Goal: Information Seeking & Learning: Find contact information

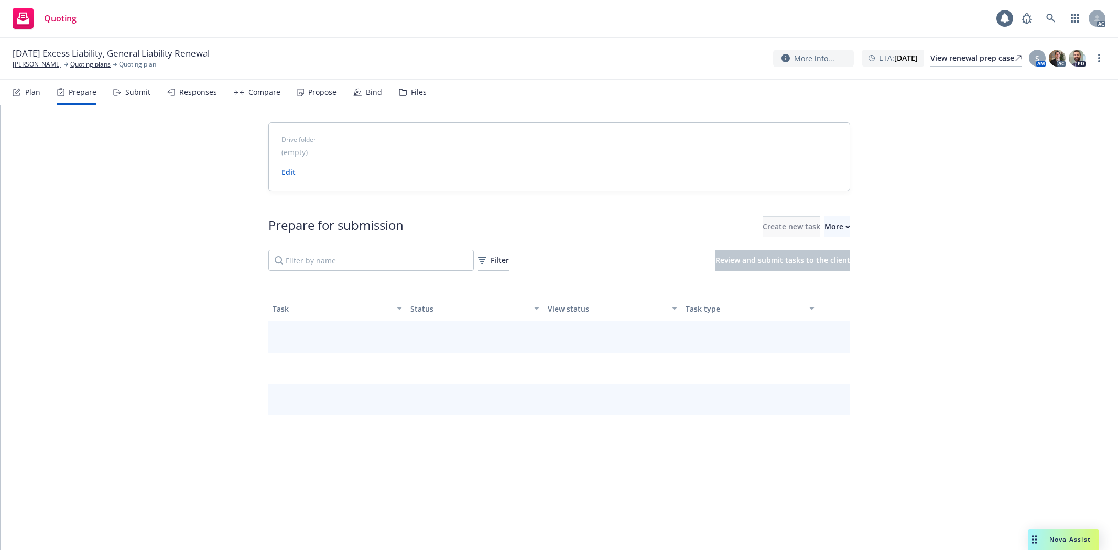
click at [835, 224] on button "More" at bounding box center [838, 226] width 26 height 21
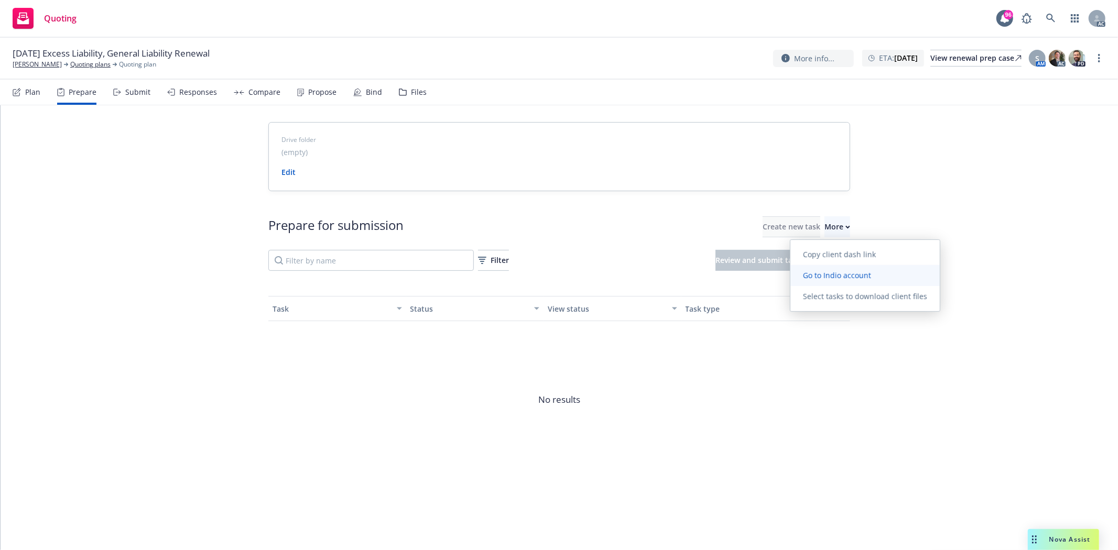
click at [841, 273] on span "Go to Indio account" at bounding box center [836, 275] width 93 height 10
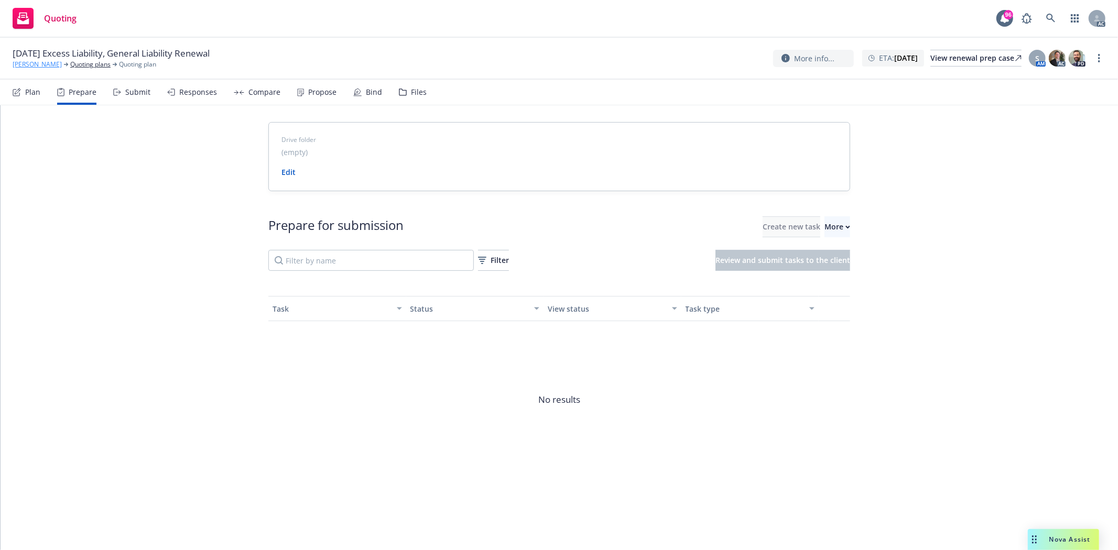
click at [25, 65] on link "[PERSON_NAME]" at bounding box center [37, 64] width 49 height 9
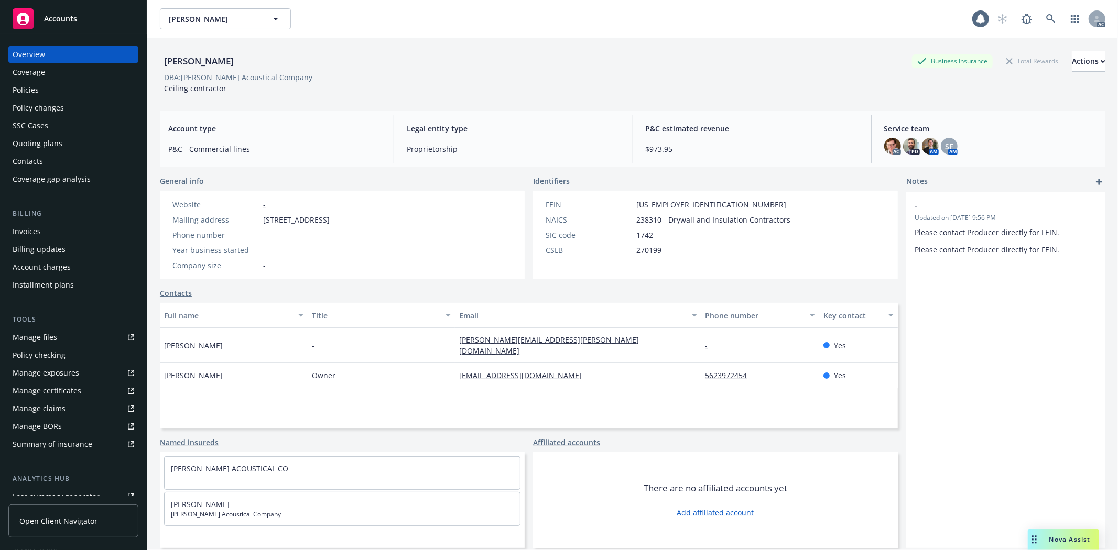
click at [242, 53] on div "Bernhard K Tober Business Insurance Total Rewards Actions DBA: Tober Acoustical…" at bounding box center [632, 313] width 971 height 550
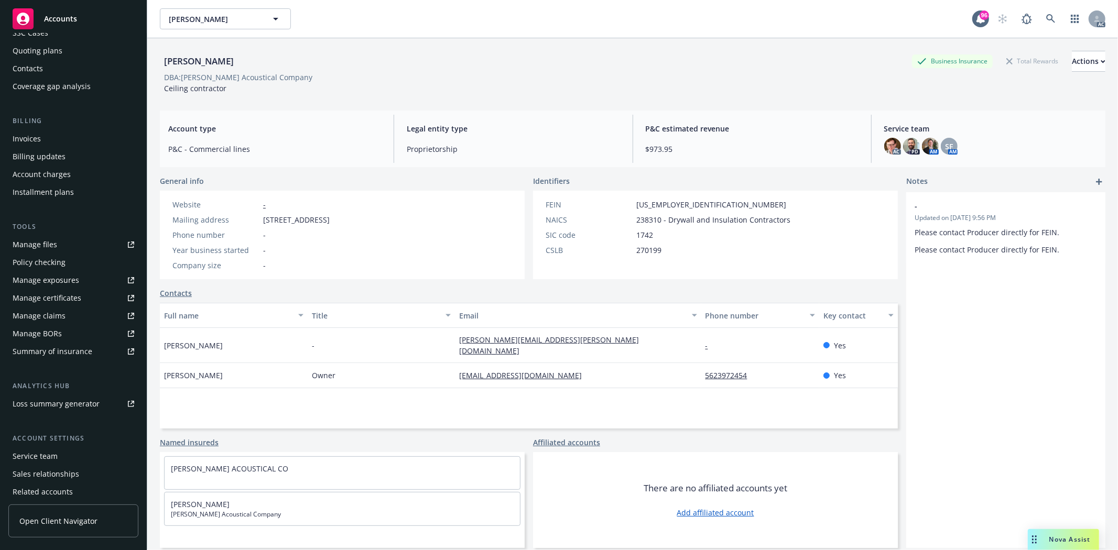
scroll to position [133, 0]
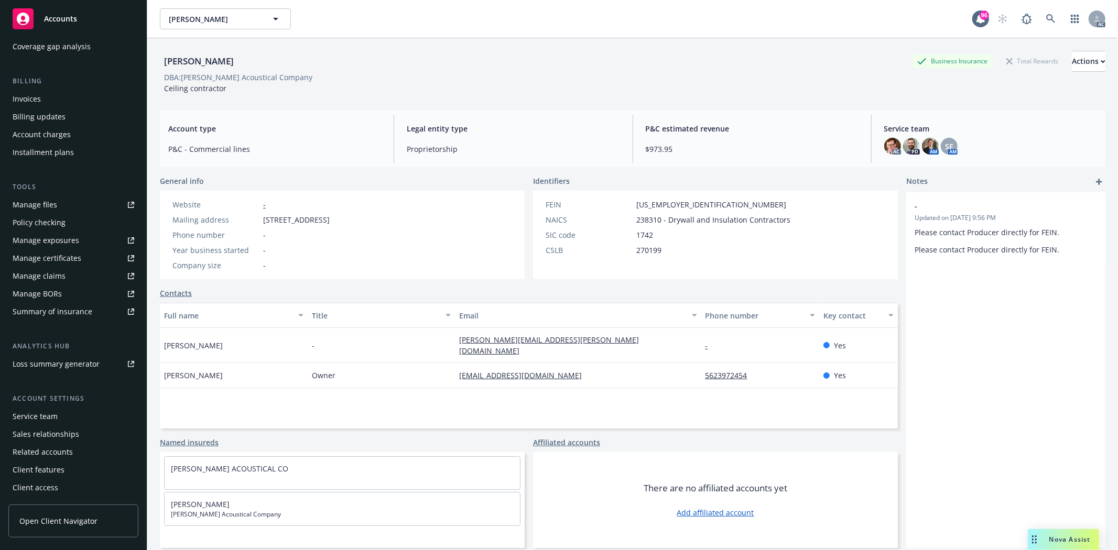
click at [35, 417] on div "Service team" at bounding box center [35, 416] width 45 height 17
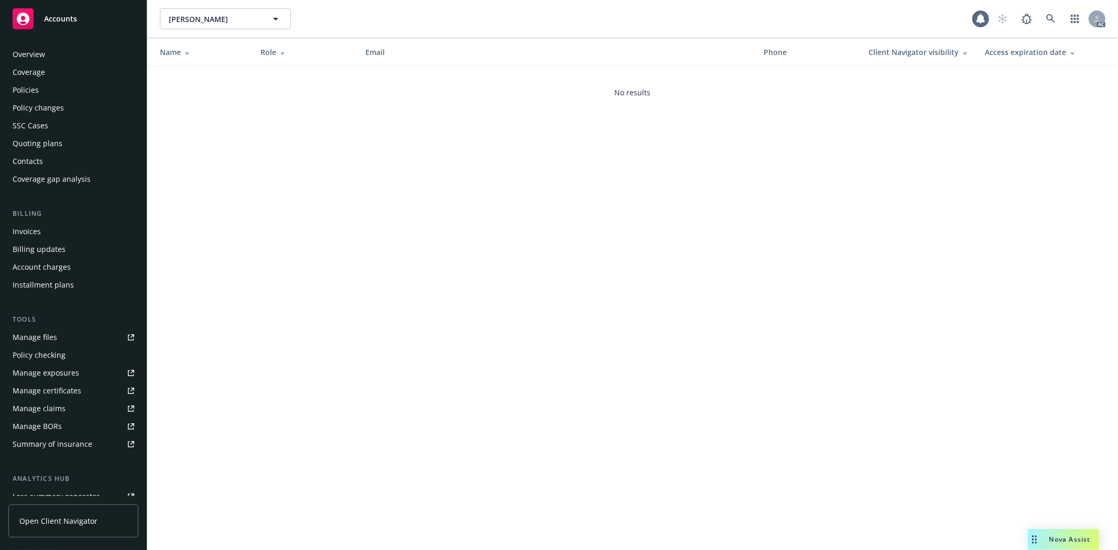
scroll to position [133, 0]
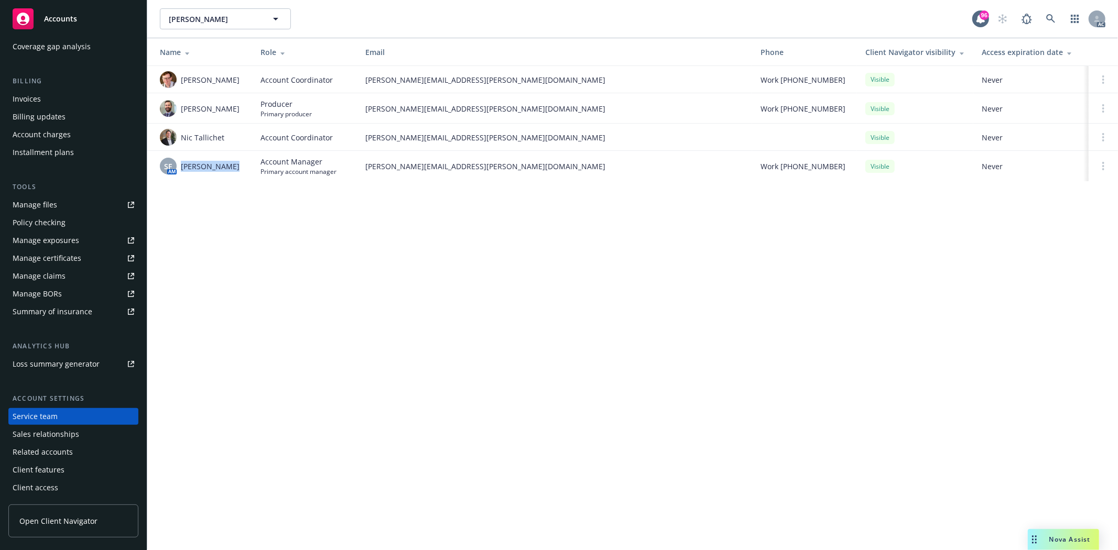
drag, startPoint x: 181, startPoint y: 172, endPoint x: 228, endPoint y: 173, distance: 46.1
click at [228, 173] on div "SF AM Shelly Flores" at bounding box center [202, 166] width 84 height 17
copy span "Shelly Flores"
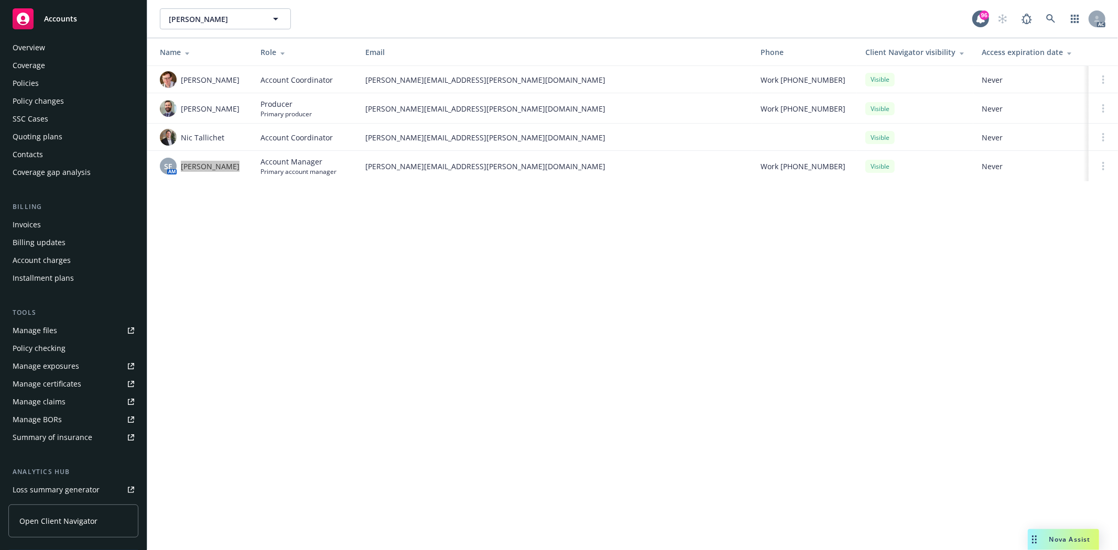
scroll to position [0, 0]
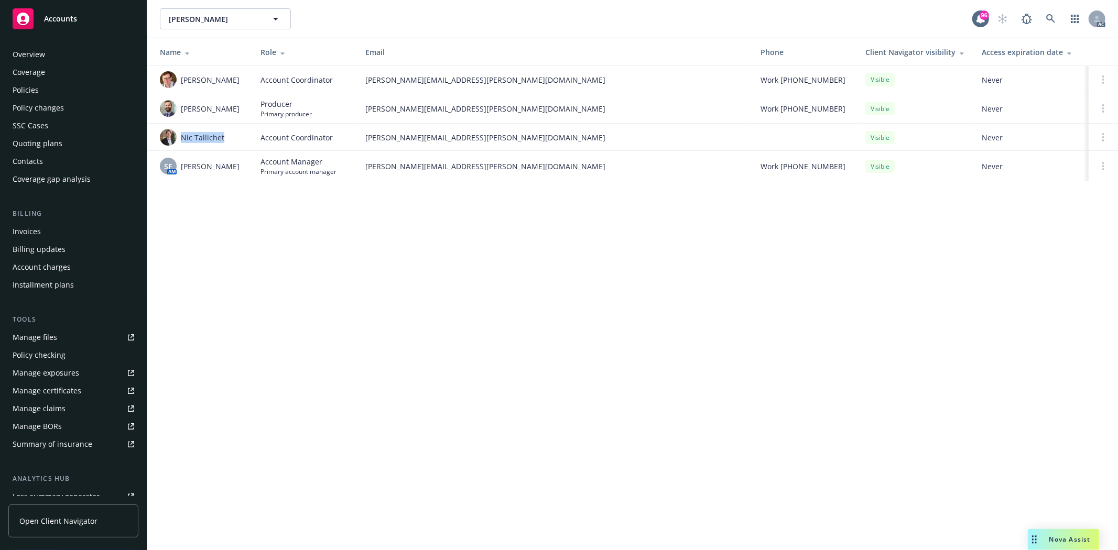
drag, startPoint x: 182, startPoint y: 140, endPoint x: 229, endPoint y: 140, distance: 47.2
click at [229, 140] on div "Nic Tallichet" at bounding box center [202, 137] width 84 height 17
drag, startPoint x: 196, startPoint y: 110, endPoint x: 236, endPoint y: 109, distance: 40.9
click at [236, 109] on div "Kelsey Malone" at bounding box center [202, 108] width 84 height 17
drag, startPoint x: 185, startPoint y: 78, endPoint x: 231, endPoint y: 82, distance: 45.8
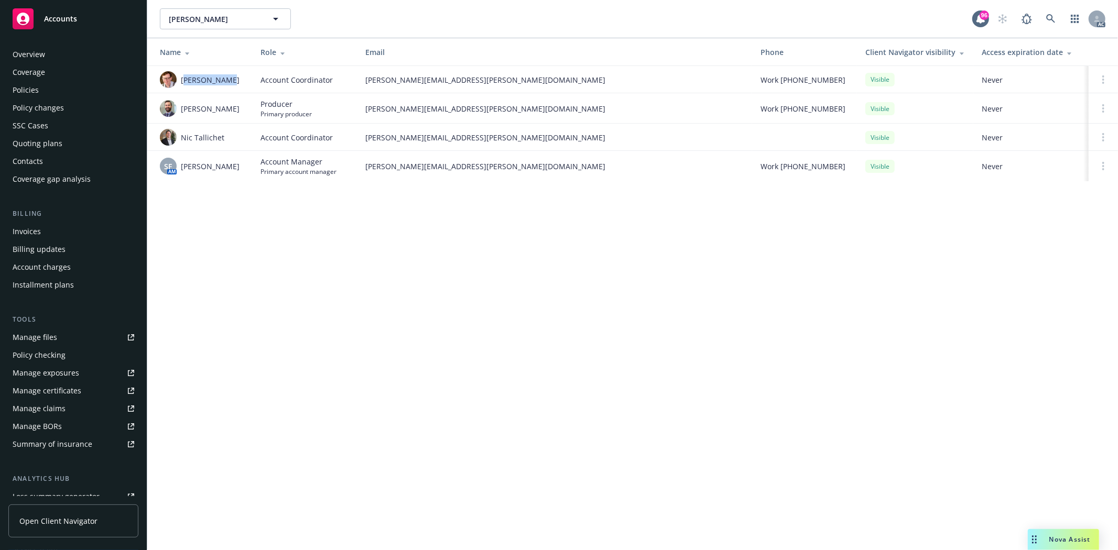
click at [231, 82] on div "Elliot Ivins" at bounding box center [202, 79] width 84 height 17
copy span "lliot Ivins"
click at [79, 59] on div "Overview" at bounding box center [74, 54] width 122 height 17
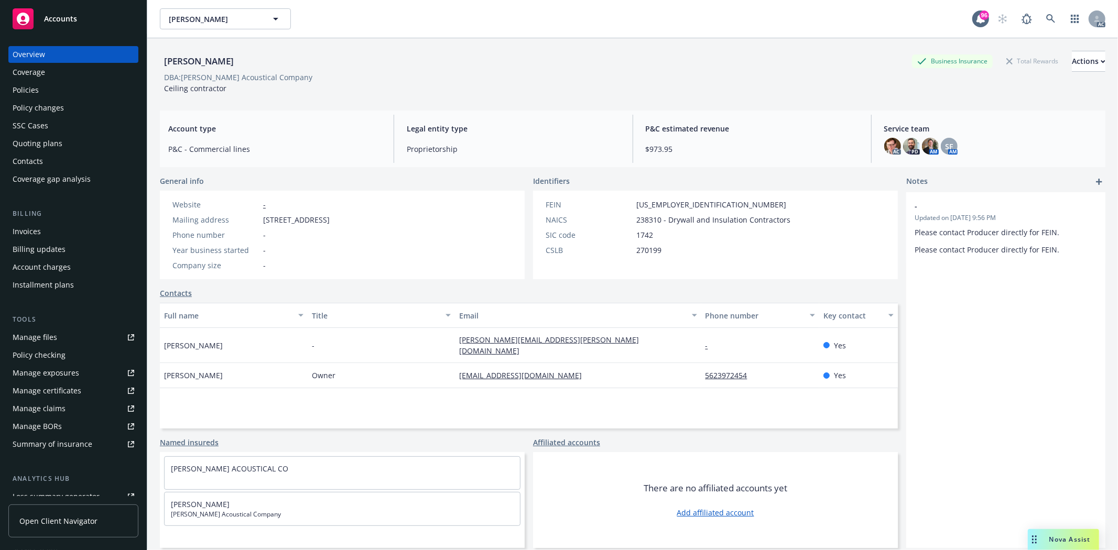
drag, startPoint x: 160, startPoint y: 338, endPoint x: 256, endPoint y: 337, distance: 95.4
click at [256, 337] on div "Shanna Thompson" at bounding box center [234, 345] width 148 height 35
copy span "Shanna Thompson"
drag, startPoint x: 163, startPoint y: 369, endPoint x: 236, endPoint y: 371, distance: 73.4
click at [236, 371] on div "[PERSON_NAME]" at bounding box center [234, 375] width 148 height 25
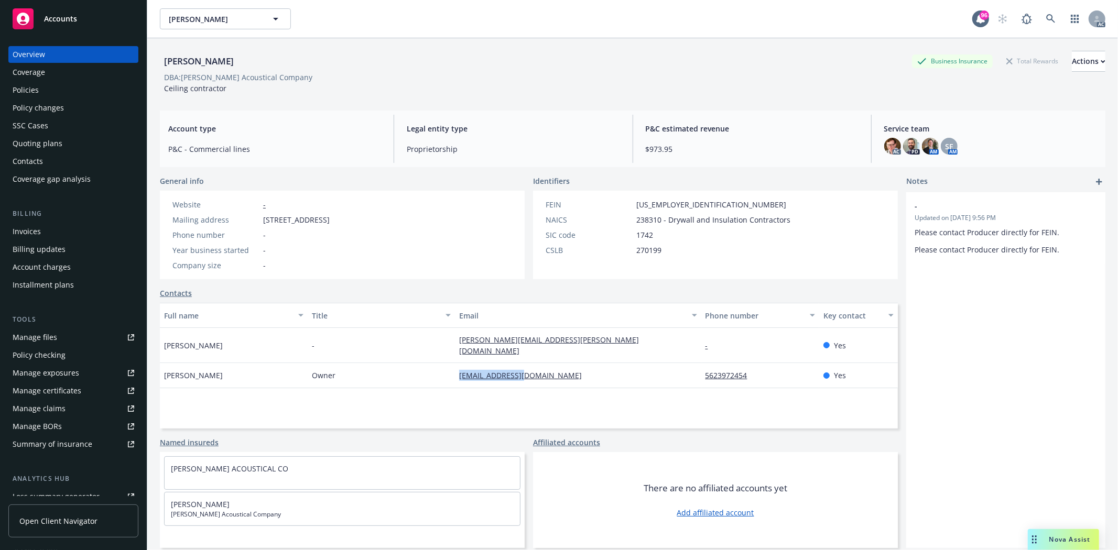
drag, startPoint x: 446, startPoint y: 363, endPoint x: 532, endPoint y: 369, distance: 85.6
click at [532, 369] on div "Bernhard K Tober Owner tober802@aol.com 5623972454 Yes" at bounding box center [529, 375] width 738 height 25
copy div "tober802@aol.com"
drag, startPoint x: 161, startPoint y: 338, endPoint x: 189, endPoint y: 345, distance: 29.1
click at [189, 345] on div "Shanna Thompson Shanna Thompson Address - Website - Correspondence All correspo…" at bounding box center [234, 345] width 148 height 35
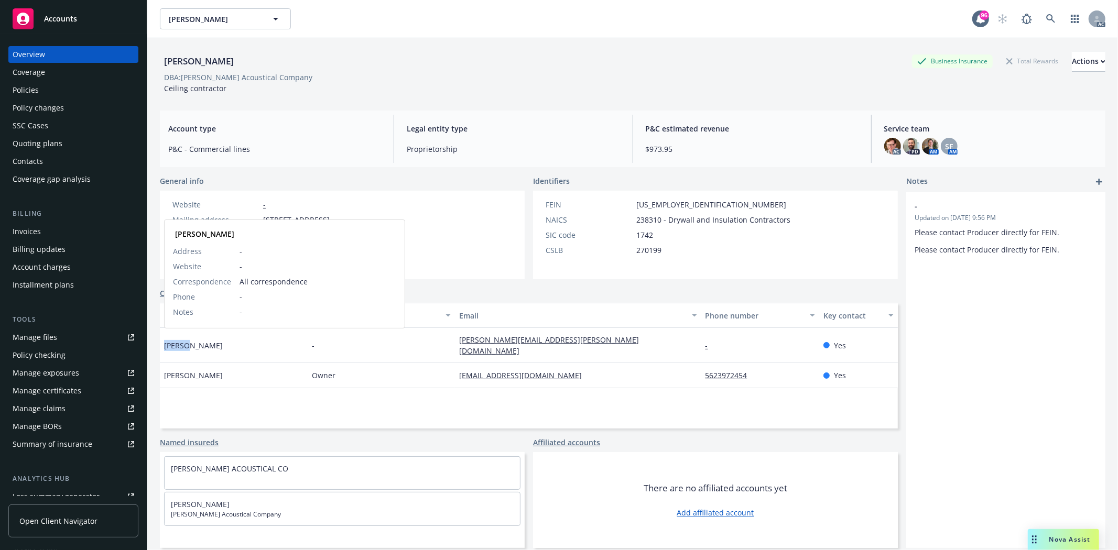
copy span "Shanna"
drag, startPoint x: 192, startPoint y: 341, endPoint x: 241, endPoint y: 341, distance: 48.8
click at [241, 341] on div "Shanna Thompson" at bounding box center [234, 345] width 148 height 35
copy span "Thompson"
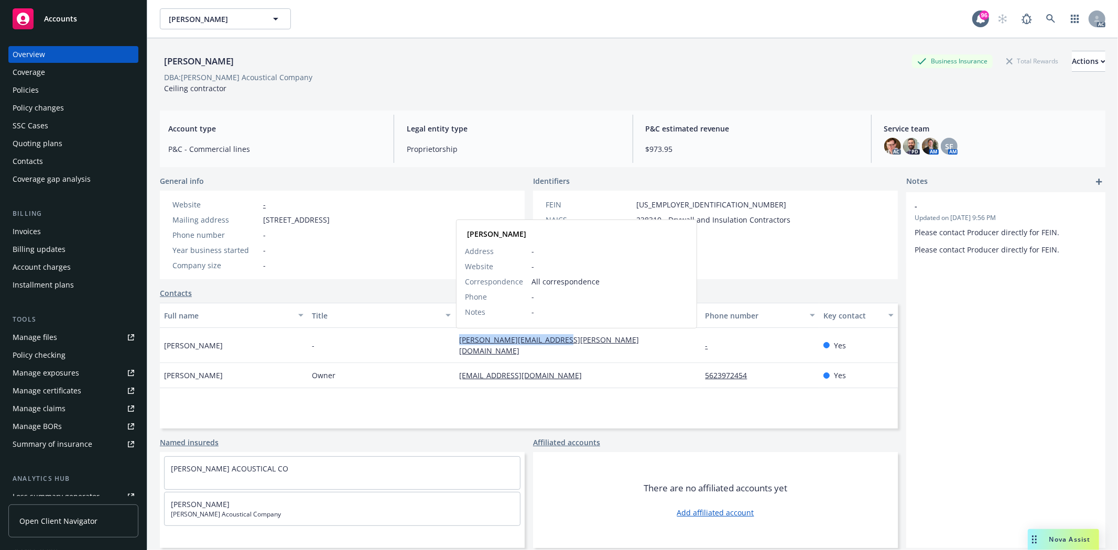
drag, startPoint x: 455, startPoint y: 340, endPoint x: 578, endPoint y: 338, distance: 122.7
click at [578, 338] on div "shanna.thompson@minico.com Shanna Thompson Address - Website - Correspondence A…" at bounding box center [578, 345] width 246 height 35
copy link "shanna.thompson@minico.com"
click at [34, 93] on div "Policies" at bounding box center [26, 90] width 26 height 17
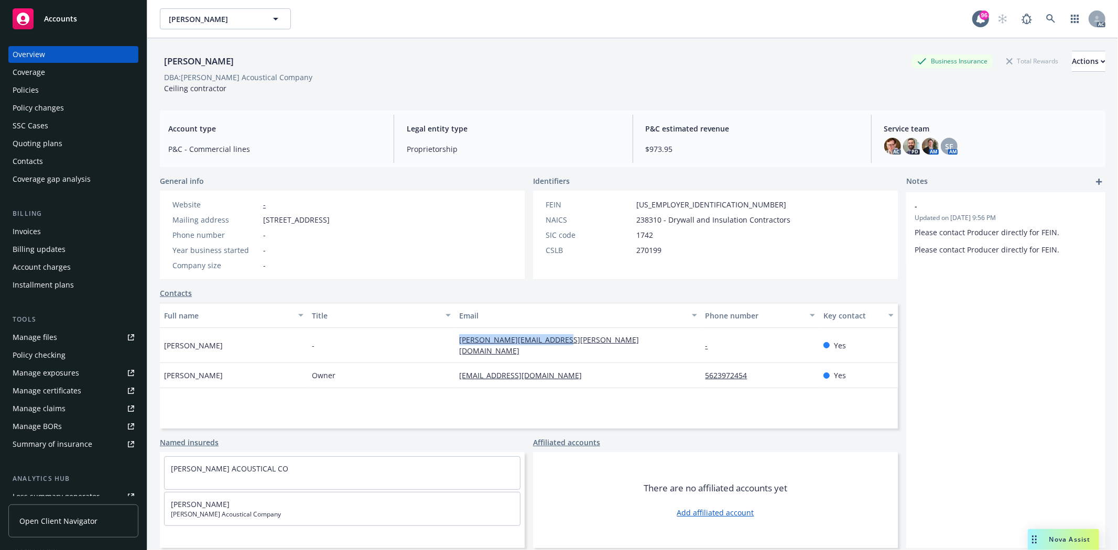
click at [34, 93] on div "Policies" at bounding box center [26, 90] width 26 height 17
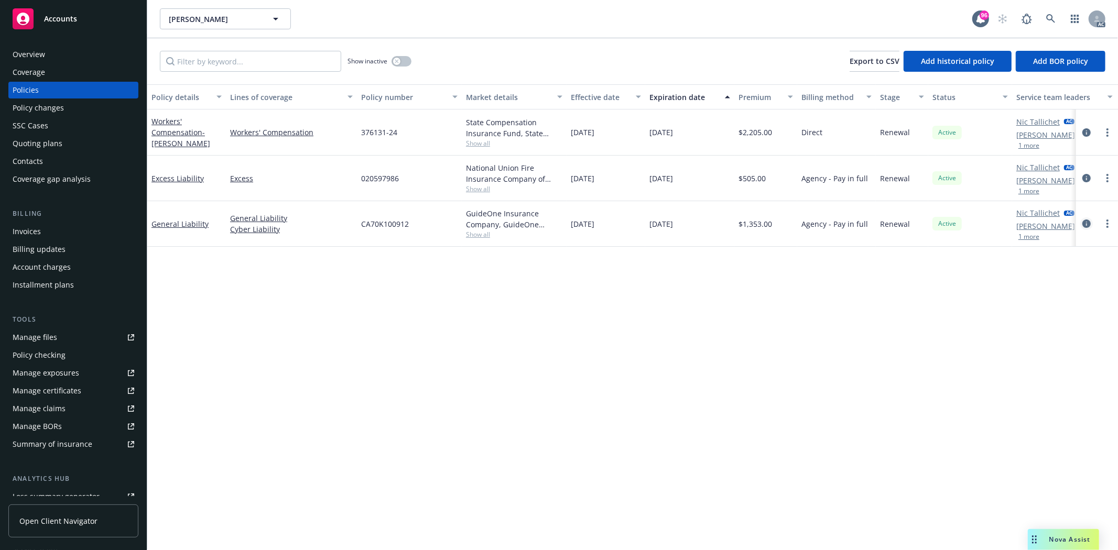
click at [1086, 221] on icon "circleInformation" at bounding box center [1086, 224] width 8 height 8
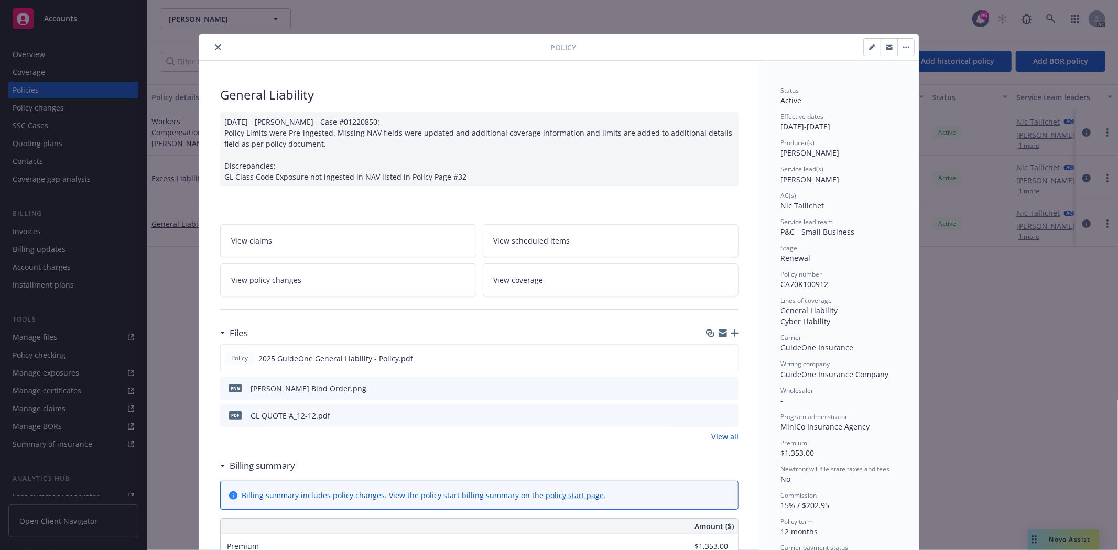
scroll to position [116, 0]
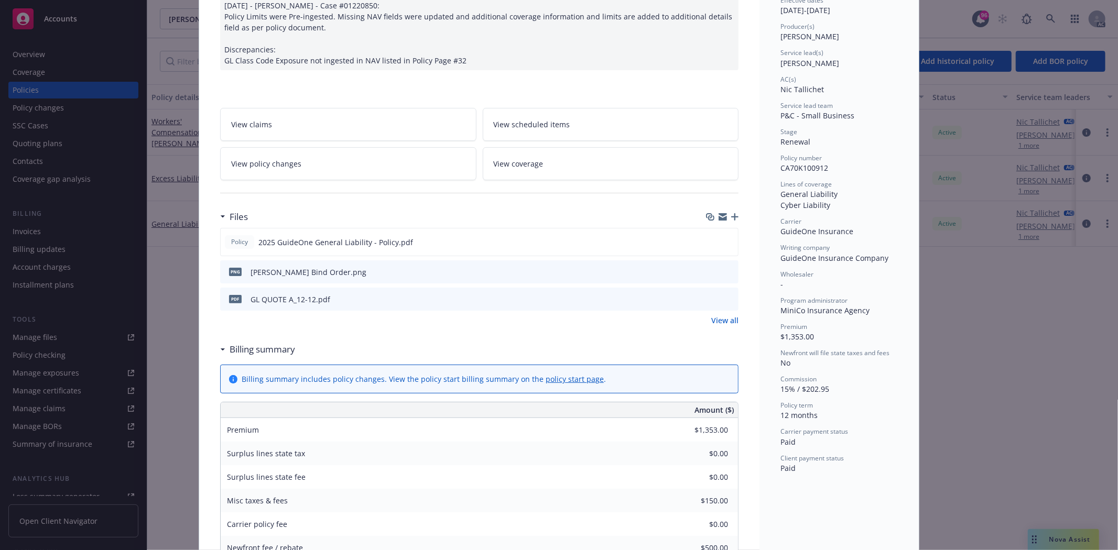
click at [725, 320] on link "View all" at bounding box center [724, 320] width 27 height 11
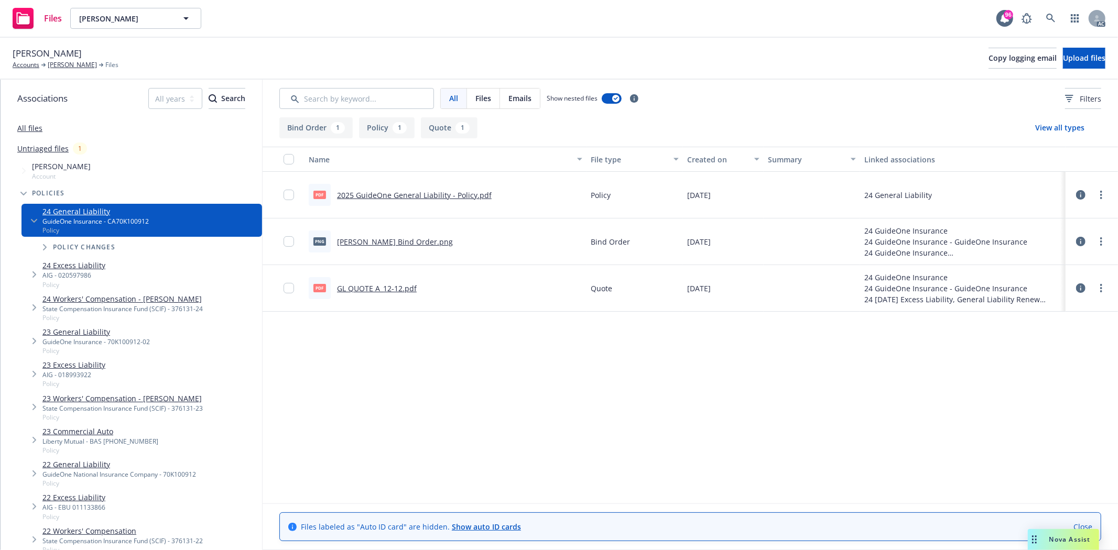
click at [452, 192] on link "2025 GuideOne General Liability - Policy.pdf" at bounding box center [414, 195] width 155 height 10
click at [81, 63] on link "Bernhard K Tober" at bounding box center [72, 64] width 49 height 9
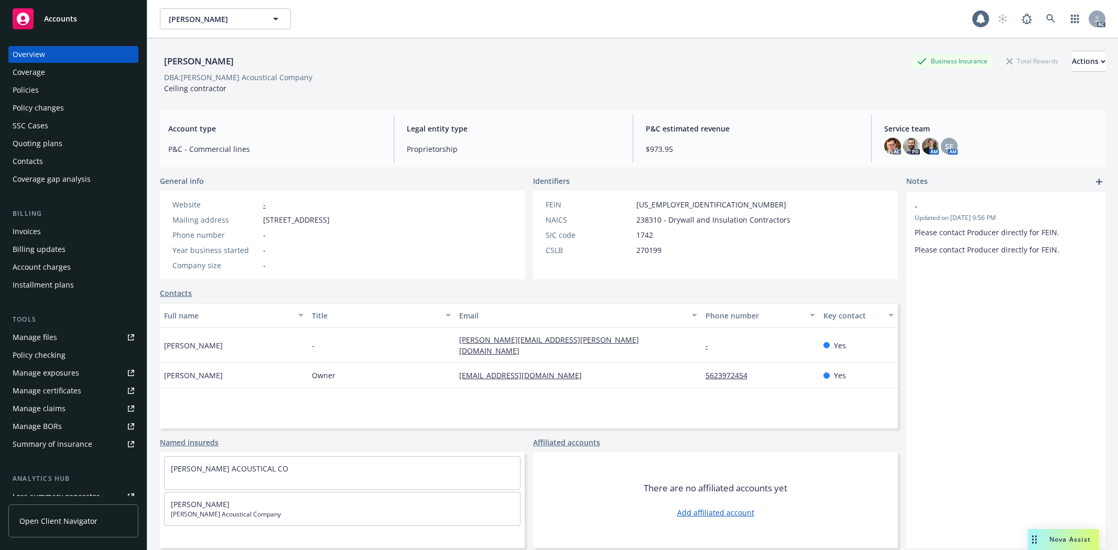
click at [44, 91] on div "Policies" at bounding box center [74, 90] width 122 height 17
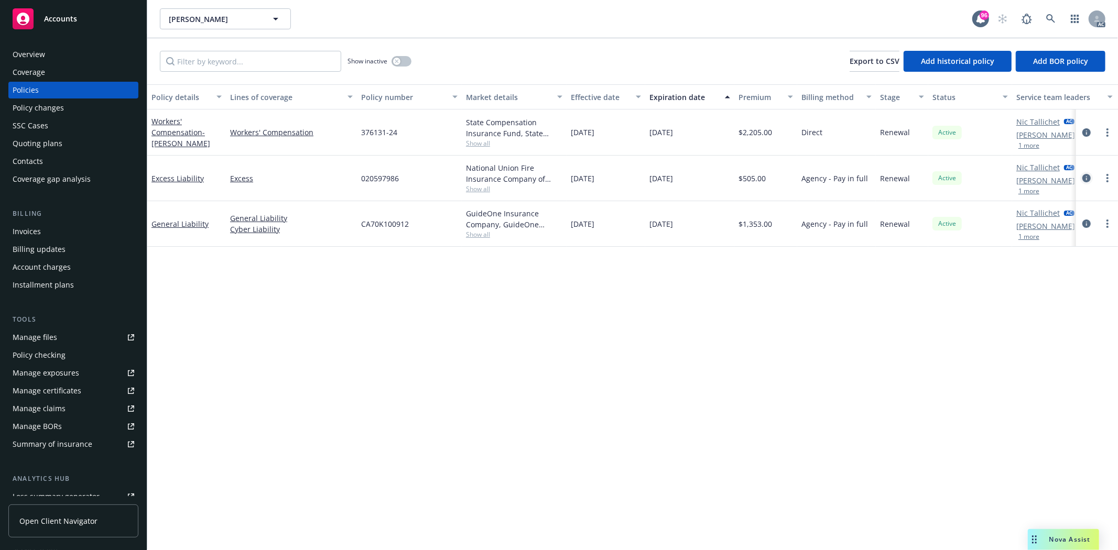
click at [1090, 177] on icon "circleInformation" at bounding box center [1086, 178] width 8 height 8
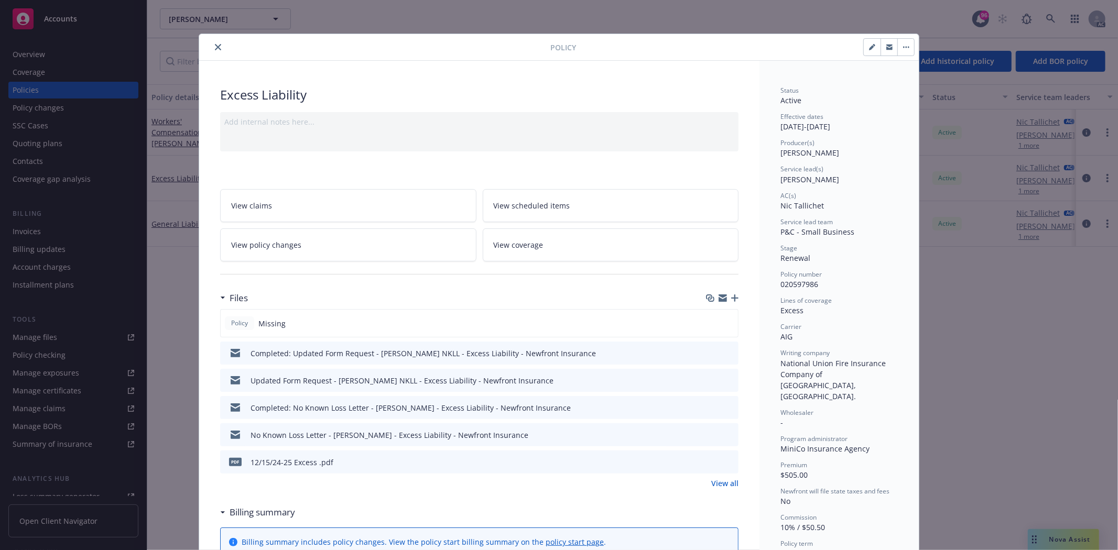
scroll to position [116, 0]
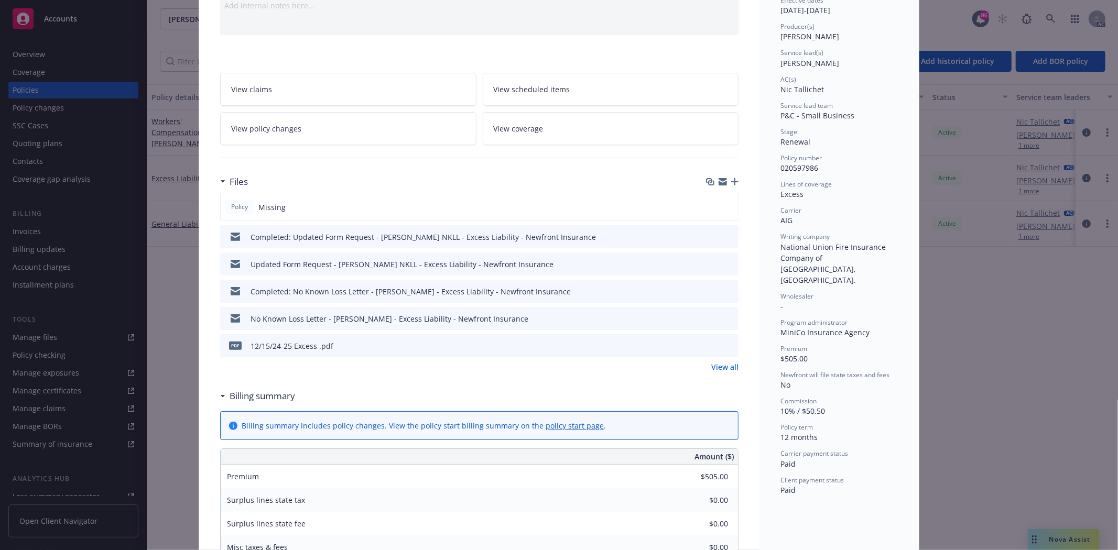
click at [723, 365] on link "View all" at bounding box center [724, 367] width 27 height 11
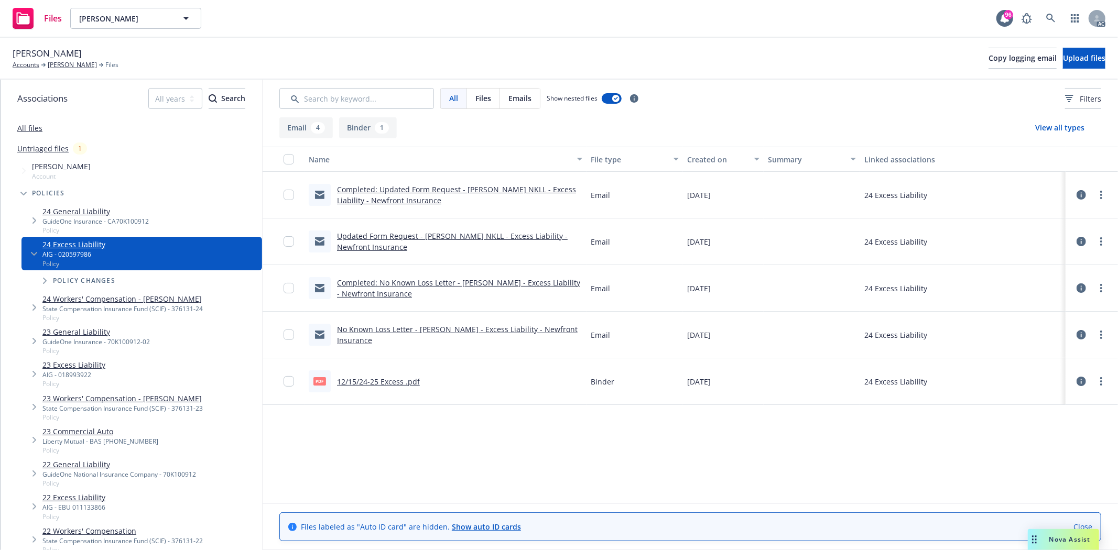
click at [378, 378] on link "12/15/24-25 Excess .pdf" at bounding box center [378, 382] width 83 height 10
click at [63, 61] on link "[PERSON_NAME]" at bounding box center [72, 64] width 49 height 9
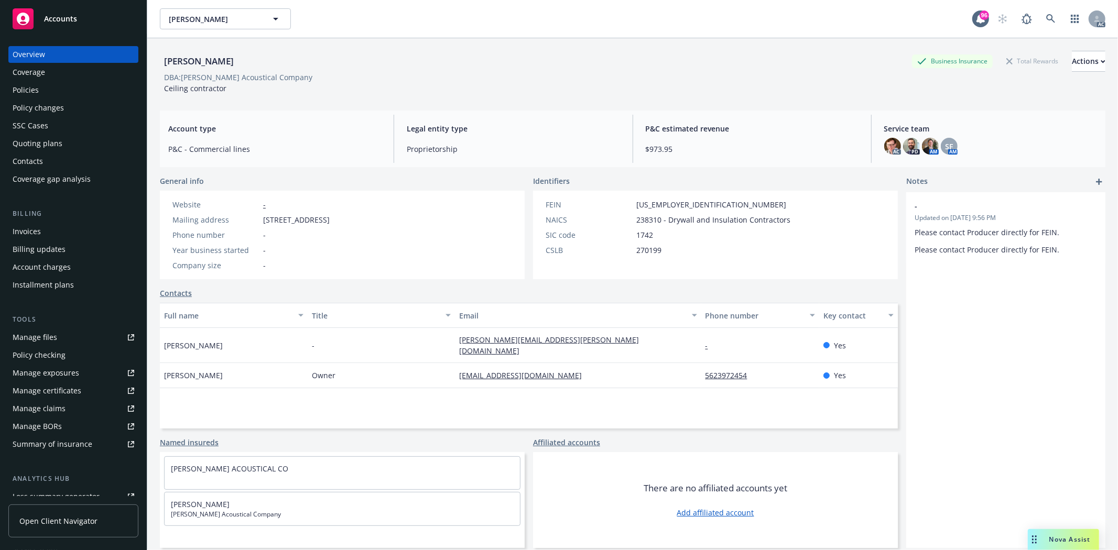
click at [45, 143] on div "Quoting plans" at bounding box center [38, 143] width 50 height 17
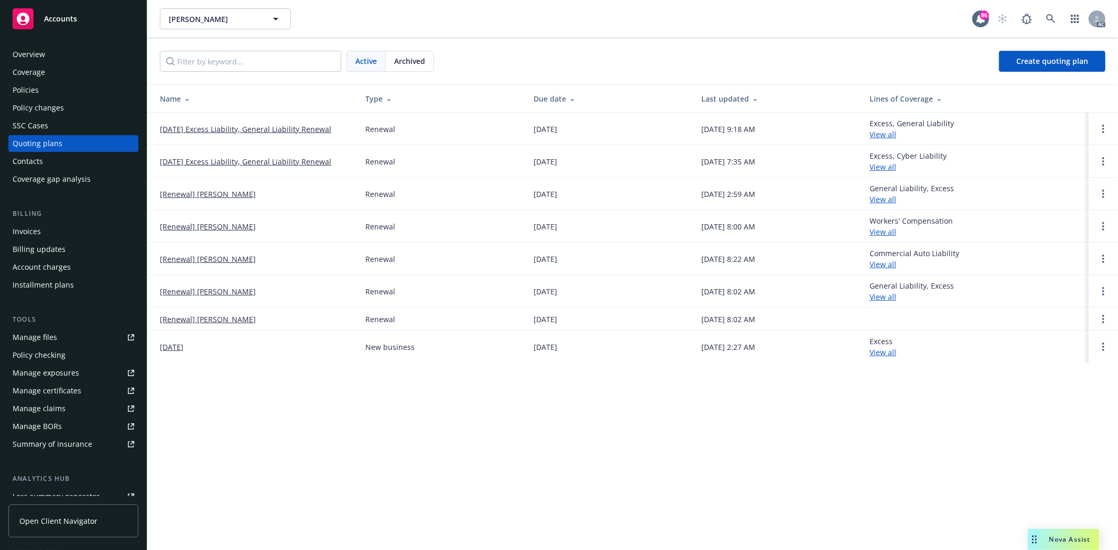
drag, startPoint x: 150, startPoint y: 127, endPoint x: 337, endPoint y: 134, distance: 186.7
click at [337, 134] on td "12/15/25 Excess Liability, General Liability Renewal" at bounding box center [252, 129] width 210 height 33
copy link "12/15/25 Excess Liability, General Liability Renewal"
click at [65, 54] on div "Overview" at bounding box center [74, 54] width 122 height 17
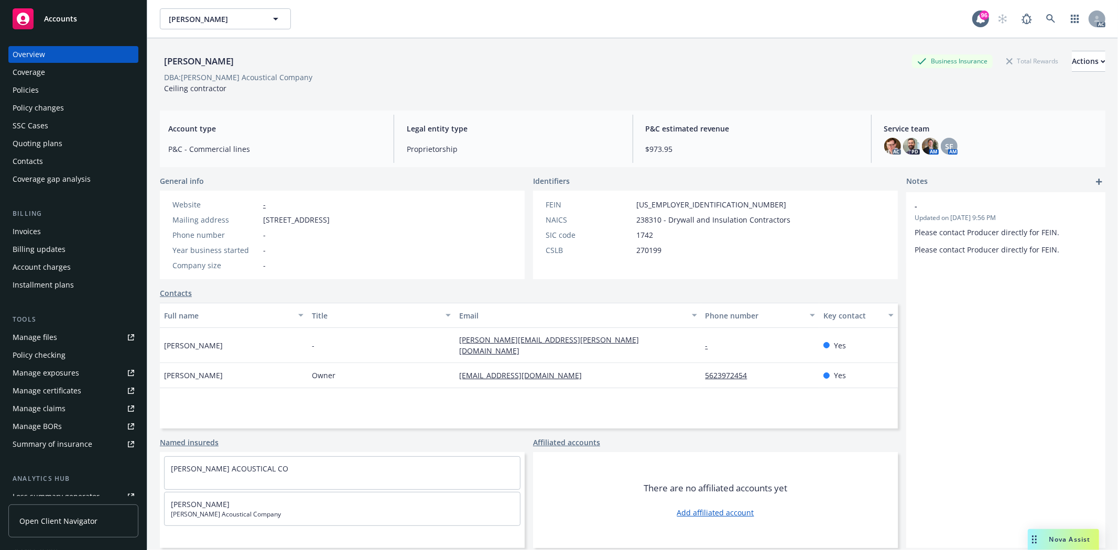
drag, startPoint x: 160, startPoint y: 341, endPoint x: 228, endPoint y: 348, distance: 68.0
click at [228, 348] on div "Shanna Thompson" at bounding box center [234, 345] width 148 height 35
copy span "Shanna Thompson"
drag, startPoint x: 453, startPoint y: 340, endPoint x: 573, endPoint y: 338, distance: 120.1
click at [573, 338] on div "shanna.thompson@minico.com" at bounding box center [578, 345] width 246 height 35
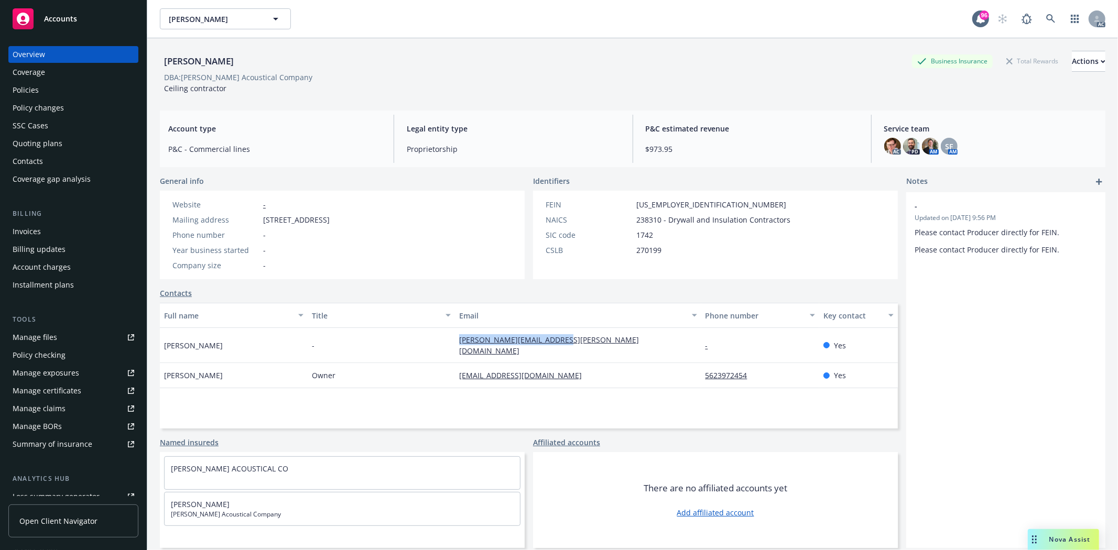
copy link "shanna.thompson@minico.com"
click at [21, 91] on div "Policies" at bounding box center [26, 90] width 26 height 17
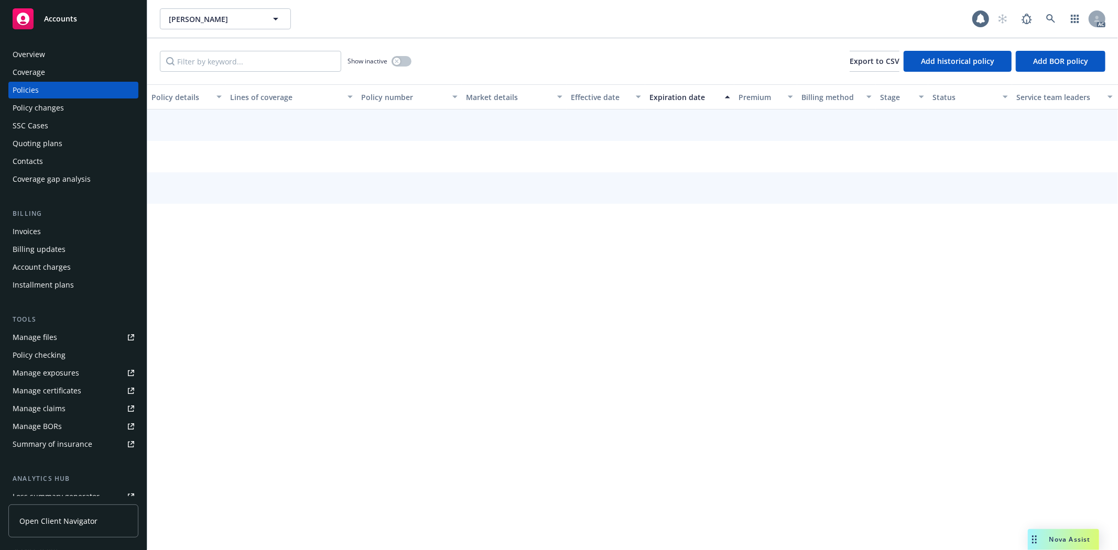
click at [21, 91] on div "Policies" at bounding box center [26, 90] width 26 height 17
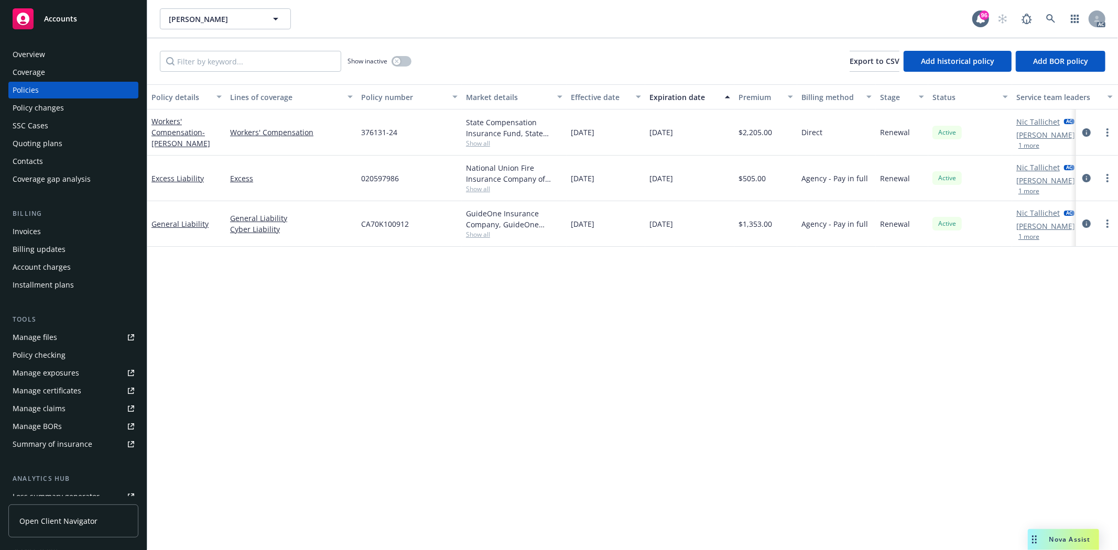
drag, startPoint x: 573, startPoint y: 220, endPoint x: 609, endPoint y: 225, distance: 35.5
click at [594, 225] on span "12/15/2024" at bounding box center [583, 224] width 24 height 11
click at [620, 223] on div "12/15/2024" at bounding box center [606, 224] width 79 height 46
drag, startPoint x: 619, startPoint y: 223, endPoint x: 566, endPoint y: 227, distance: 52.6
click at [566, 227] on div "General Liability General Liability Cyber Liability CA70K100912 GuideOne Insura…" at bounding box center [653, 224] width 1012 height 46
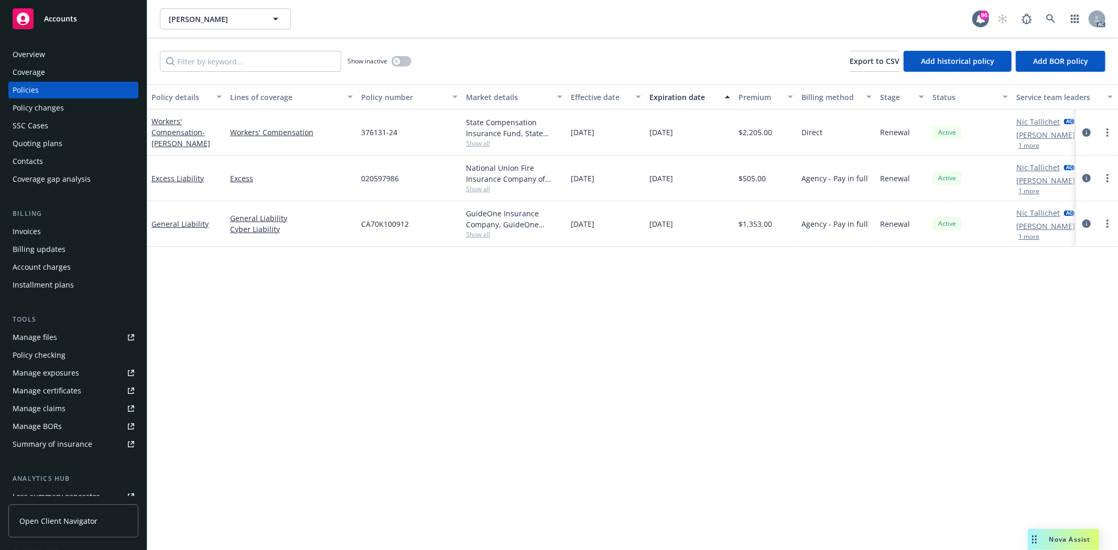
click at [573, 236] on div "12/15/2024" at bounding box center [606, 224] width 79 height 46
drag, startPoint x: 570, startPoint y: 227, endPoint x: 615, endPoint y: 228, distance: 44.6
click at [615, 228] on div "12/15/2024" at bounding box center [606, 224] width 79 height 46
copy span "12/15/2024"
drag, startPoint x: 647, startPoint y: 223, endPoint x: 692, endPoint y: 224, distance: 45.6
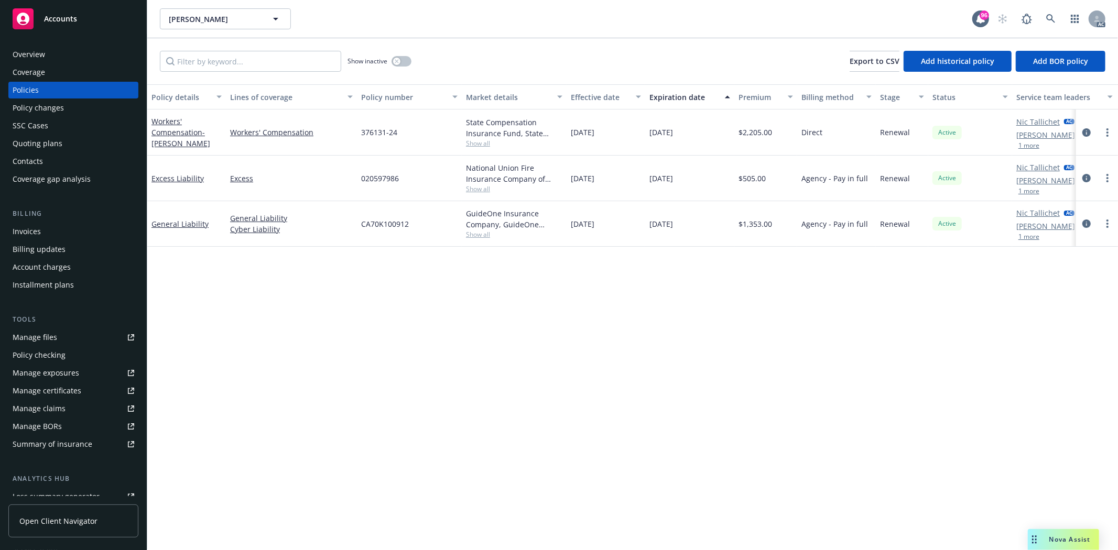
click at [692, 224] on div "12/15/2025" at bounding box center [689, 224] width 89 height 46
copy span "12/15/2025"
drag, startPoint x: 741, startPoint y: 229, endPoint x: 773, endPoint y: 229, distance: 31.5
click at [773, 229] on div "$1,353.00" at bounding box center [765, 224] width 63 height 46
copy span "1,353.00"
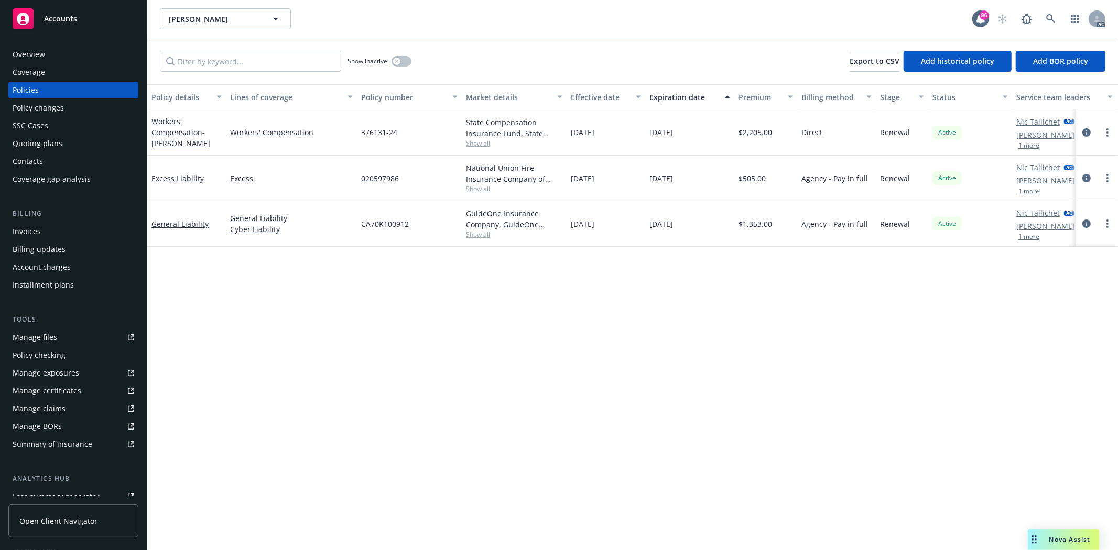
click at [490, 237] on span "Show all" at bounding box center [514, 234] width 96 height 9
drag, startPoint x: 360, startPoint y: 296, endPoint x: 445, endPoint y: 295, distance: 84.9
click at [445, 295] on div "Writing company GuideOne Insurance Company Carrier GuideOne Insurance Program a…" at bounding box center [457, 302] width 210 height 117
copy span "GuideOne Insurance"
drag, startPoint x: 388, startPoint y: 228, endPoint x: 413, endPoint y: 232, distance: 24.9
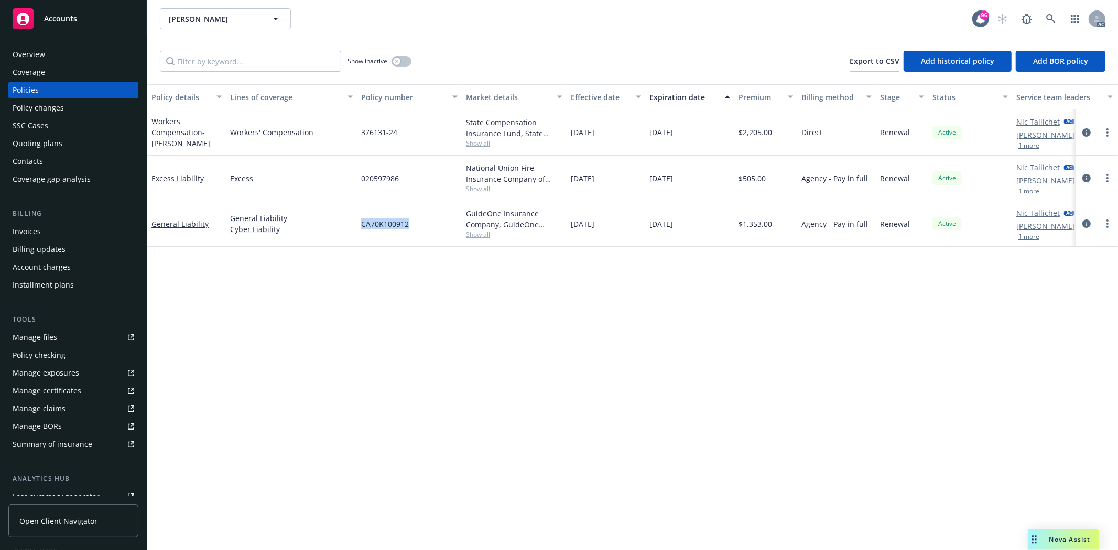
click at [413, 232] on div "CA70K100912" at bounding box center [409, 224] width 105 height 46
copy span "CA70K100912"
click at [668, 255] on div "Policy details Lines of coverage Policy number Market details Effective date Ex…" at bounding box center [632, 317] width 971 height 466
click at [473, 187] on span "Show all" at bounding box center [514, 189] width 96 height 9
drag, startPoint x: 381, startPoint y: 176, endPoint x: 407, endPoint y: 176, distance: 26.2
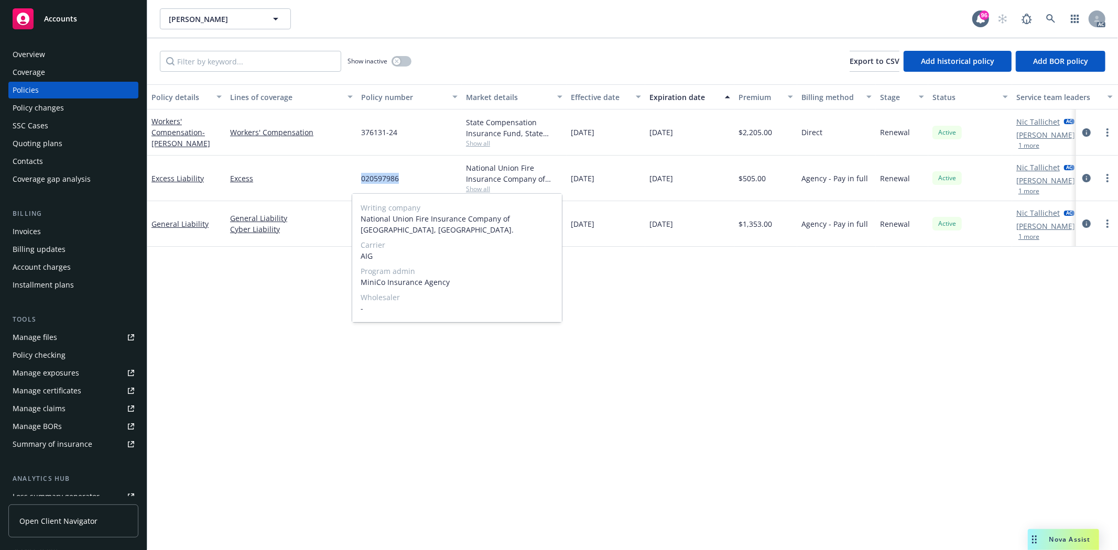
click at [407, 176] on div "020597986" at bounding box center [409, 179] width 105 height 46
copy span "020597986"
click at [402, 69] on div "Show inactive" at bounding box center [380, 61] width 64 height 21
click at [397, 64] on div "button" at bounding box center [396, 61] width 7 height 7
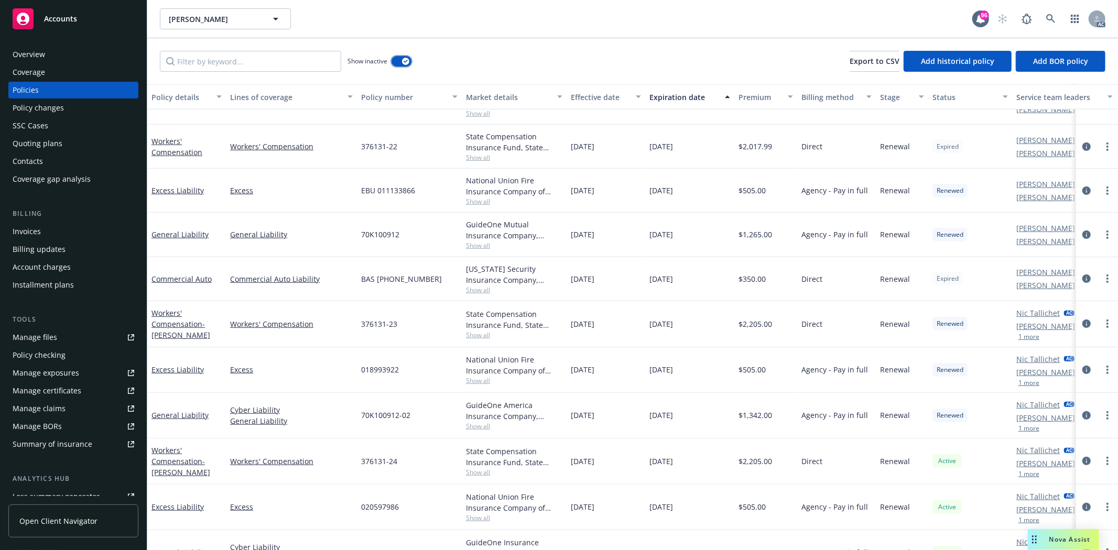
scroll to position [483, 0]
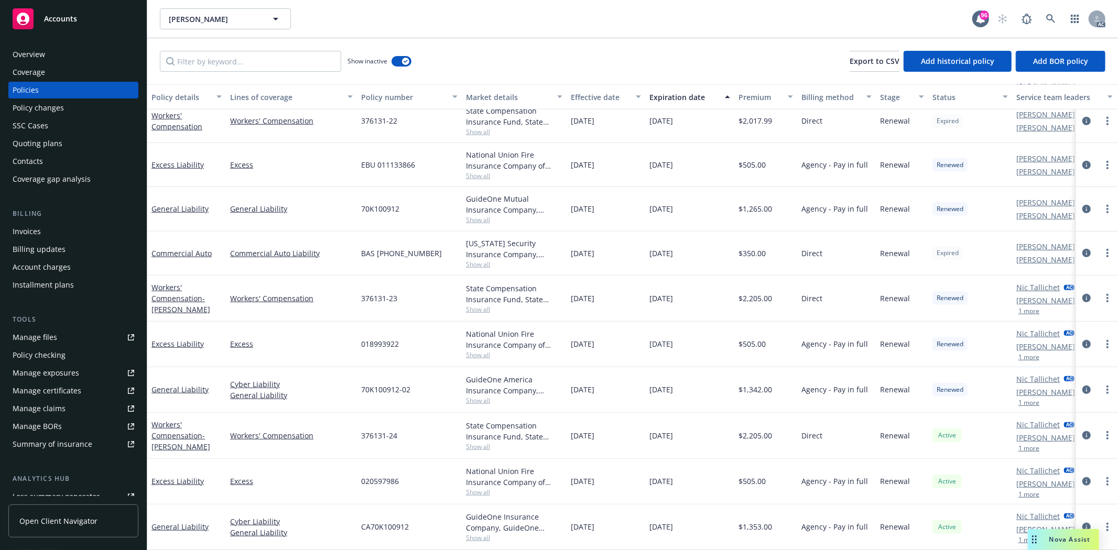
drag, startPoint x: 564, startPoint y: 380, endPoint x: 620, endPoint y: 378, distance: 56.1
click at [620, 378] on div "General Liability Cyber Liability General Liability 70K100912-02 GuideOne Ameri…" at bounding box center [653, 390] width 1012 height 46
click at [584, 388] on div "12/15/2023" at bounding box center [606, 390] width 79 height 46
drag, startPoint x: 570, startPoint y: 381, endPoint x: 611, endPoint y: 380, distance: 40.4
click at [611, 380] on div "12/15/2023" at bounding box center [606, 390] width 79 height 46
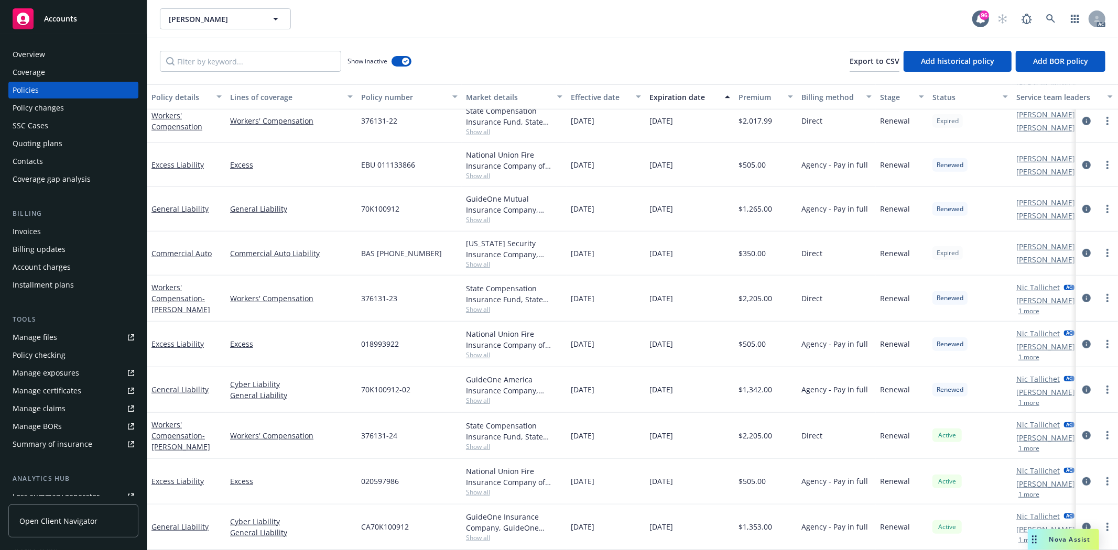
copy span "12/15/2023"
click at [480, 396] on span "Show all" at bounding box center [514, 400] width 96 height 9
click at [479, 396] on span "Show all" at bounding box center [514, 400] width 96 height 9
drag, startPoint x: 360, startPoint y: 451, endPoint x: 442, endPoint y: 449, distance: 82.3
click at [442, 449] on div "Writing company GuideOne America Insurance Company Carrier GuideOne Insurance P…" at bounding box center [457, 459] width 210 height 117
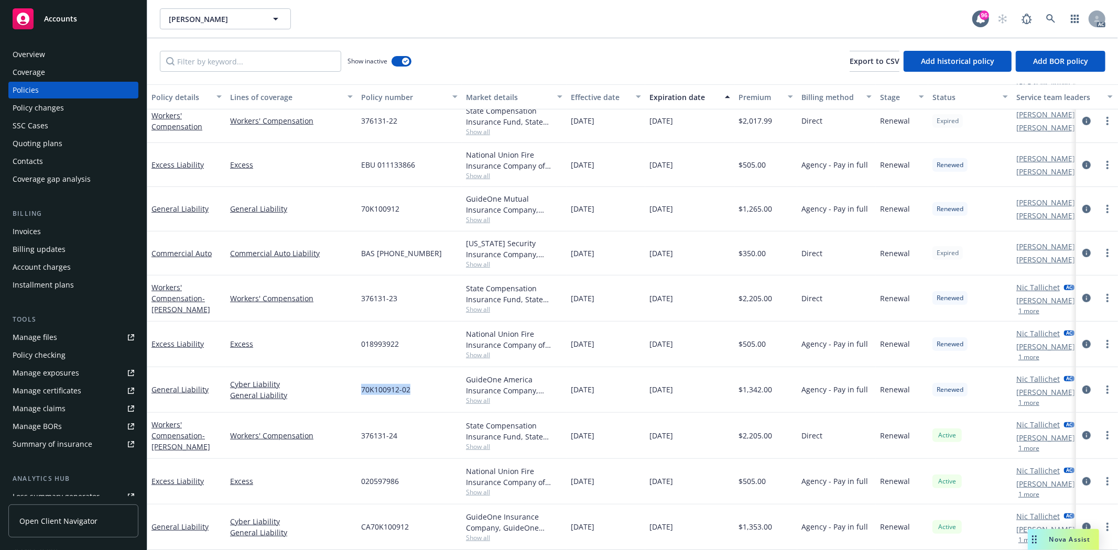
drag, startPoint x: 363, startPoint y: 378, endPoint x: 420, endPoint y: 379, distance: 57.7
click at [420, 379] on div "70K100912-02" at bounding box center [409, 390] width 105 height 46
drag, startPoint x: 744, startPoint y: 381, endPoint x: 772, endPoint y: 381, distance: 27.8
click at [772, 381] on div "$1,342.00" at bounding box center [765, 390] width 63 height 46
click at [482, 351] on span "Show all" at bounding box center [514, 355] width 96 height 9
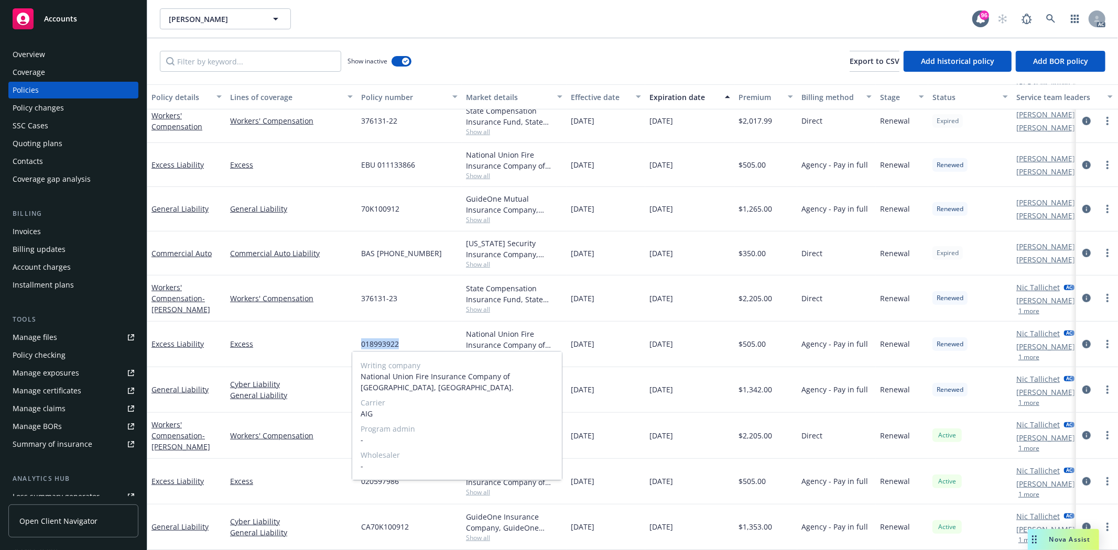
drag, startPoint x: 361, startPoint y: 336, endPoint x: 425, endPoint y: 337, distance: 64.0
click at [425, 337] on div "018993922" at bounding box center [409, 345] width 105 height 46
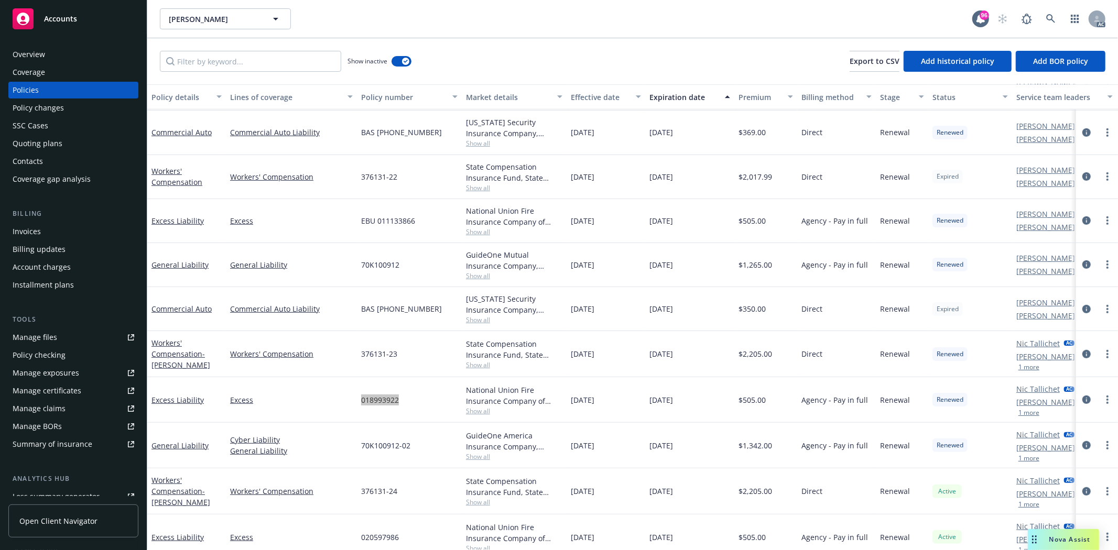
scroll to position [366, 0]
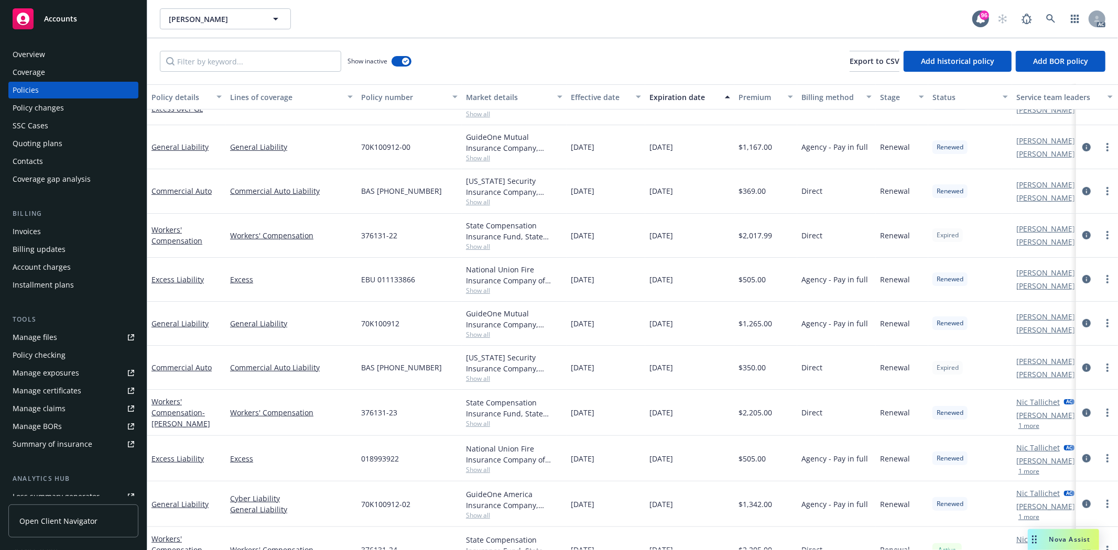
click at [477, 332] on span "Show all" at bounding box center [514, 334] width 96 height 9
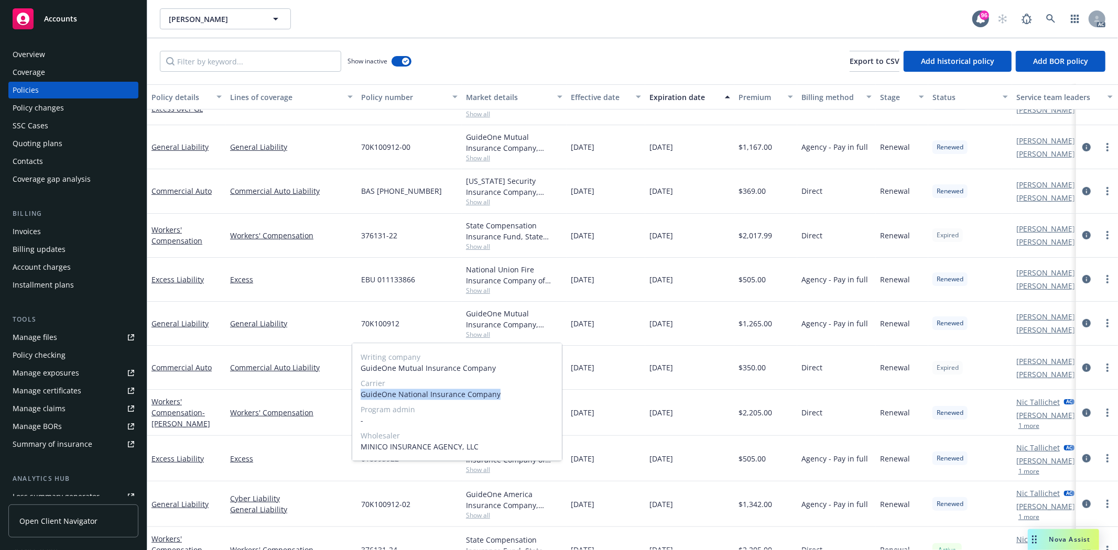
drag, startPoint x: 358, startPoint y: 394, endPoint x: 511, endPoint y: 396, distance: 153.1
click at [511, 396] on div "Writing company GuideOne Mutual Insurance Company Carrier GuideOne National Ins…" at bounding box center [457, 401] width 210 height 117
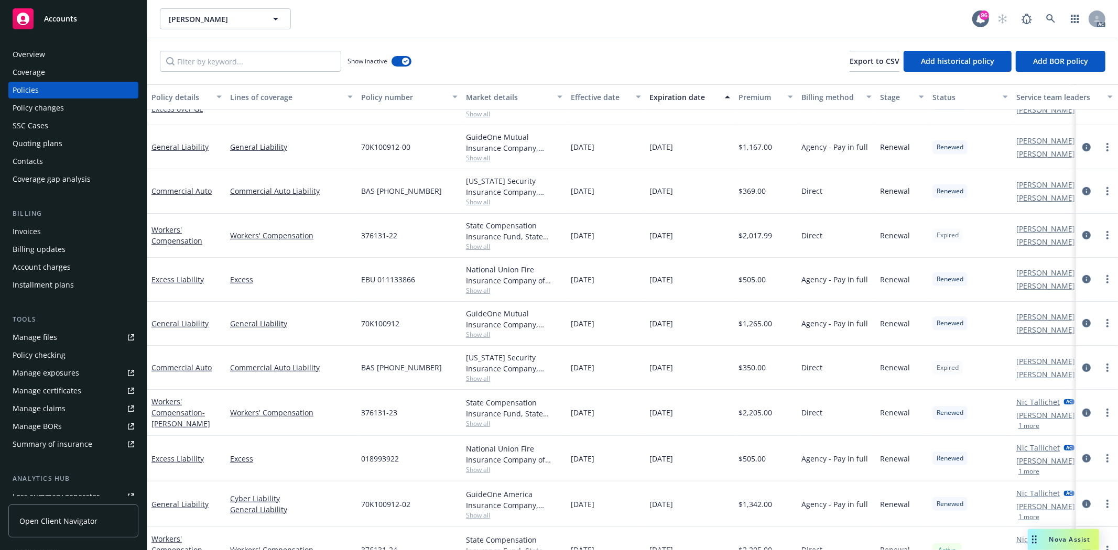
click at [429, 328] on div "70K100912" at bounding box center [409, 324] width 105 height 44
drag, startPoint x: 359, startPoint y: 321, endPoint x: 409, endPoint y: 322, distance: 49.8
click at [409, 322] on div "70K100912" at bounding box center [409, 324] width 105 height 44
drag, startPoint x: 743, startPoint y: 327, endPoint x: 783, endPoint y: 327, distance: 40.4
click at [783, 327] on div "$1,265.00" at bounding box center [765, 324] width 63 height 44
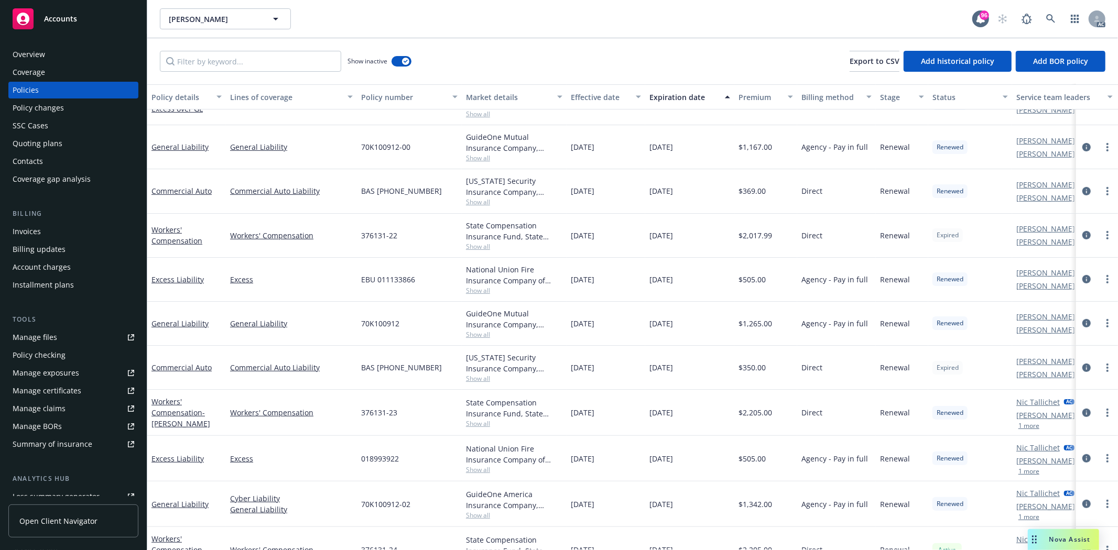
click at [486, 337] on span "Show all" at bounding box center [514, 334] width 96 height 9
click at [750, 353] on div "$350.00" at bounding box center [765, 368] width 63 height 44
drag, startPoint x: 358, startPoint y: 277, endPoint x: 430, endPoint y: 280, distance: 72.4
click at [430, 280] on div "EBU 011133866" at bounding box center [409, 280] width 105 height 44
click at [480, 291] on span "Show all" at bounding box center [514, 290] width 96 height 9
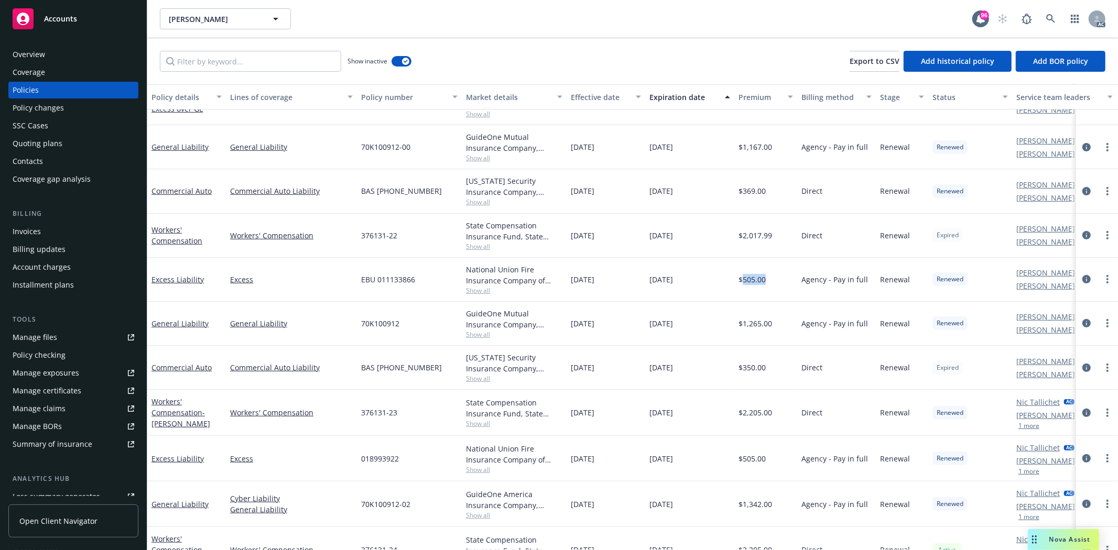
drag, startPoint x: 741, startPoint y: 281, endPoint x: 769, endPoint y: 278, distance: 28.4
click at [769, 278] on div "$505.00" at bounding box center [765, 280] width 63 height 44
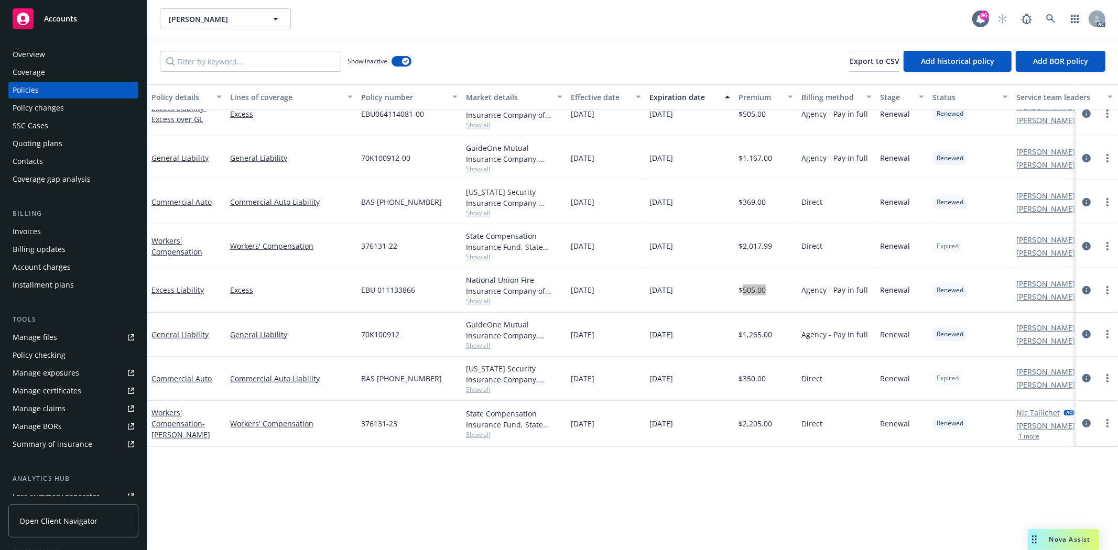
scroll to position [133, 0]
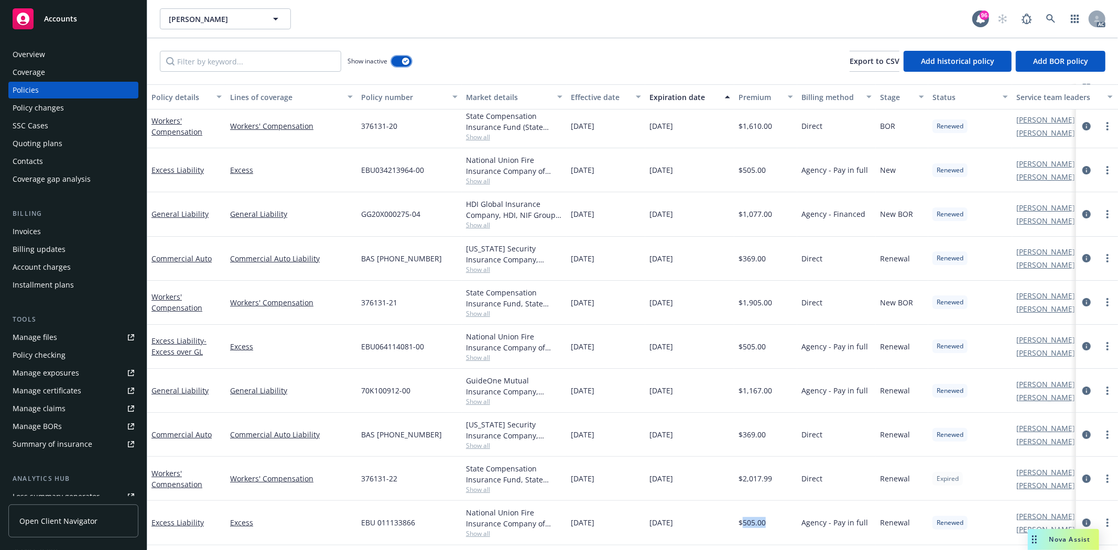
click at [408, 61] on div "button" at bounding box center [405, 61] width 7 height 7
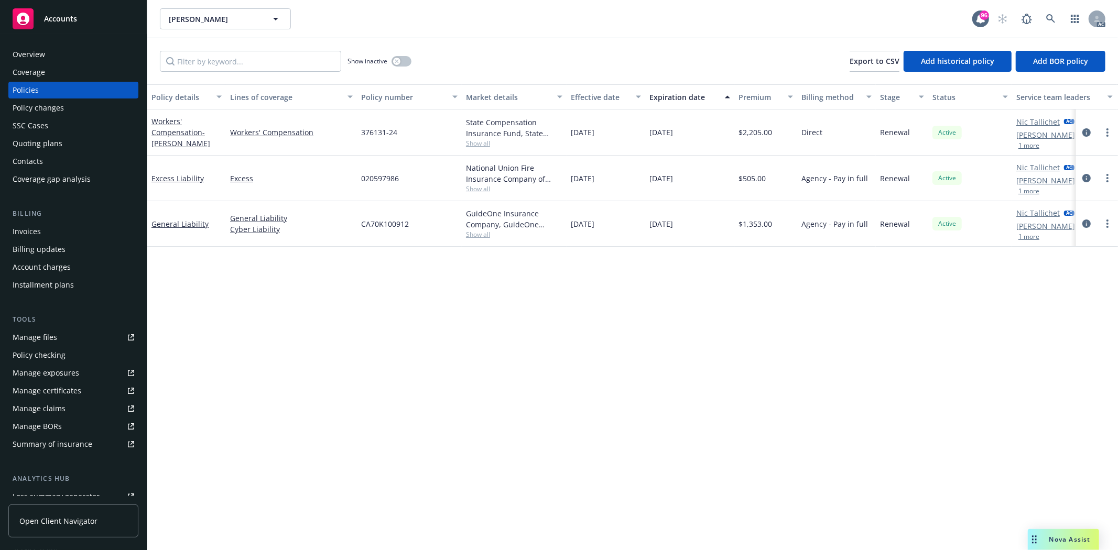
click at [92, 56] on div "Overview" at bounding box center [74, 54] width 122 height 17
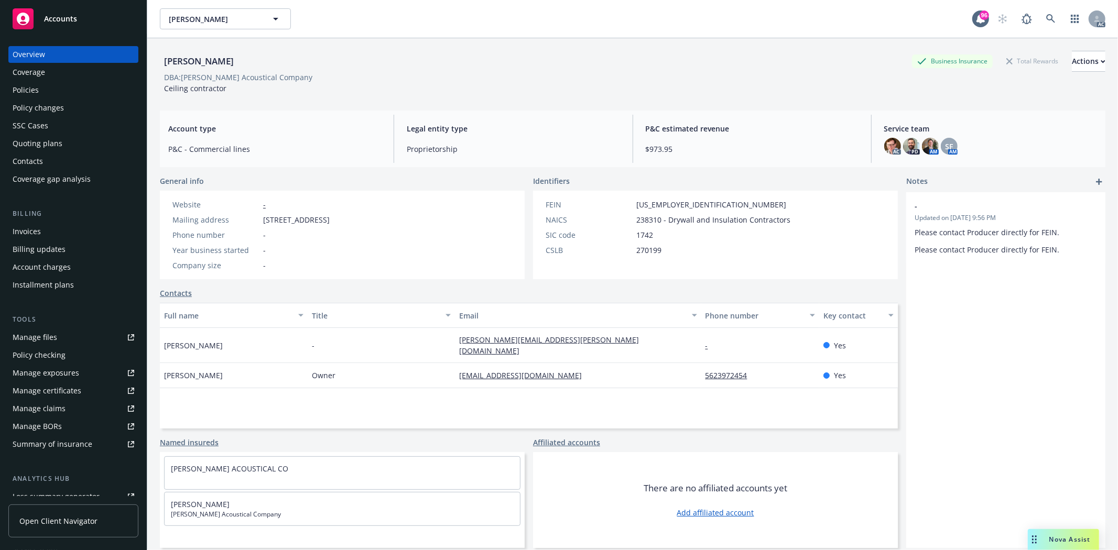
click at [41, 82] on div "Policies" at bounding box center [74, 90] width 122 height 17
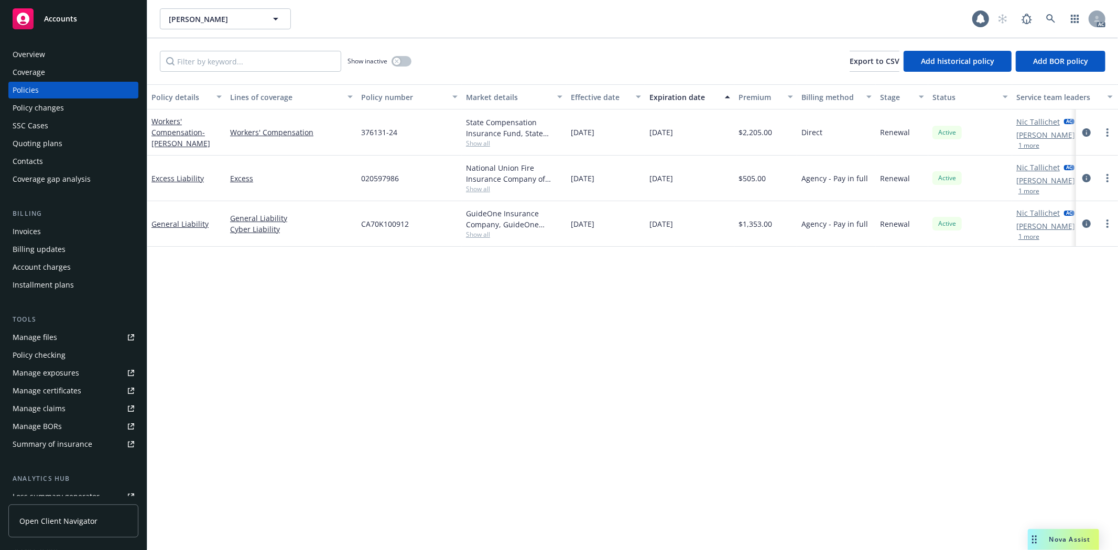
click at [412, 66] on div "Show inactive Export to CSV Add historical policy Add BOR policy" at bounding box center [632, 61] width 971 height 46
click at [406, 65] on button "button" at bounding box center [402, 61] width 20 height 10
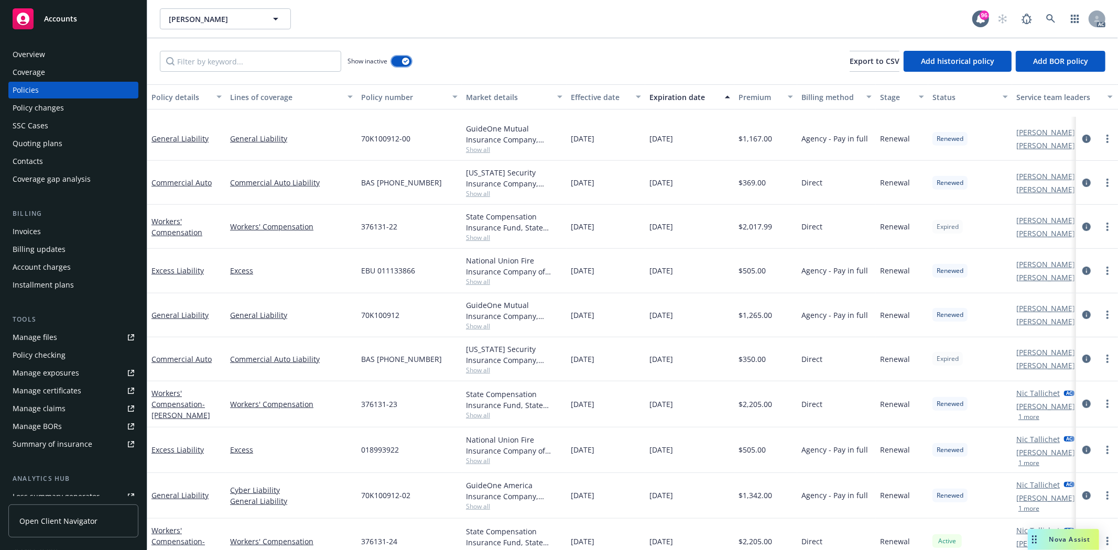
scroll to position [483, 0]
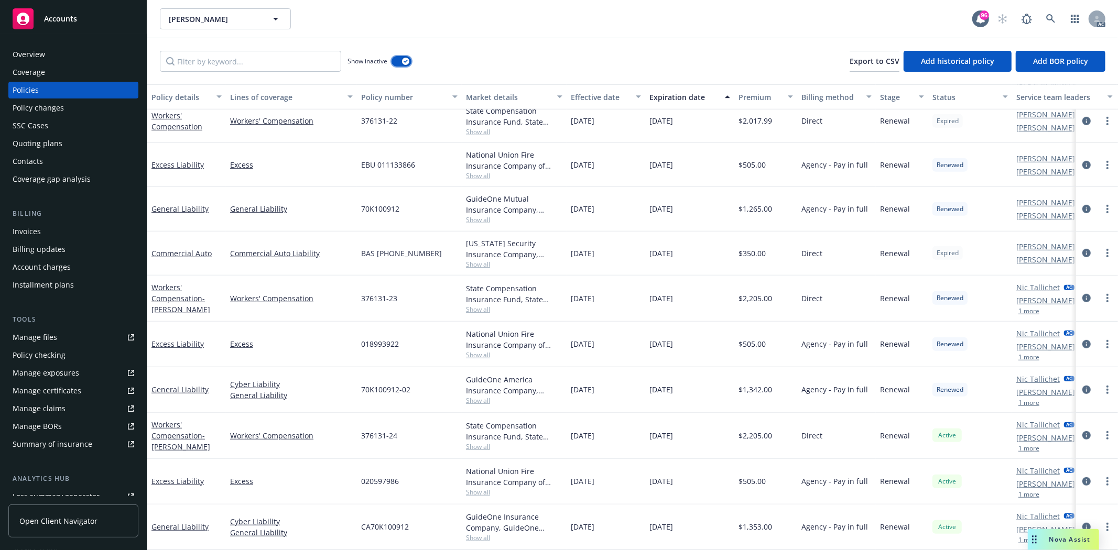
click at [403, 63] on div "button" at bounding box center [405, 61] width 7 height 7
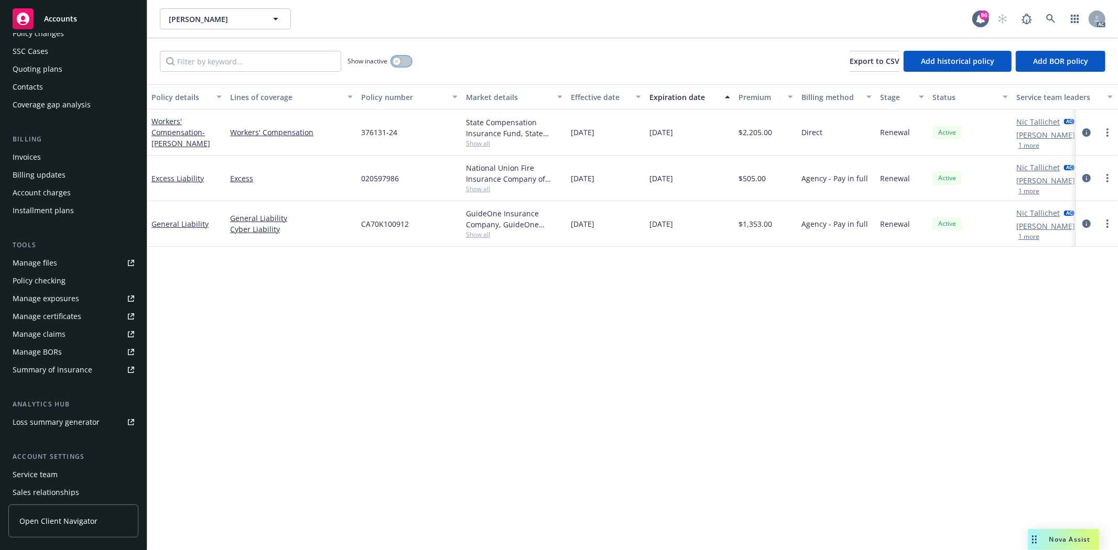
scroll to position [133, 0]
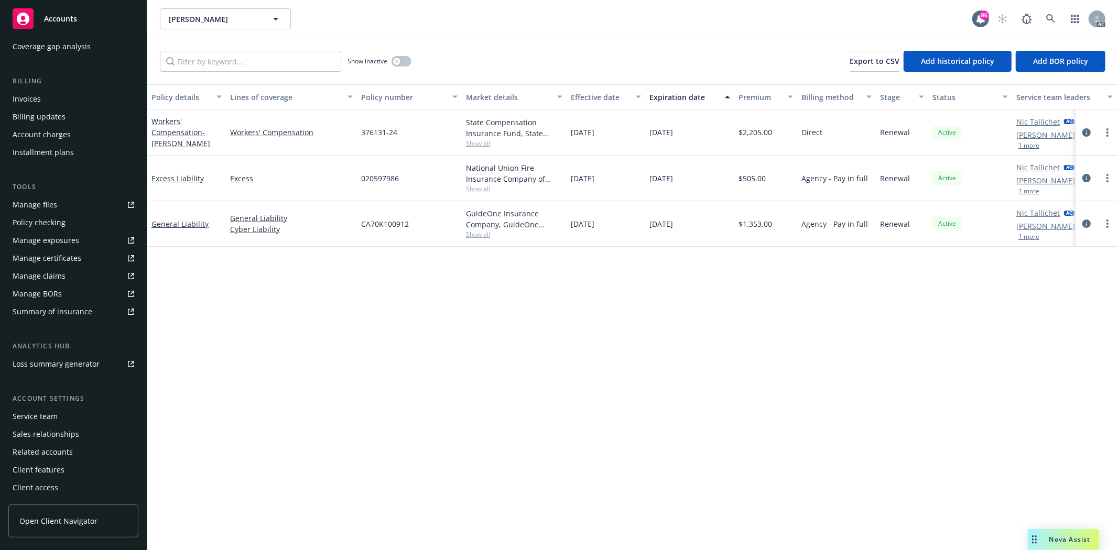
click at [34, 421] on div "Service team" at bounding box center [35, 416] width 45 height 17
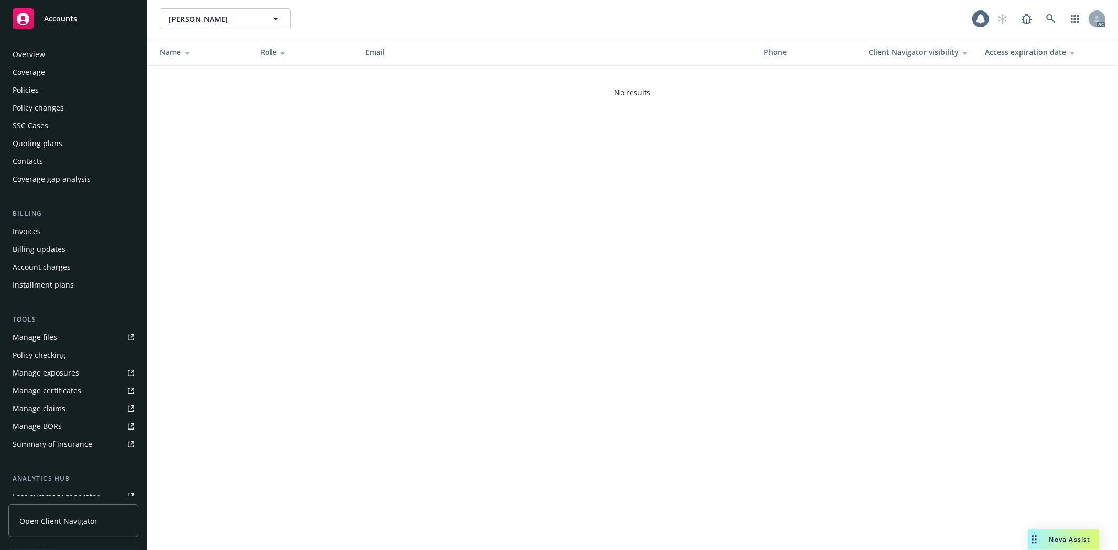
scroll to position [133, 0]
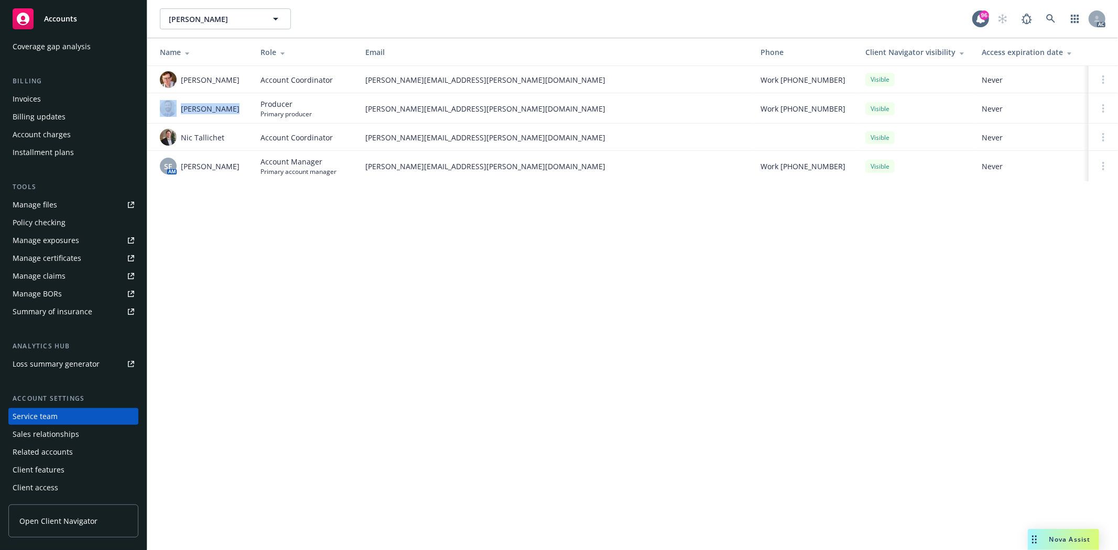
drag, startPoint x: 177, startPoint y: 111, endPoint x: 234, endPoint y: 117, distance: 57.5
click at [234, 117] on td "Kelsey Malone" at bounding box center [199, 108] width 105 height 30
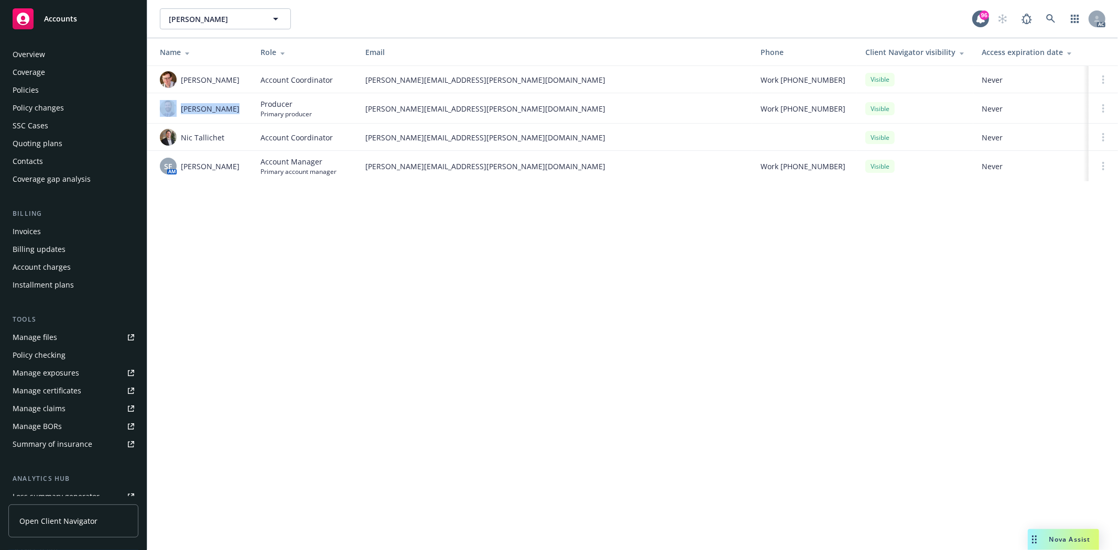
click at [38, 49] on div "Overview" at bounding box center [29, 54] width 33 height 17
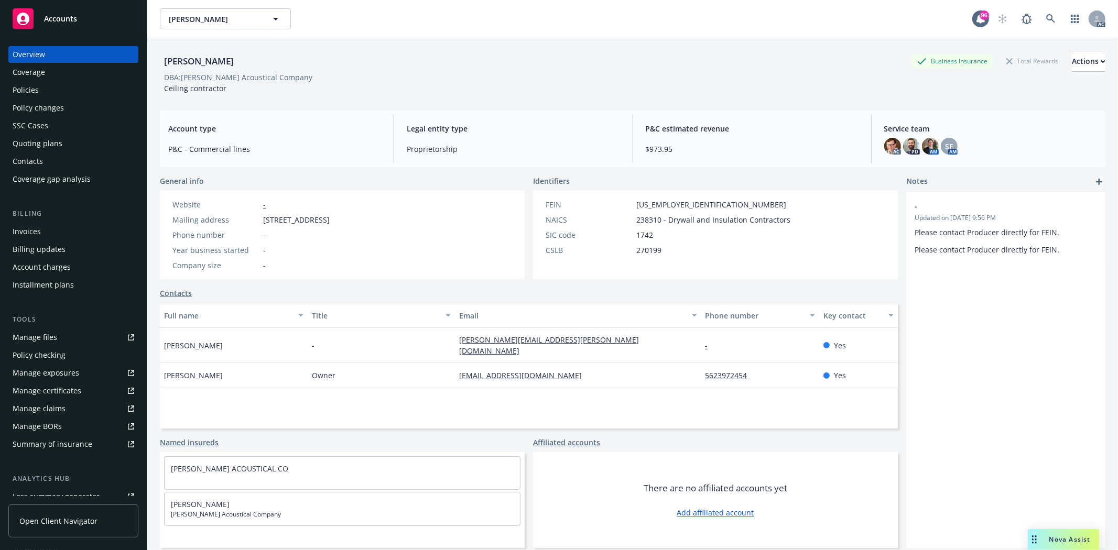
click at [0, 91] on div "Overview Coverage Policies Policy changes SSC Cases Quoting plans Contacts Cove…" at bounding box center [73, 292] width 147 height 517
click at [60, 91] on div "Policies" at bounding box center [74, 90] width 122 height 17
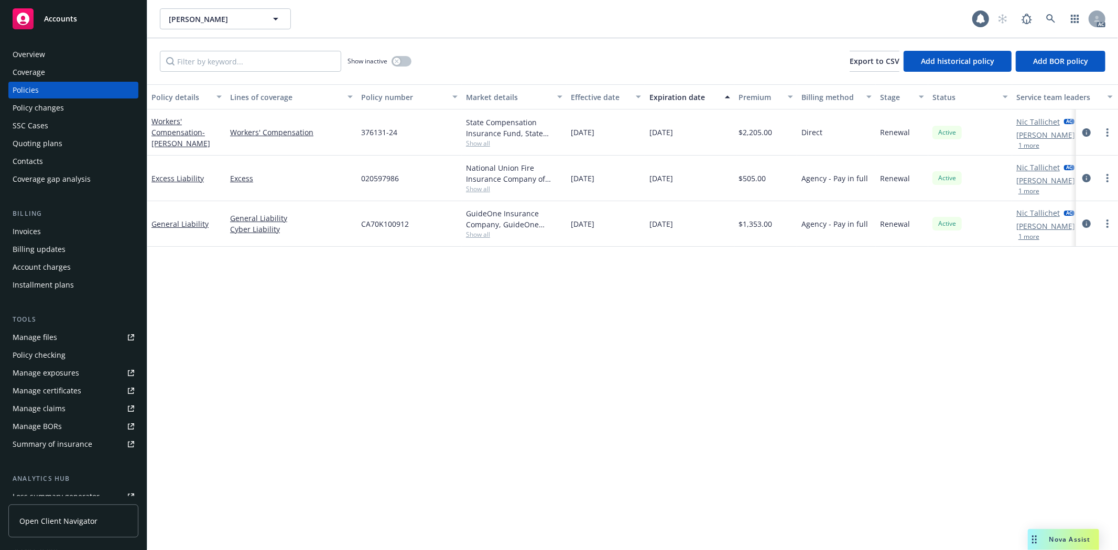
click at [60, 91] on div "Policies" at bounding box center [74, 90] width 122 height 17
drag, startPoint x: 743, startPoint y: 228, endPoint x: 793, endPoint y: 227, distance: 50.3
click at [793, 227] on div "$1,353.00" at bounding box center [765, 224] width 63 height 46
click at [79, 53] on div "Overview" at bounding box center [74, 54] width 122 height 17
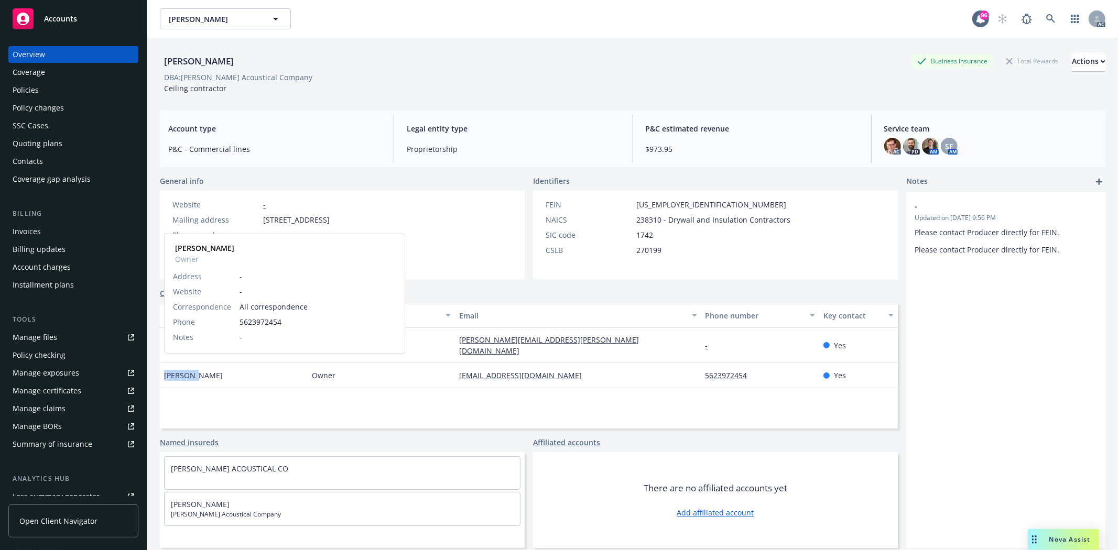
drag, startPoint x: 164, startPoint y: 362, endPoint x: 195, endPoint y: 365, distance: 31.7
click at [195, 370] on span "Bernhard K Tober" at bounding box center [193, 375] width 59 height 11
click at [201, 370] on span "Bernhard K Tober" at bounding box center [193, 375] width 59 height 11
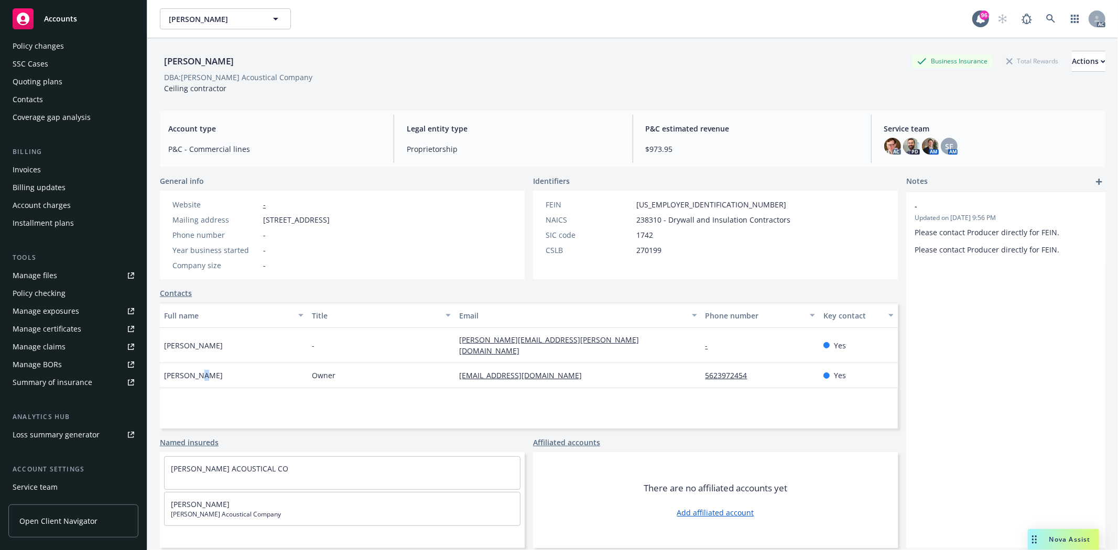
scroll to position [133, 0]
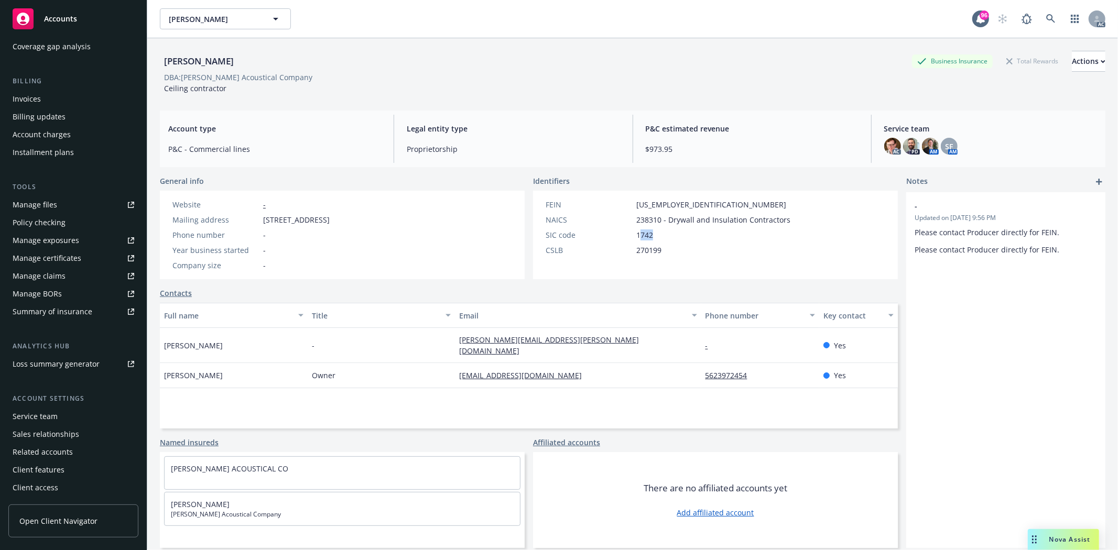
drag, startPoint x: 636, startPoint y: 232, endPoint x: 656, endPoint y: 236, distance: 20.8
click at [656, 236] on div "SIC code 1742" at bounding box center [667, 235] width 253 height 11
drag, startPoint x: 631, startPoint y: 216, endPoint x: 661, endPoint y: 220, distance: 30.2
click at [661, 220] on div "NAICS 238310 - Drywall and Insulation Contractors" at bounding box center [667, 219] width 253 height 11
drag, startPoint x: 635, startPoint y: 203, endPoint x: 679, endPoint y: 202, distance: 44.1
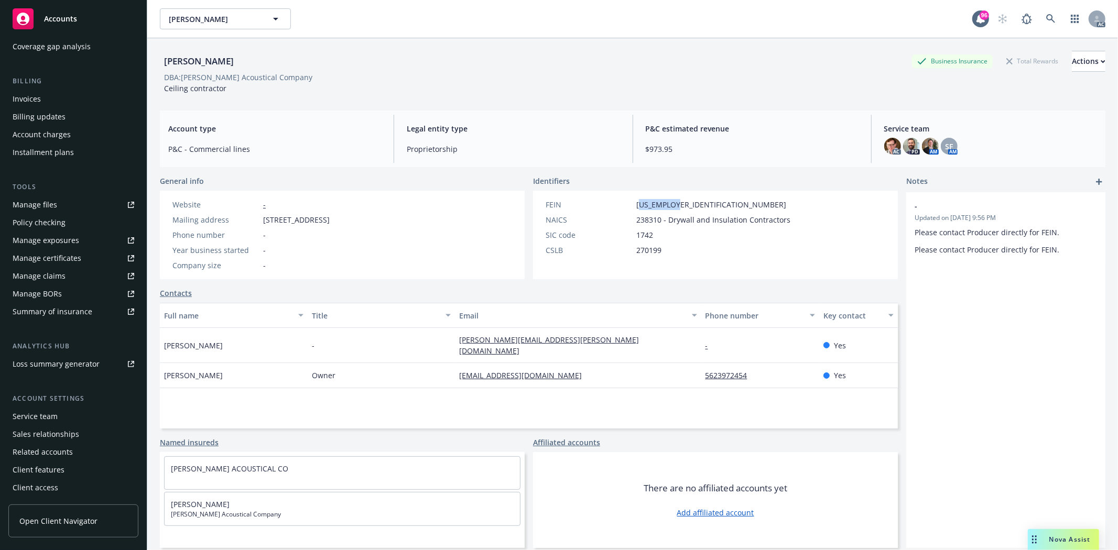
click at [679, 202] on div "FEIN 33-0850110" at bounding box center [667, 204] width 253 height 11
drag, startPoint x: 635, startPoint y: 253, endPoint x: 661, endPoint y: 254, distance: 26.2
click at [661, 254] on div "CSLB 270199" at bounding box center [667, 250] width 253 height 11
drag, startPoint x: 396, startPoint y: 153, endPoint x: 462, endPoint y: 148, distance: 66.3
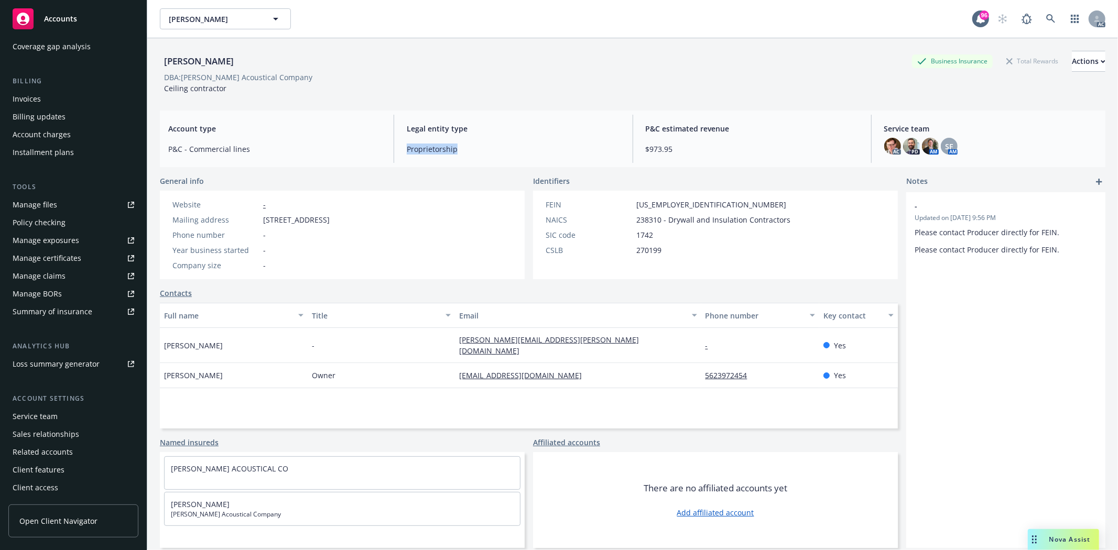
click at [462, 148] on div "Legal entity type Proprietorship" at bounding box center [513, 139] width 230 height 48
drag, startPoint x: 164, startPoint y: 364, endPoint x: 332, endPoint y: 391, distance: 170.4
click at [260, 377] on div "Bernhard K Tober" at bounding box center [234, 375] width 148 height 25
click at [335, 391] on div "Full name Title Email Phone number Key contact Shanna Thompson - shanna.thompso…" at bounding box center [529, 366] width 738 height 126
drag, startPoint x: 700, startPoint y: 365, endPoint x: 747, endPoint y: 364, distance: 46.7
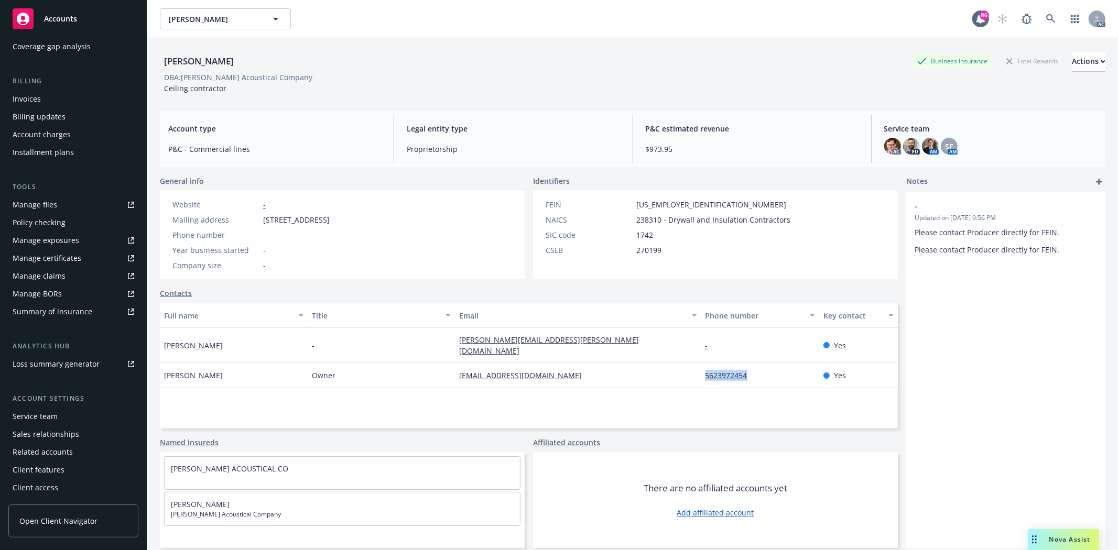
click at [747, 364] on div "5623972454" at bounding box center [760, 375] width 118 height 25
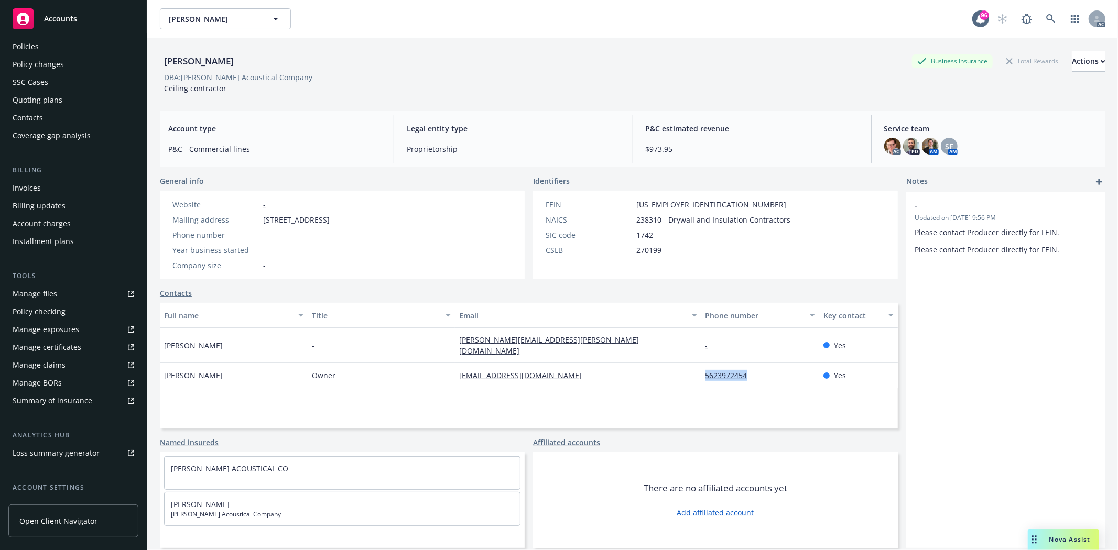
scroll to position [0, 0]
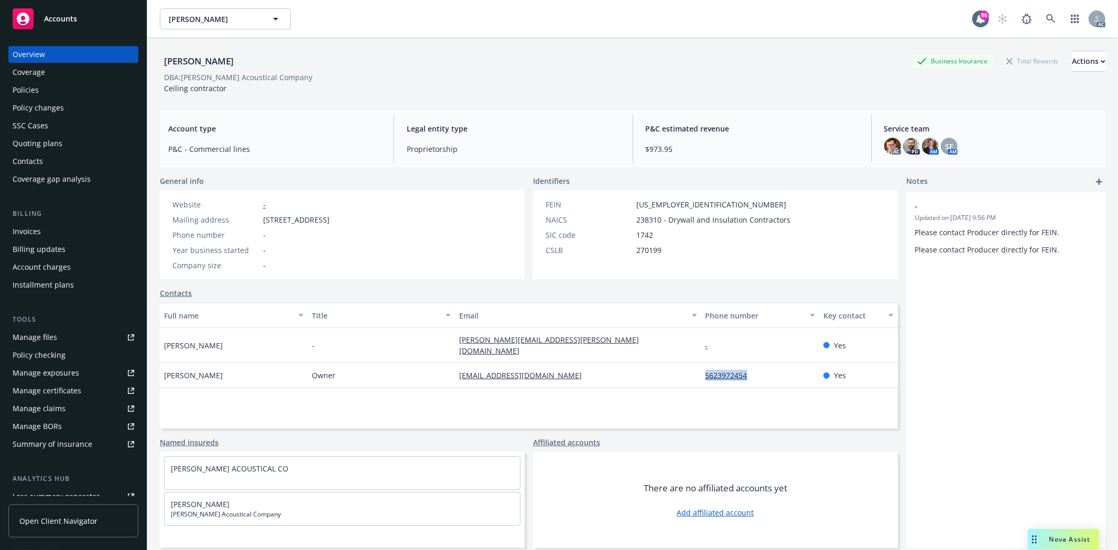
click at [40, 85] on div "Policies" at bounding box center [74, 90] width 122 height 17
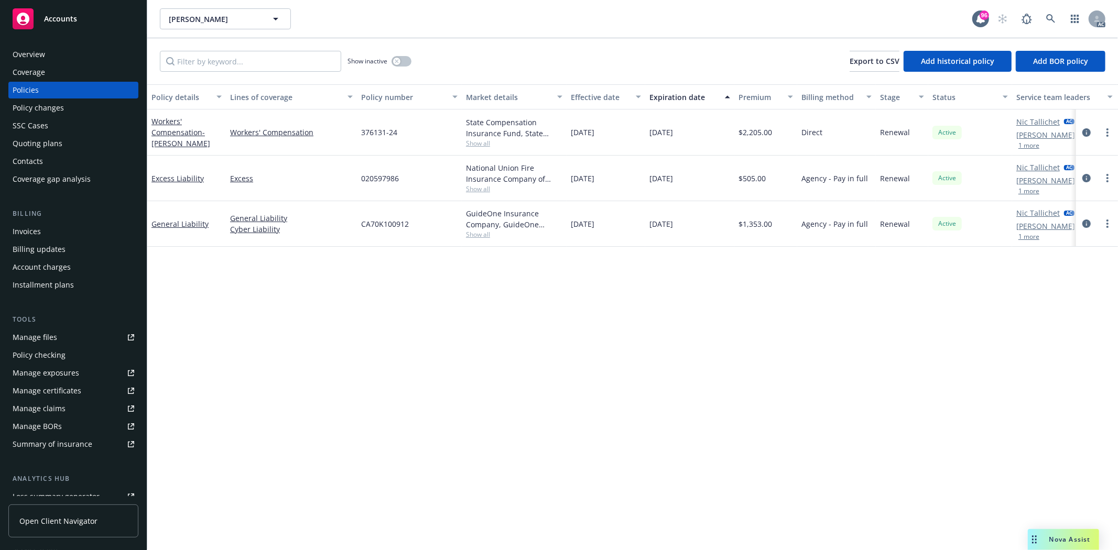
click at [483, 230] on span "Show all" at bounding box center [514, 234] width 96 height 9
click at [454, 207] on div "CA70K100912" at bounding box center [409, 224] width 105 height 46
click at [474, 191] on span "Show all" at bounding box center [514, 189] width 96 height 9
click at [449, 187] on div "020597986" at bounding box center [409, 179] width 105 height 46
click at [404, 59] on button "button" at bounding box center [402, 61] width 20 height 10
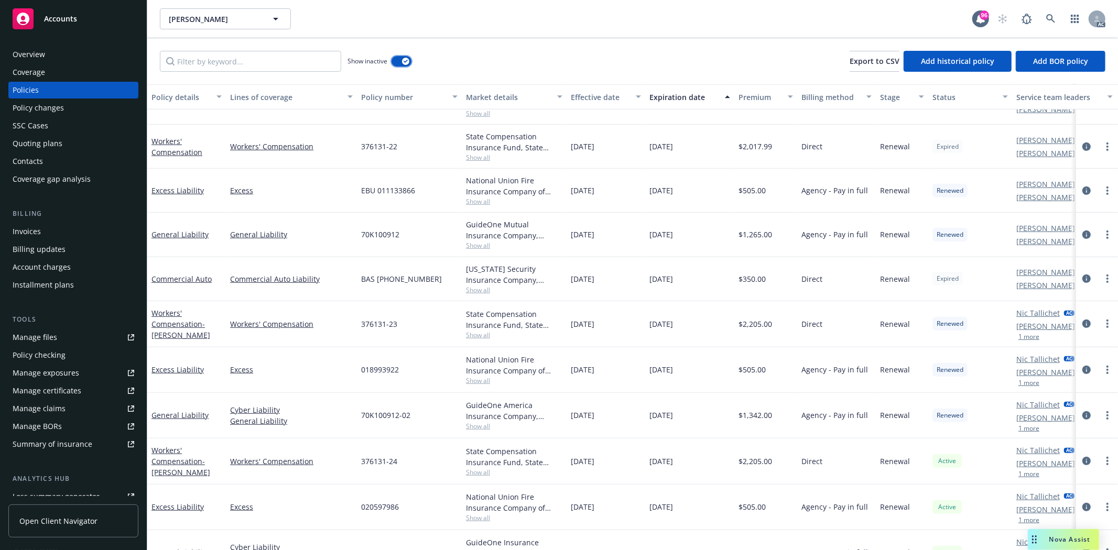
scroll to position [483, 0]
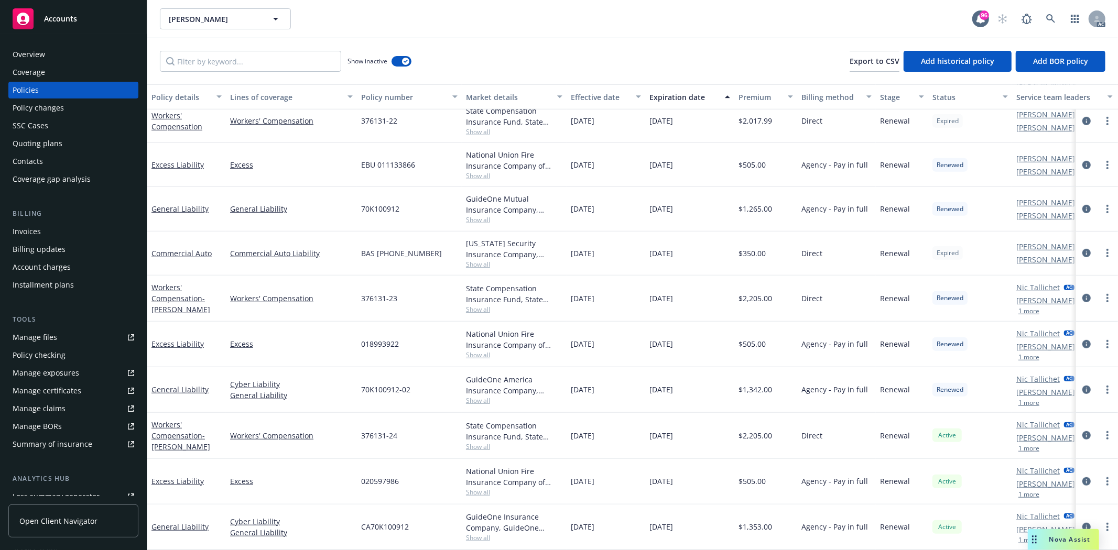
drag, startPoint x: 568, startPoint y: 382, endPoint x: 693, endPoint y: 380, distance: 124.8
click at [693, 380] on div "General Liability Cyber Liability General Liability 70K100912-02 GuideOne Ameri…" at bounding box center [653, 390] width 1012 height 46
click at [586, 344] on div "12/15/2023" at bounding box center [606, 345] width 79 height 46
drag, startPoint x: 566, startPoint y: 334, endPoint x: 710, endPoint y: 331, distance: 144.2
click at [710, 331] on div "Excess Liability Excess 018993922 National Union Fire Insurance Company of Pitt…" at bounding box center [653, 345] width 1012 height 46
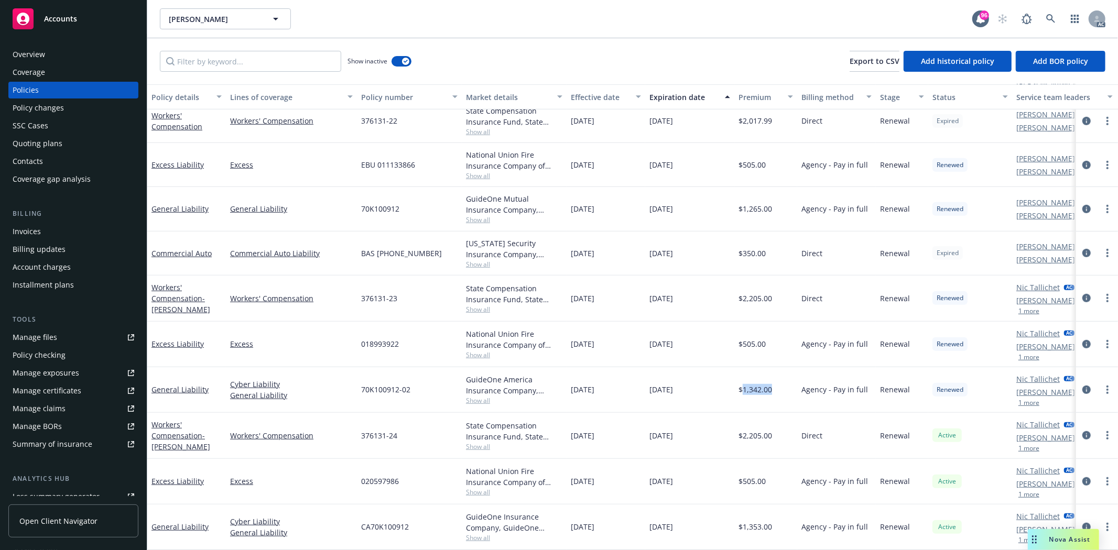
drag, startPoint x: 743, startPoint y: 380, endPoint x: 776, endPoint y: 374, distance: 34.0
click at [776, 374] on div "$1,342.00" at bounding box center [765, 390] width 63 height 46
drag, startPoint x: 735, startPoint y: 333, endPoint x: 757, endPoint y: 333, distance: 22.0
click at [757, 333] on div "$505.00" at bounding box center [765, 345] width 63 height 46
click at [475, 386] on div "GuideOne America Insurance Company, GuideOne Insurance" at bounding box center [514, 385] width 96 height 22
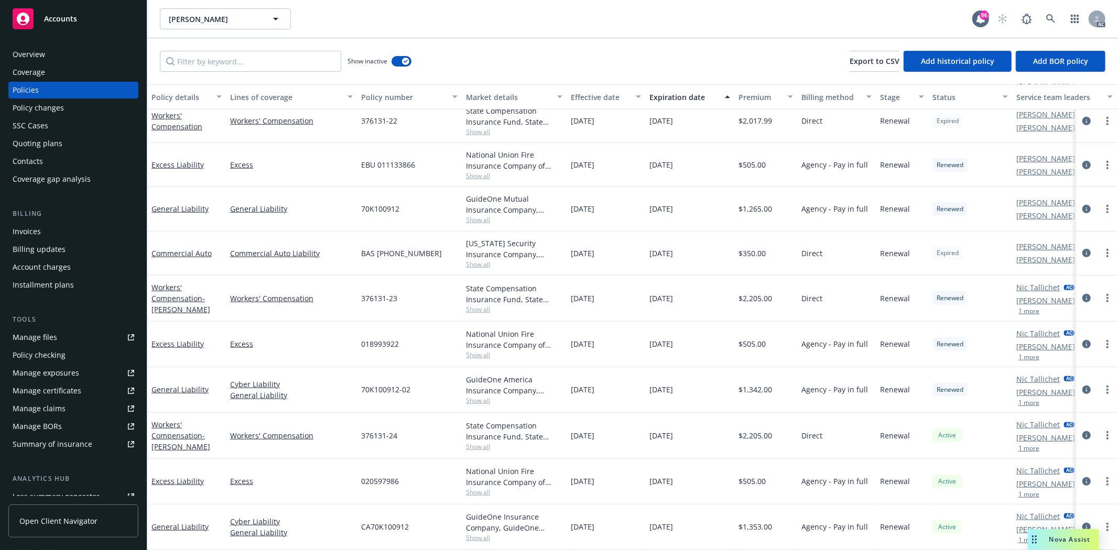
click at [483, 399] on div "GuideOne America Insurance Company, GuideOne Insurance Show all" at bounding box center [514, 390] width 105 height 46
click at [483, 396] on span "Show all" at bounding box center [514, 400] width 96 height 9
click at [448, 350] on div "018993922" at bounding box center [409, 345] width 105 height 46
click at [484, 351] on span "Show all" at bounding box center [514, 355] width 96 height 9
click at [451, 322] on div "018993922" at bounding box center [409, 345] width 105 height 46
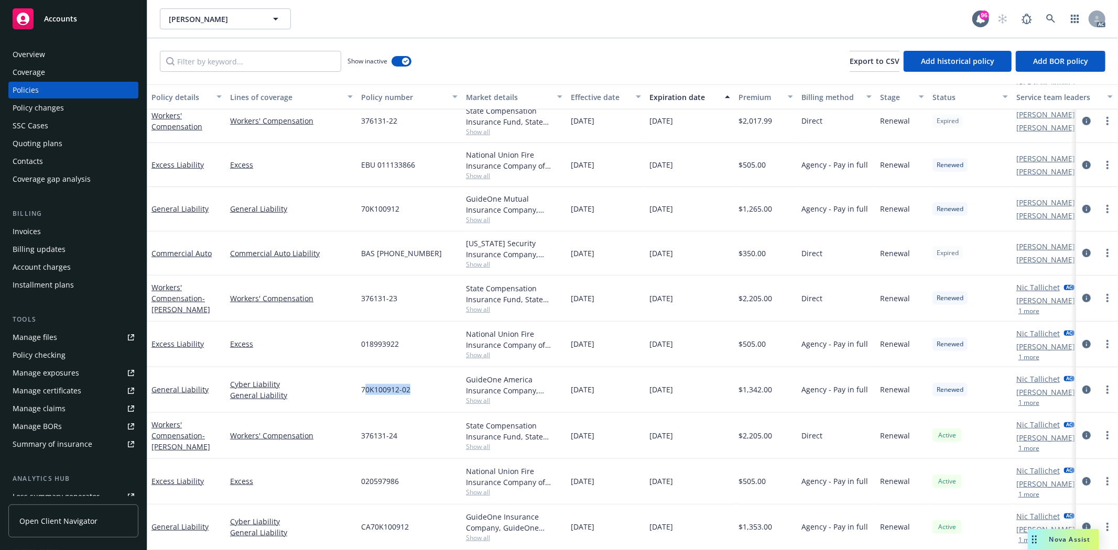
drag, startPoint x: 364, startPoint y: 382, endPoint x: 441, endPoint y: 381, distance: 77.1
click at [441, 381] on div "70K100912-02" at bounding box center [409, 390] width 105 height 46
drag, startPoint x: 337, startPoint y: 335, endPoint x: 400, endPoint y: 333, distance: 63.5
click at [400, 333] on div "Excess Liability Excess 018993922 National Union Fire Insurance Company of Pitt…" at bounding box center [653, 345] width 1012 height 46
click at [583, 369] on div "12/15/2023" at bounding box center [606, 390] width 79 height 46
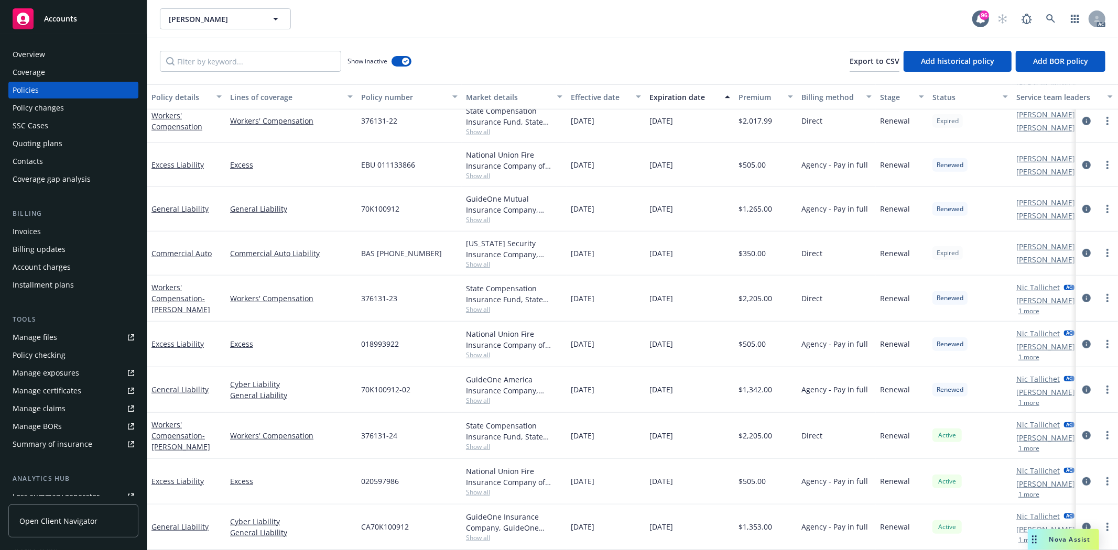
drag, startPoint x: 570, startPoint y: 195, endPoint x: 624, endPoint y: 205, distance: 55.0
click at [624, 205] on div "12/15/2022" at bounding box center [606, 209] width 79 height 44
click at [650, 203] on span "12/15/2023" at bounding box center [661, 208] width 24 height 11
drag, startPoint x: 647, startPoint y: 202, endPoint x: 703, endPoint y: 206, distance: 55.7
click at [703, 206] on div "12/15/2023" at bounding box center [689, 209] width 89 height 44
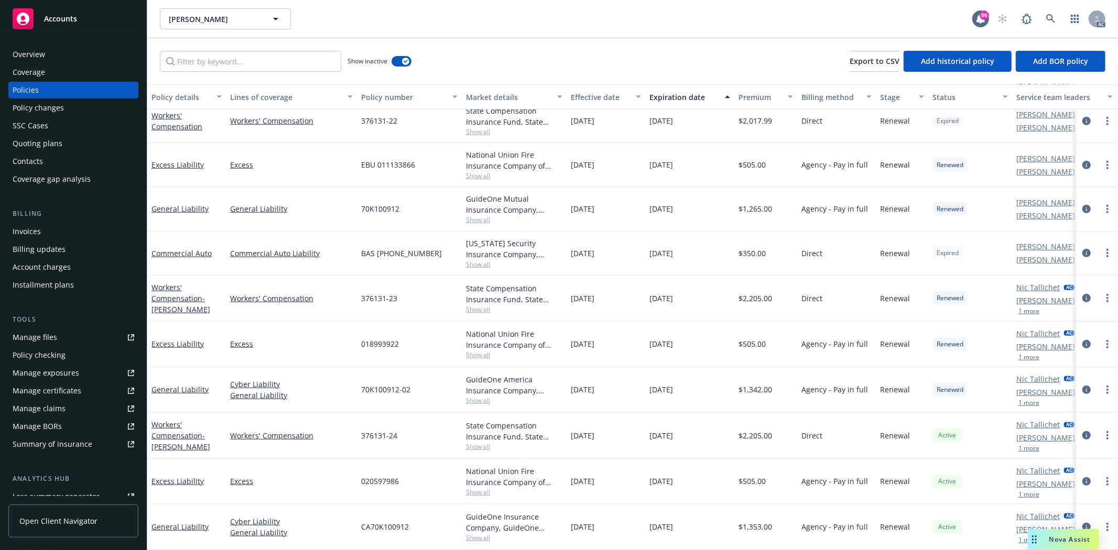
click at [703, 206] on div "12/15/2023" at bounding box center [689, 209] width 89 height 44
drag, startPoint x: 729, startPoint y: 199, endPoint x: 779, endPoint y: 196, distance: 49.9
click at [779, 196] on div "General Liability General Liability 70K100912 GuideOne Mutual Insurance Company…" at bounding box center [653, 209] width 1012 height 44
click at [650, 187] on div "12/15/2023" at bounding box center [689, 209] width 89 height 44
drag, startPoint x: 569, startPoint y: 156, endPoint x: 760, endPoint y: 159, distance: 190.8
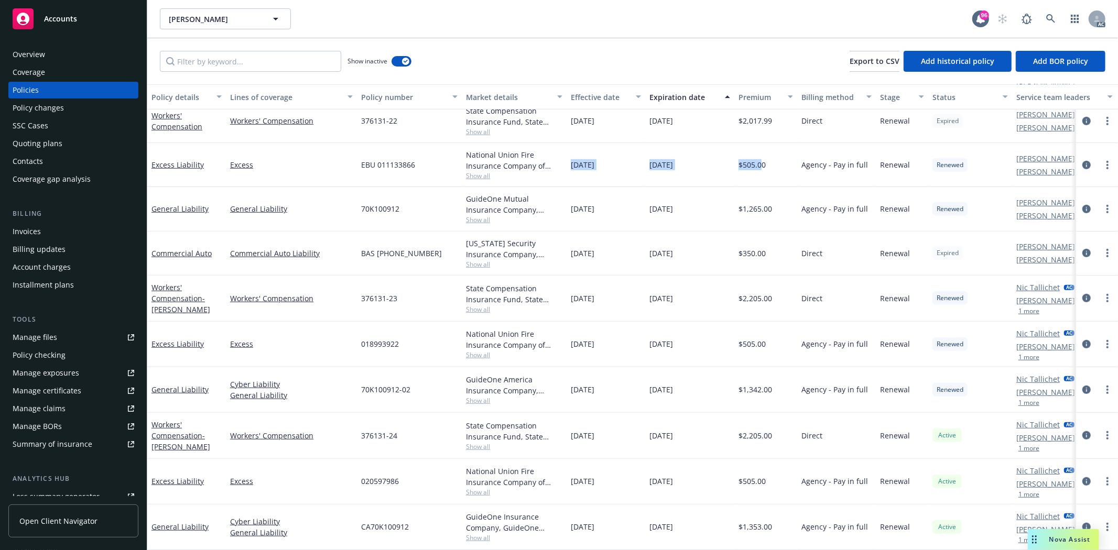
click at [760, 159] on div "Excess Liability Excess EBU 011133866 National Union Fire Insurance Company of …" at bounding box center [653, 165] width 1012 height 44
click at [683, 175] on div "12/15/2023" at bounding box center [689, 165] width 89 height 44
click at [473, 215] on span "Show all" at bounding box center [514, 219] width 96 height 9
click at [442, 187] on div "70K100912" at bounding box center [409, 209] width 105 height 44
click at [484, 171] on span "Show all" at bounding box center [514, 175] width 96 height 9
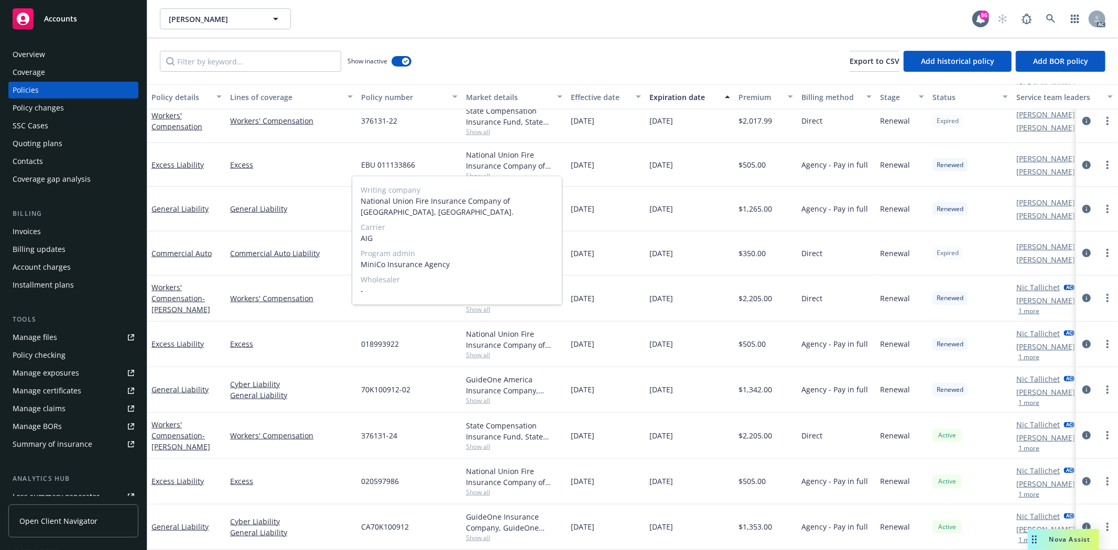
click at [484, 171] on span "Show all" at bounding box center [514, 175] width 96 height 9
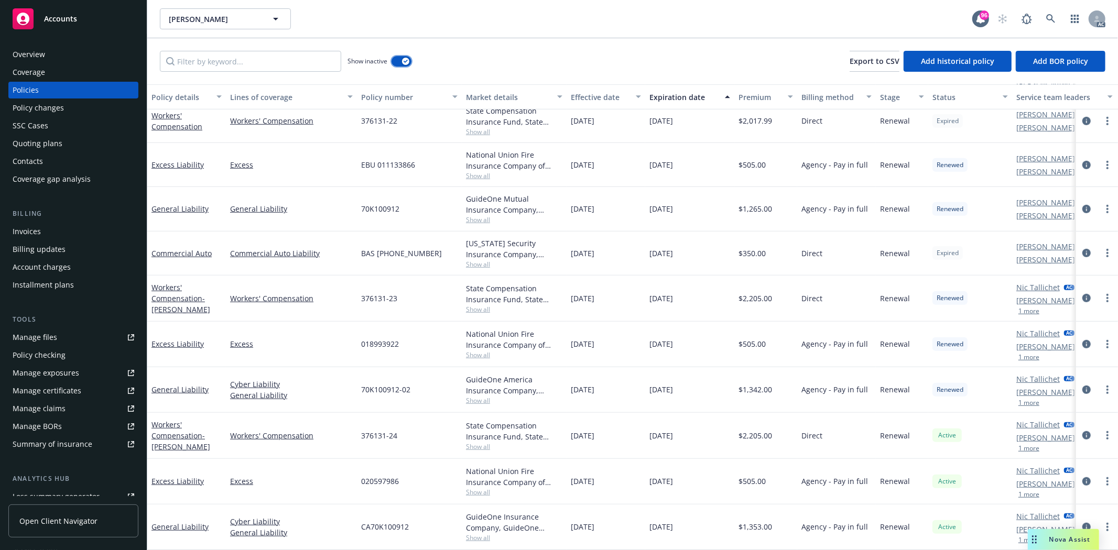
click at [405, 64] on div "button" at bounding box center [405, 61] width 7 height 7
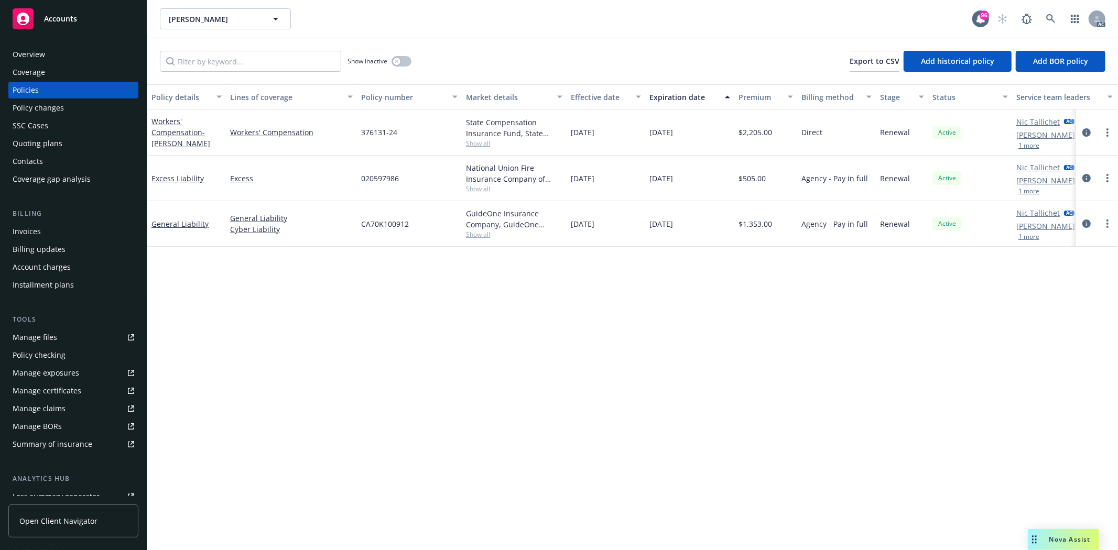
click at [58, 52] on div "Overview" at bounding box center [74, 54] width 122 height 17
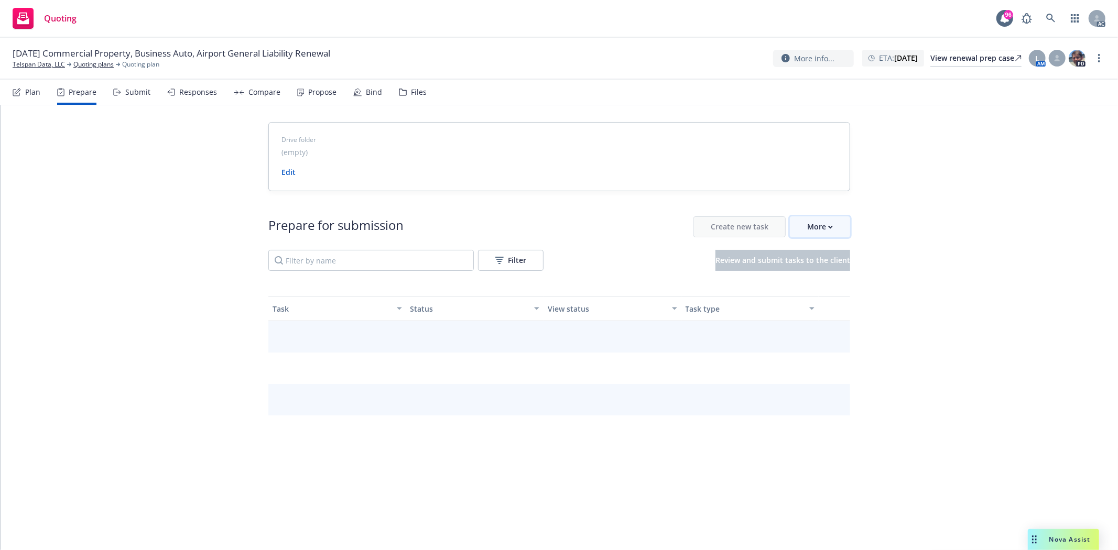
click at [828, 216] on button "More" at bounding box center [820, 226] width 60 height 21
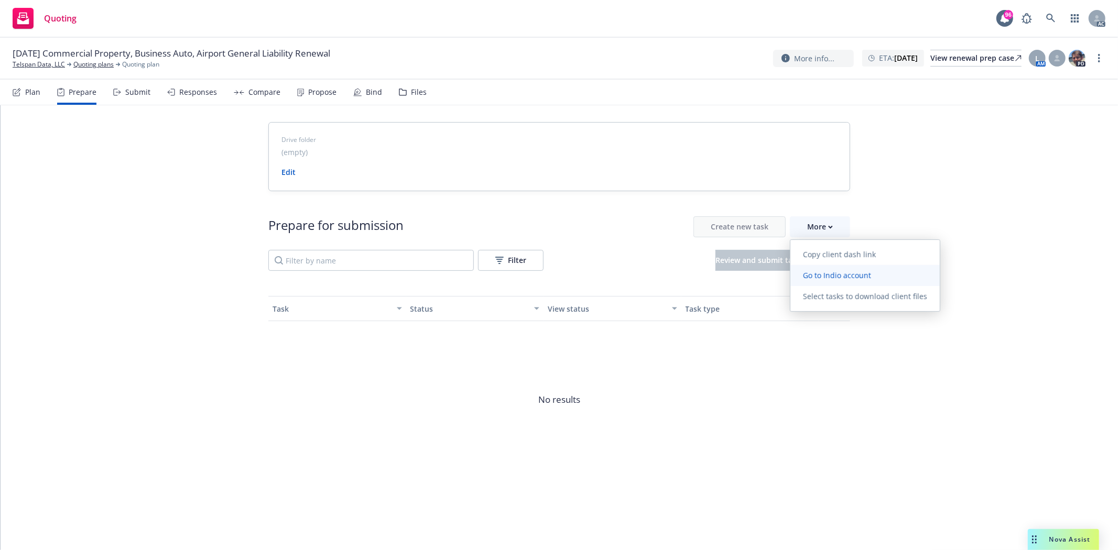
click at [837, 272] on span "Go to Indio account" at bounding box center [836, 275] width 93 height 10
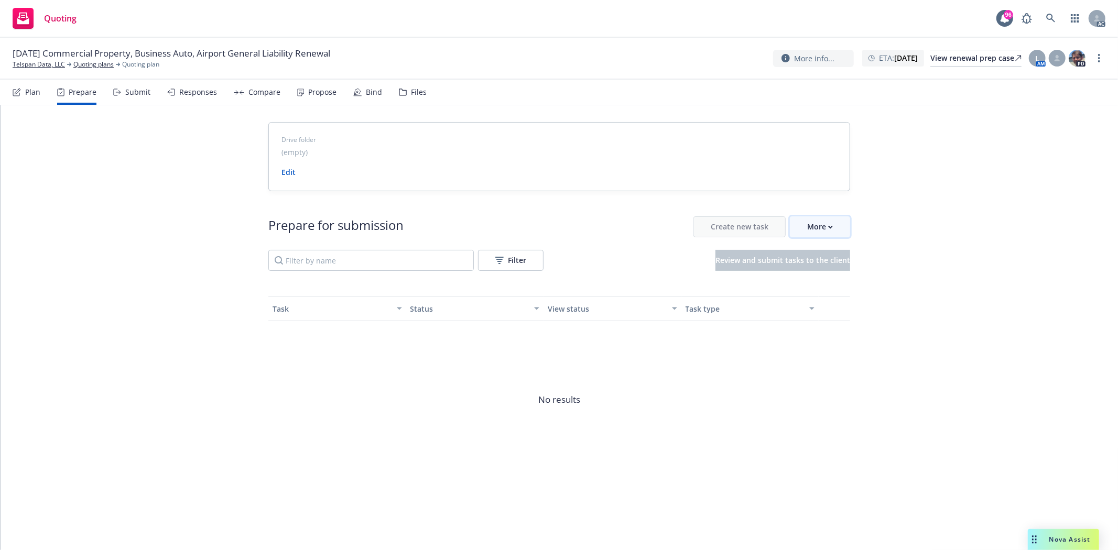
click at [828, 228] on icon "button" at bounding box center [830, 227] width 5 height 4
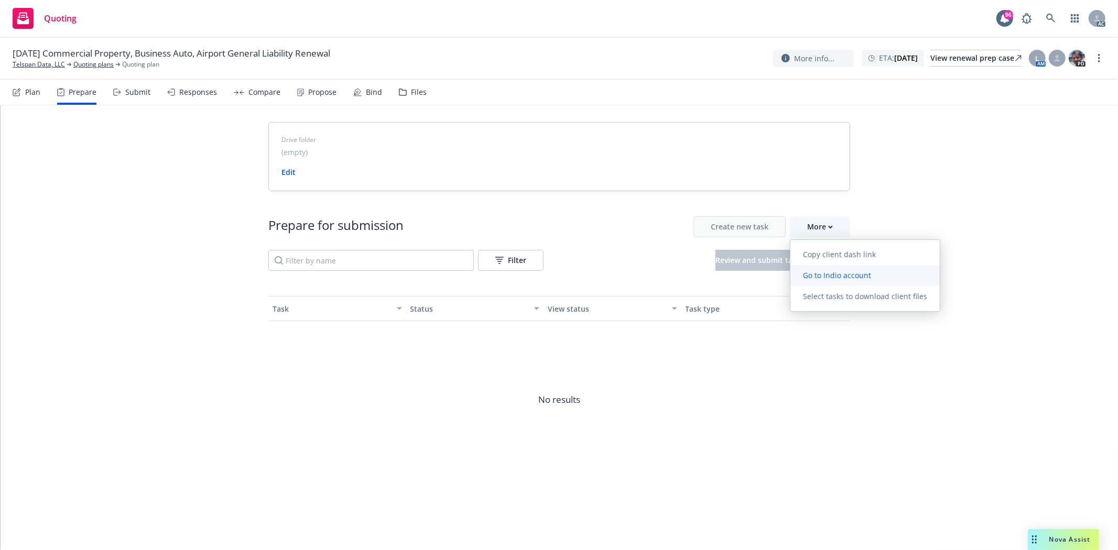
click at [863, 274] on span "Go to Indio account" at bounding box center [836, 275] width 93 height 10
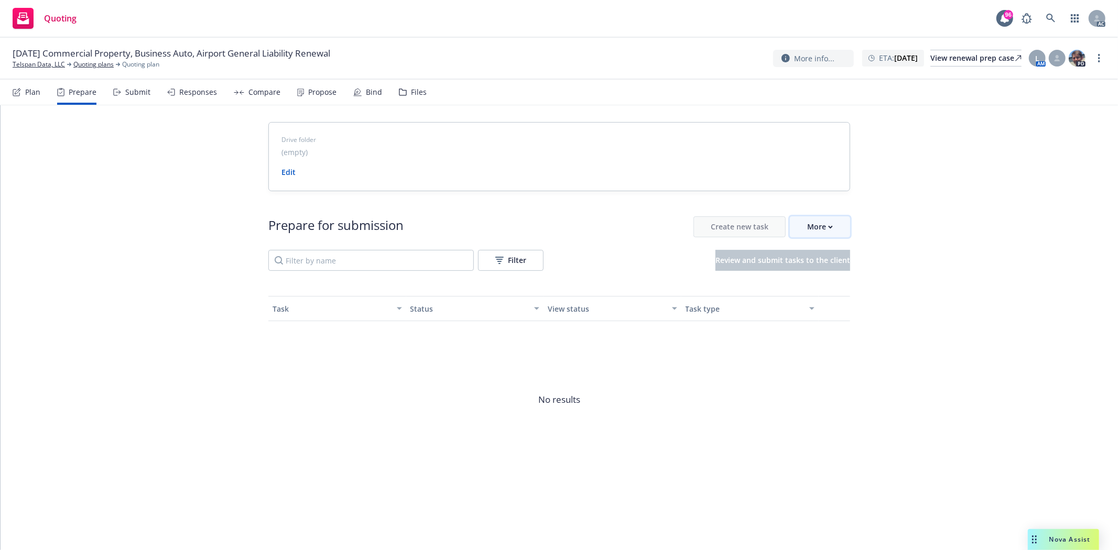
click at [823, 224] on div "More" at bounding box center [820, 227] width 26 height 20
click at [35, 61] on link "Telspan Data, LLC" at bounding box center [39, 64] width 52 height 9
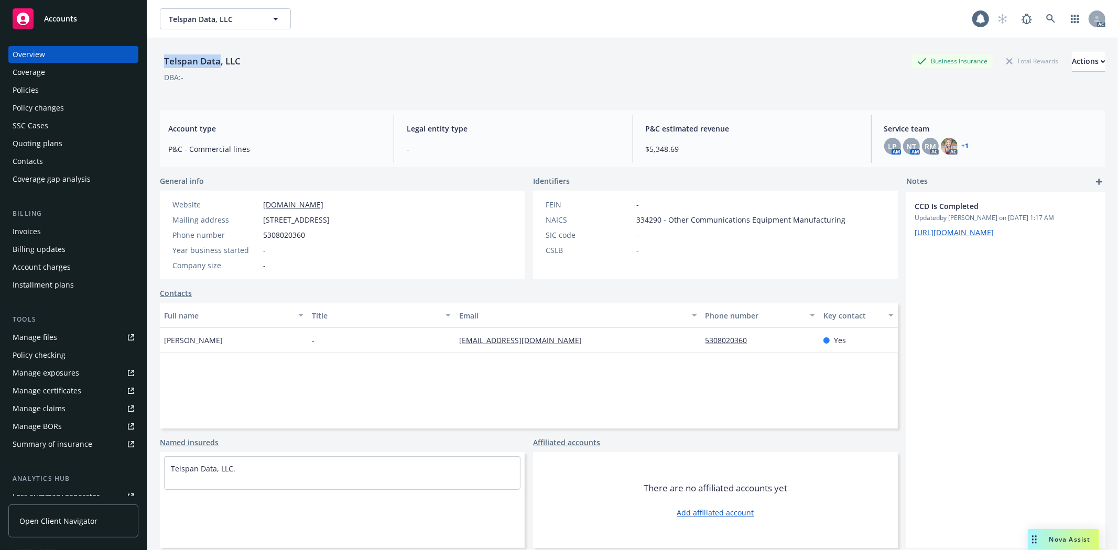
drag, startPoint x: 164, startPoint y: 63, endPoint x: 218, endPoint y: 64, distance: 54.5
click at [218, 64] on div "Telspan Data, LLC" at bounding box center [202, 62] width 85 height 14
copy div "Telspan Data"
drag, startPoint x: 163, startPoint y: 339, endPoint x: 204, endPoint y: 339, distance: 41.4
click at [204, 339] on div "[PERSON_NAME]" at bounding box center [234, 340] width 148 height 25
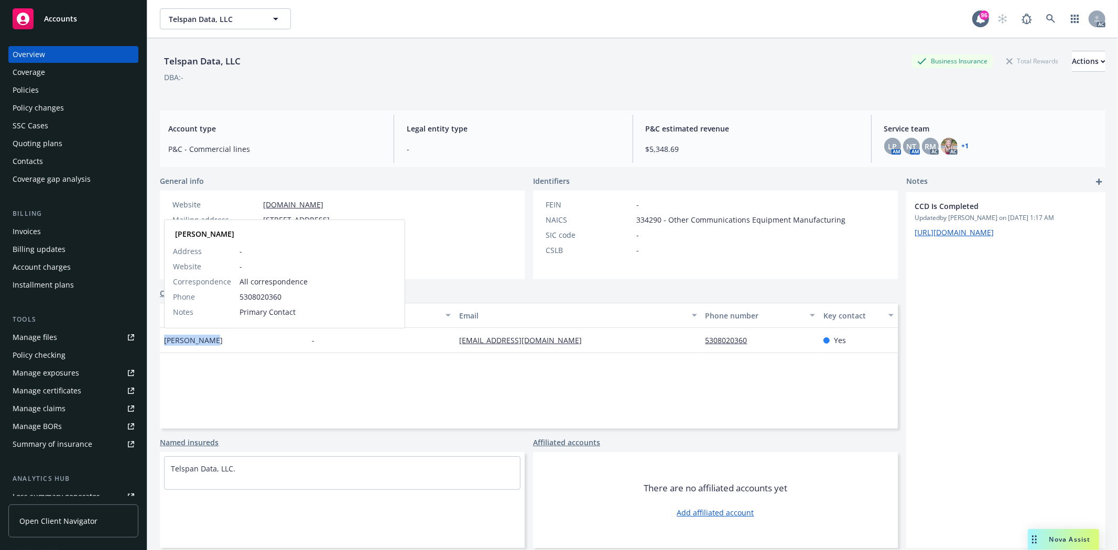
copy span "[PERSON_NAME]"
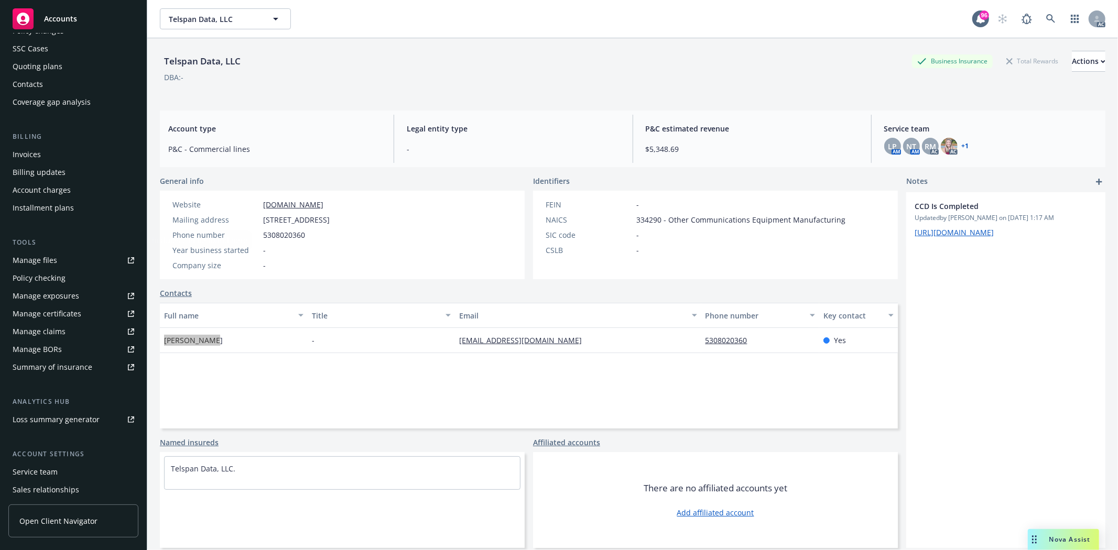
scroll to position [133, 0]
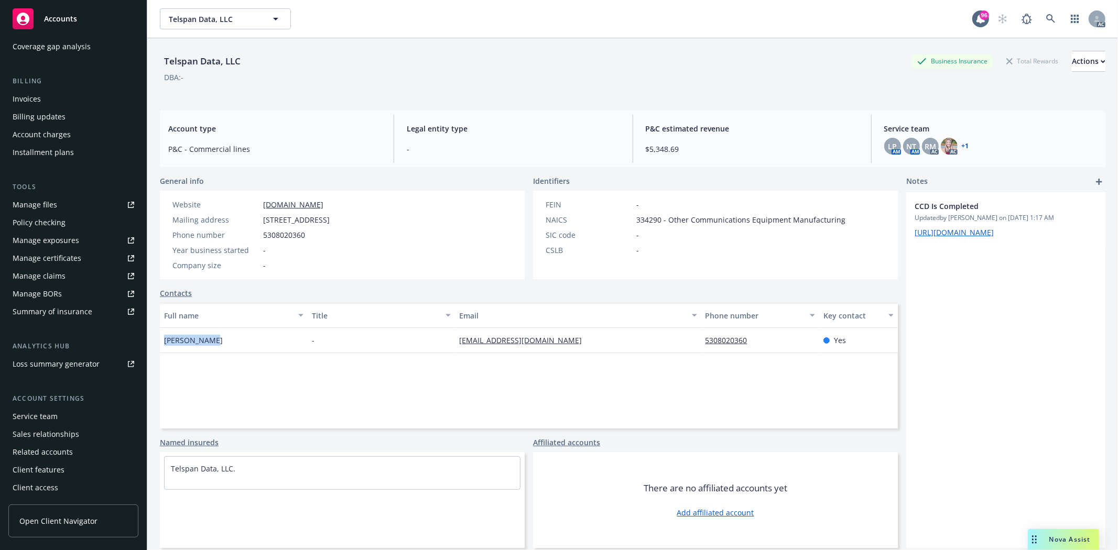
click at [61, 416] on div "Service team" at bounding box center [74, 416] width 122 height 17
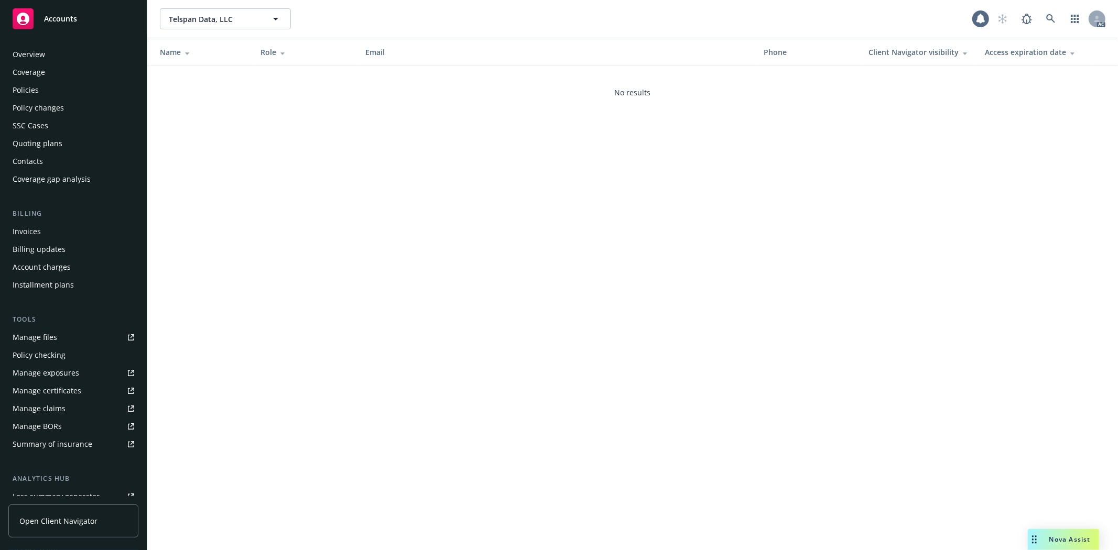
scroll to position [133, 0]
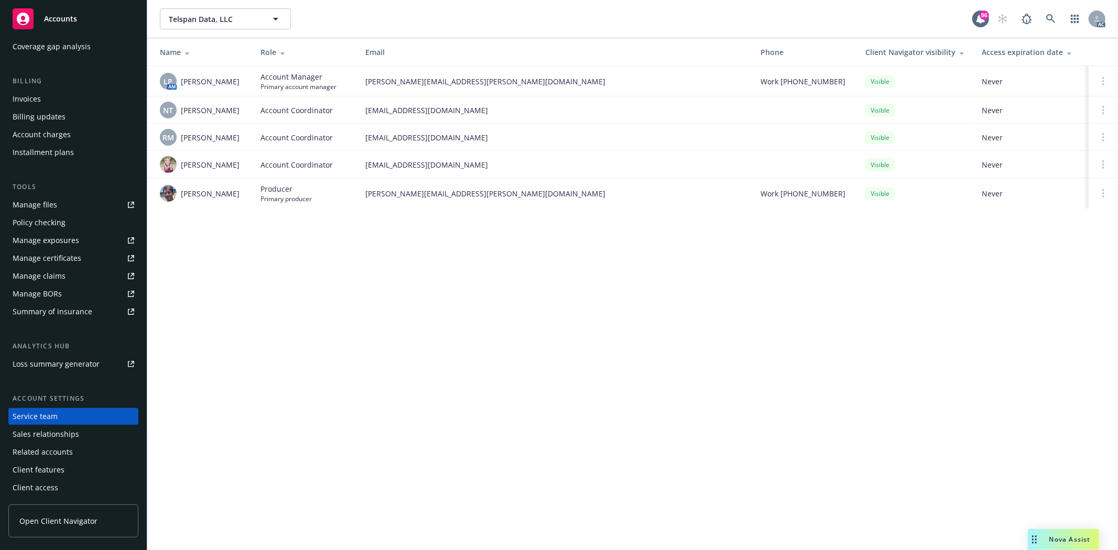
drag, startPoint x: 180, startPoint y: 81, endPoint x: 239, endPoint y: 84, distance: 59.3
click at [239, 84] on div "LP AM Linsey Piotrowski" at bounding box center [202, 81] width 84 height 17
copy span "Linsey Piotrowski"
drag, startPoint x: 180, startPoint y: 138, endPoint x: 234, endPoint y: 139, distance: 54.0
click at [234, 139] on span "Rati Mukhuradze" at bounding box center [210, 137] width 59 height 11
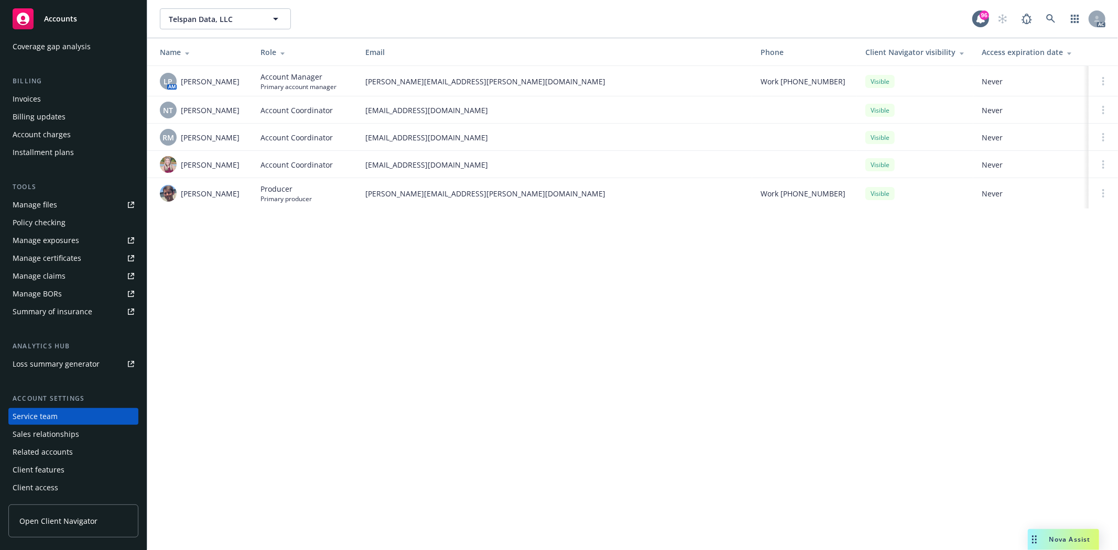
copy span "Rati Mukhuradz"
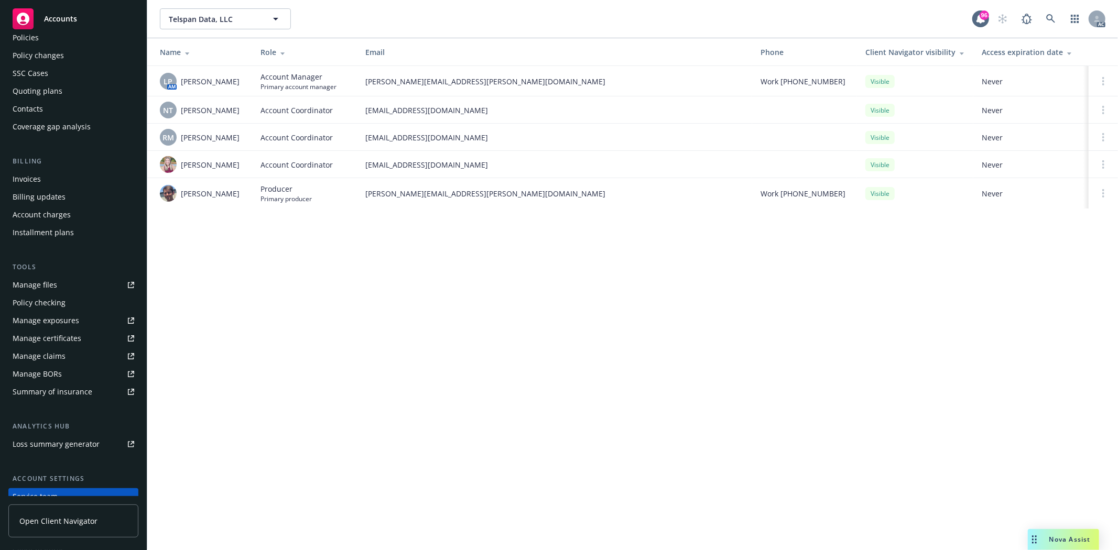
scroll to position [0, 0]
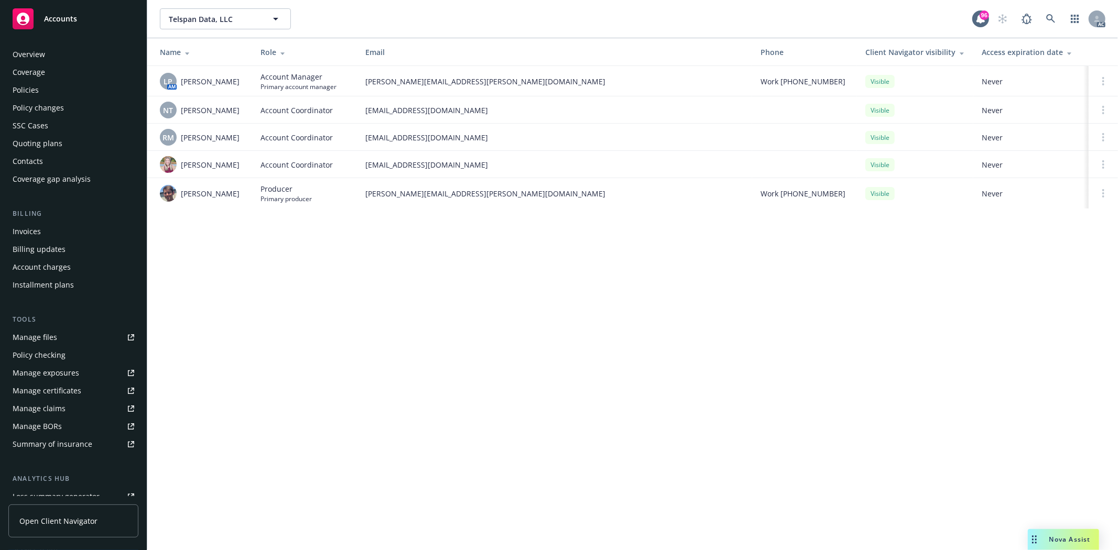
click at [33, 55] on div "Overview" at bounding box center [29, 54] width 33 height 17
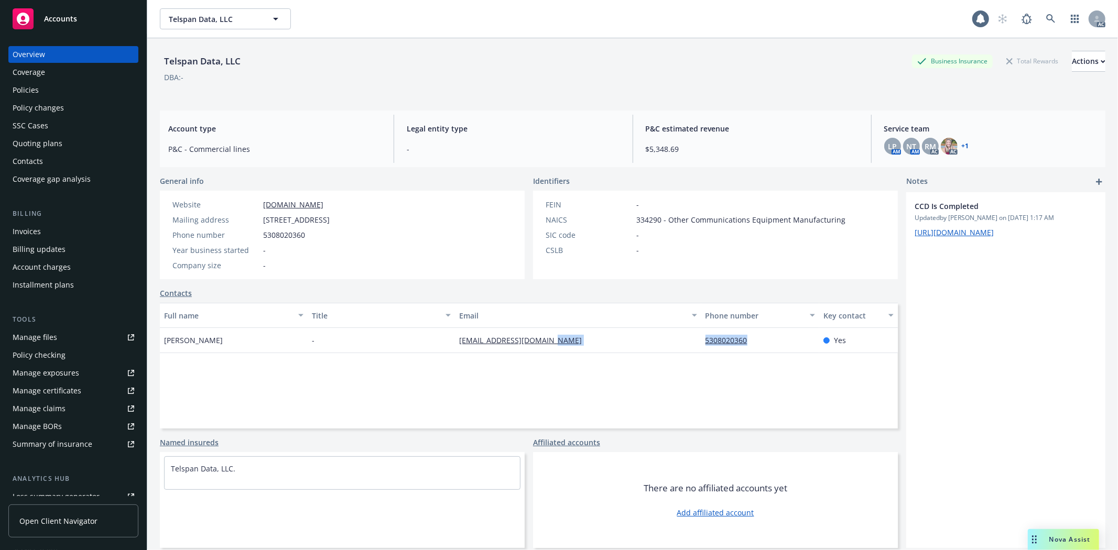
drag, startPoint x: 699, startPoint y: 339, endPoint x: 770, endPoint y: 338, distance: 70.3
click at [770, 338] on div "Janine Jepson - jjepson@telspandata.com 5308020360 Yes" at bounding box center [529, 340] width 738 height 25
copy div "5308020360"
click at [26, 95] on div "Policies" at bounding box center [26, 90] width 26 height 17
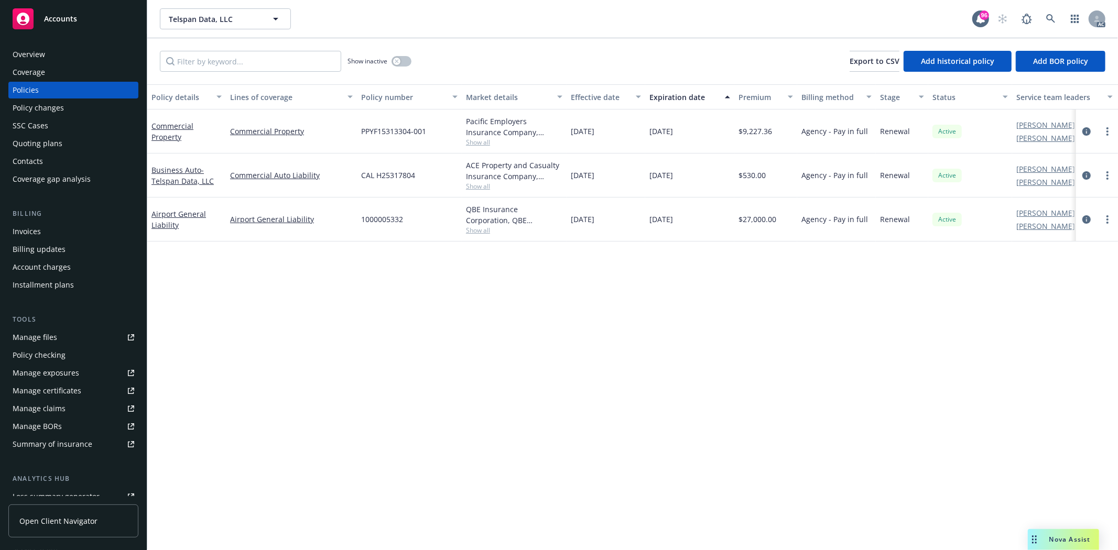
click at [74, 140] on div "Quoting plans" at bounding box center [74, 143] width 122 height 17
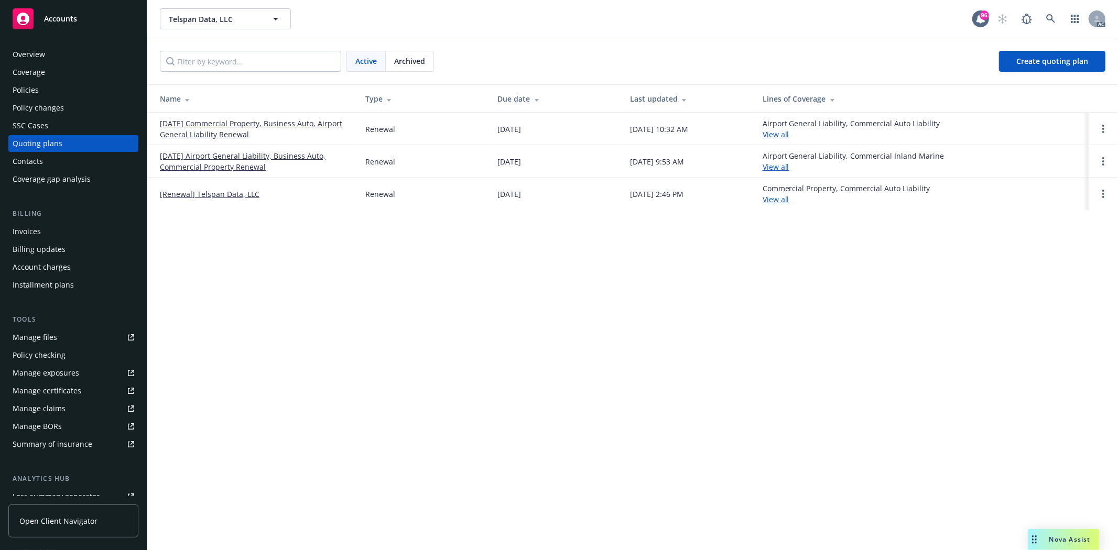
drag, startPoint x: 154, startPoint y: 119, endPoint x: 255, endPoint y: 137, distance: 102.7
click at [255, 137] on td "01/09/26 Commercial Property, Business Auto, Airport General Liability Renewal" at bounding box center [252, 129] width 210 height 33
copy link "01/09/26 Commercial Property, Business Auto, Airport General Liability Renewal"
click at [58, 93] on div "Policies" at bounding box center [74, 90] width 122 height 17
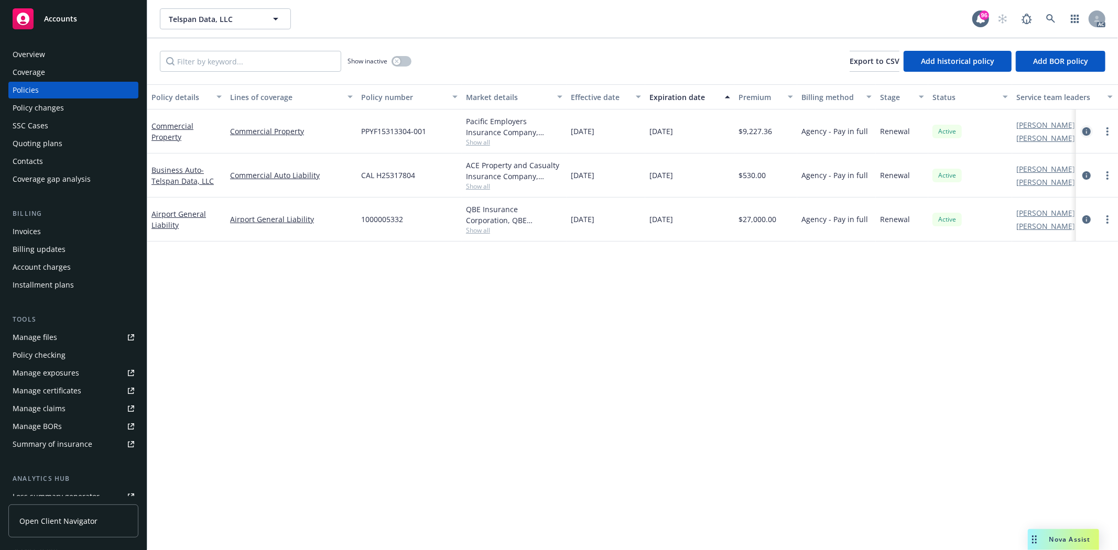
click at [1084, 130] on icon "circleInformation" at bounding box center [1086, 131] width 8 height 8
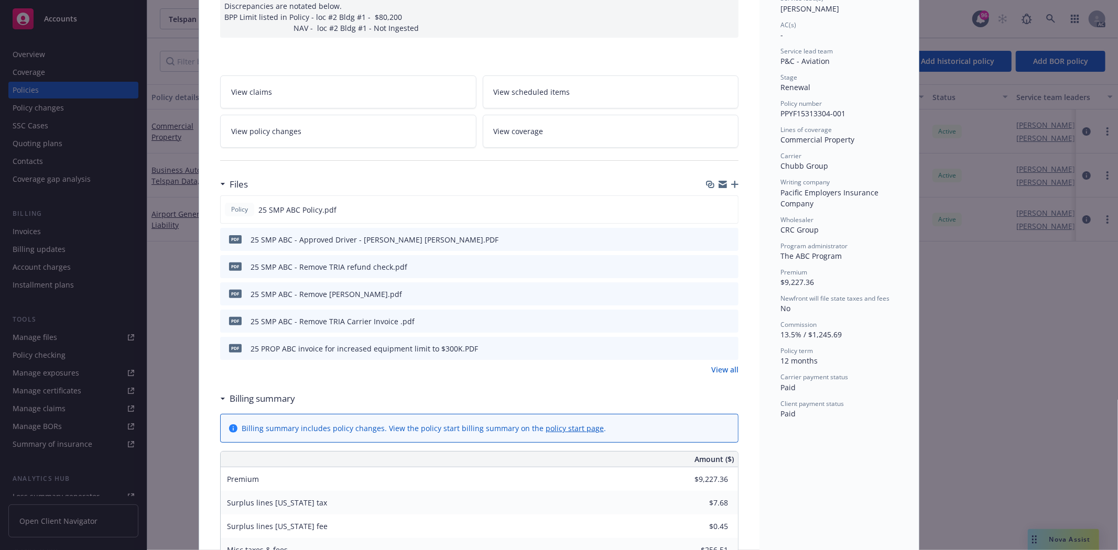
scroll to position [175, 0]
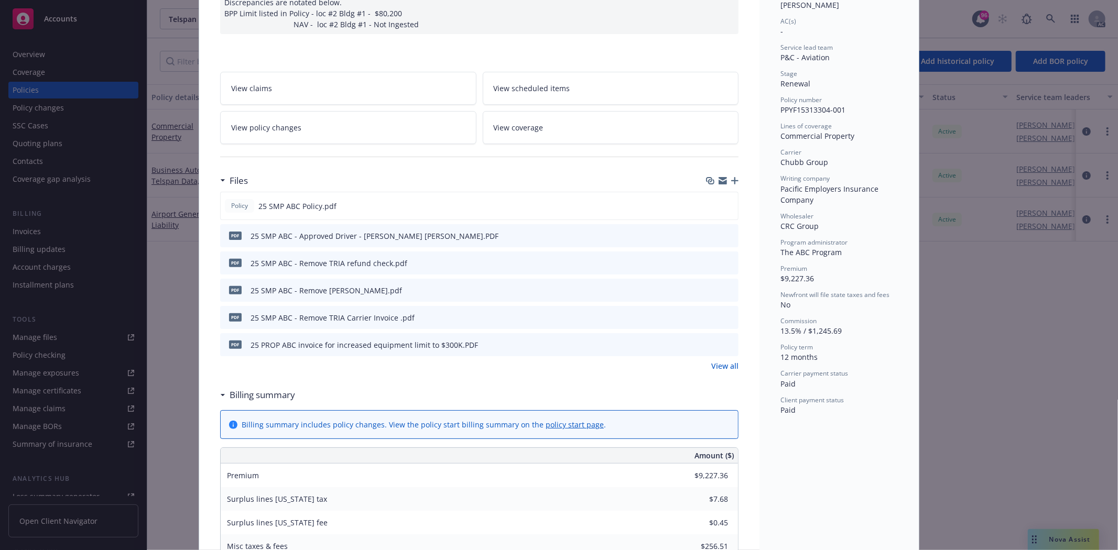
click at [727, 349] on div "Policy 25 SMP ABC Policy.pdf PDF 25 SMP ABC - Approved Driver - Jonathan Robert…" at bounding box center [479, 282] width 518 height 180
click at [724, 361] on link "View all" at bounding box center [724, 366] width 27 height 11
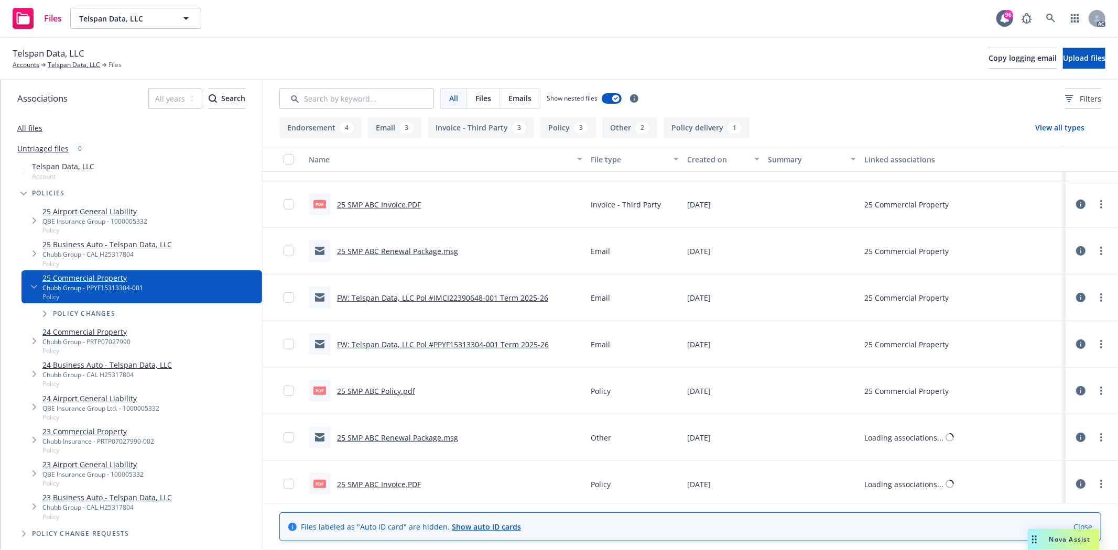
scroll to position [411, 0]
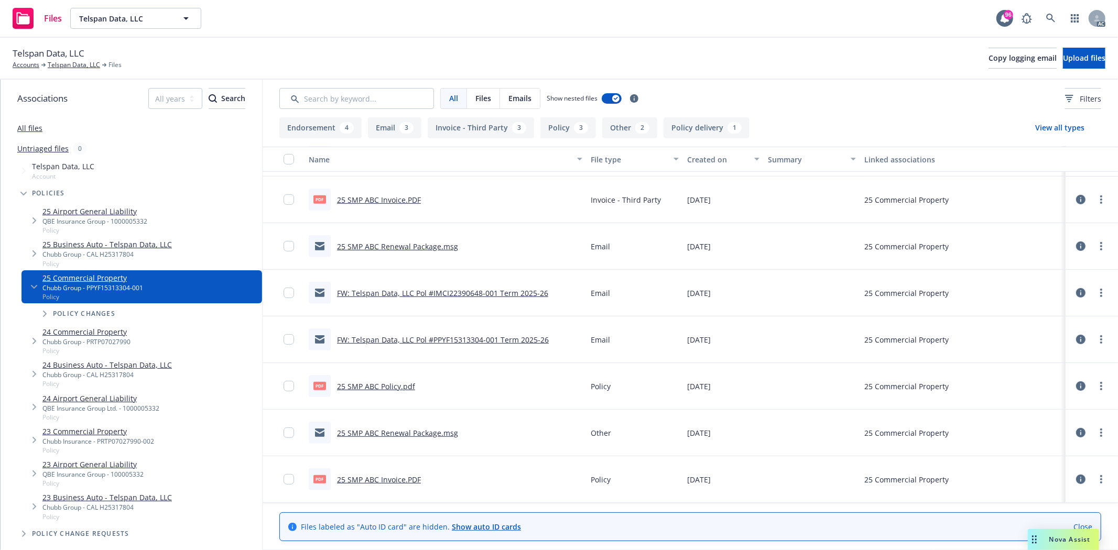
click at [396, 387] on link "25 SMP ABC Policy.pdf" at bounding box center [376, 387] width 78 height 10
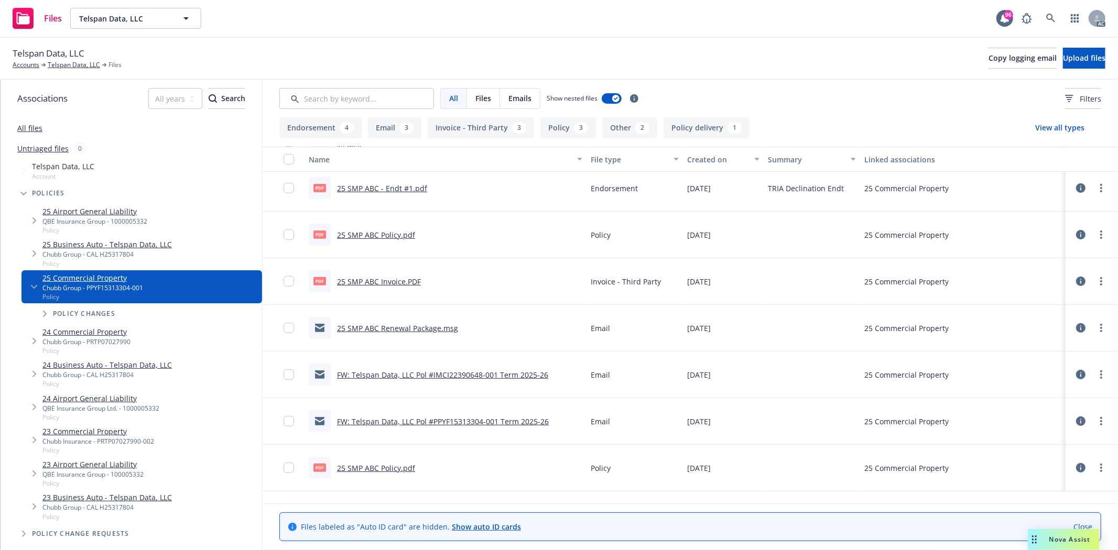
scroll to position [237, 0]
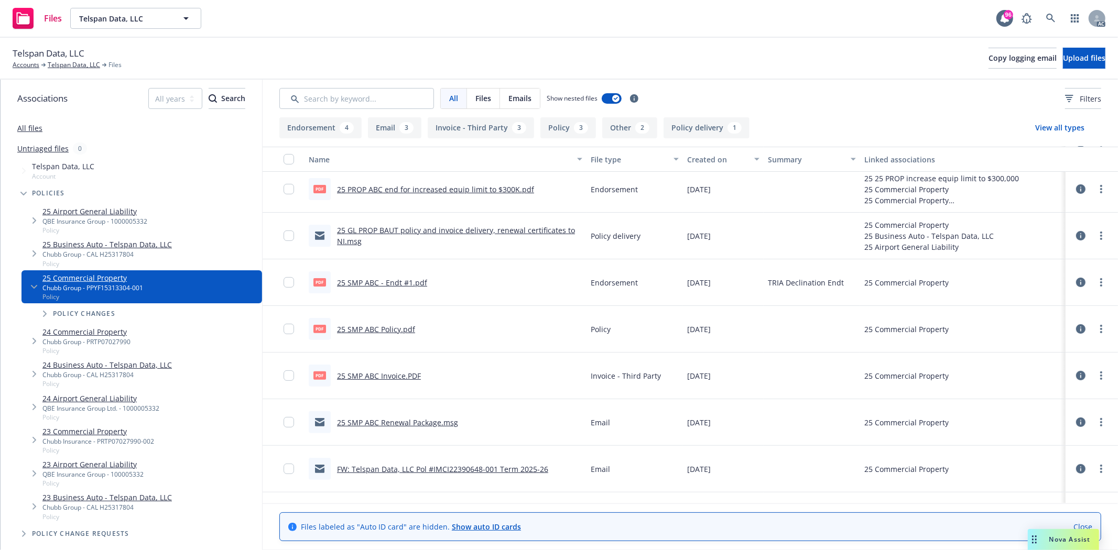
click at [384, 279] on link "25 SMP ABC - Endt #1.pdf" at bounding box center [382, 283] width 90 height 10
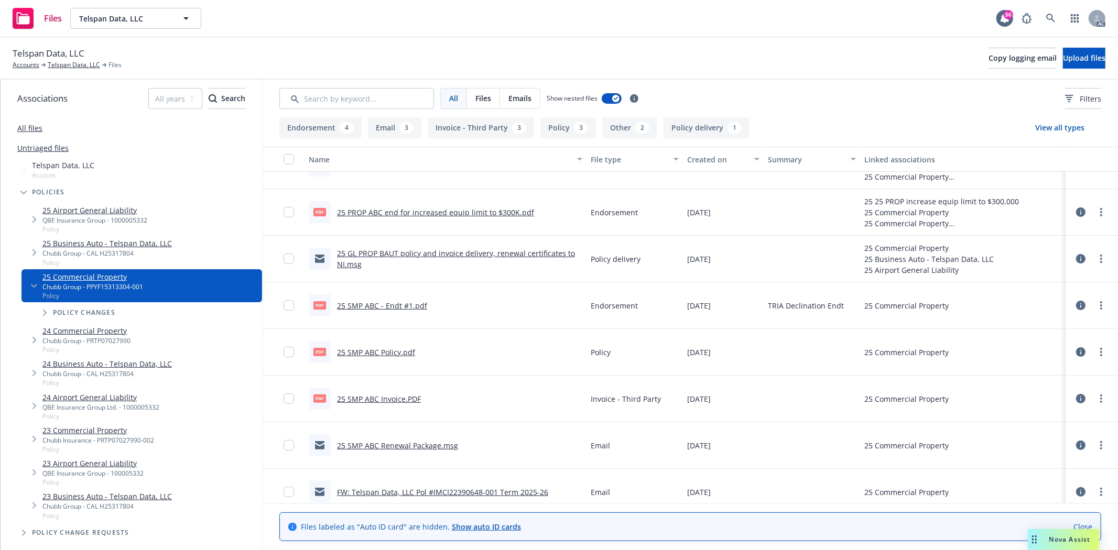
scroll to position [179, 0]
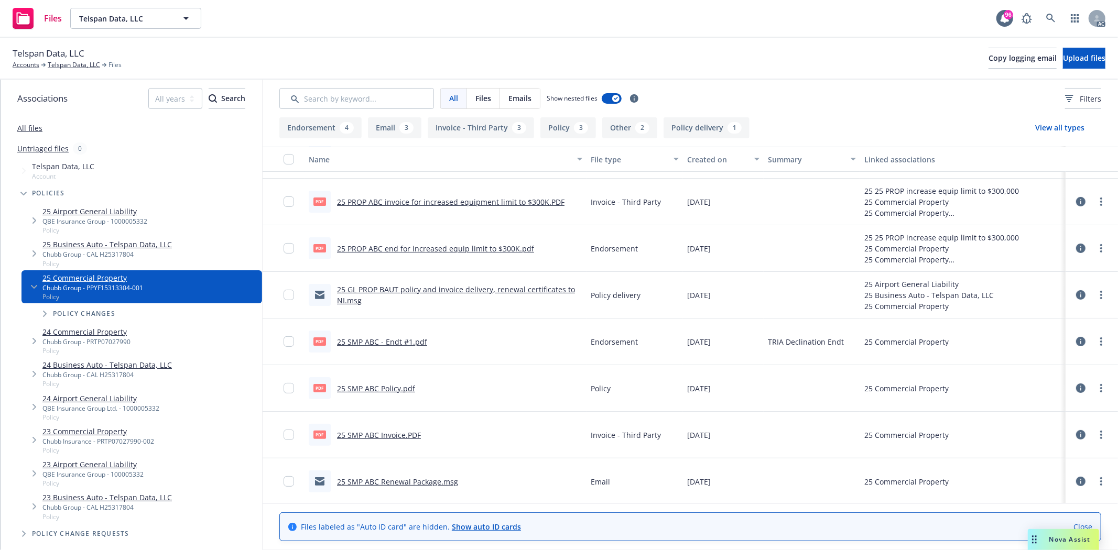
click at [396, 391] on link "25 SMP ABC Policy.pdf" at bounding box center [376, 389] width 78 height 10
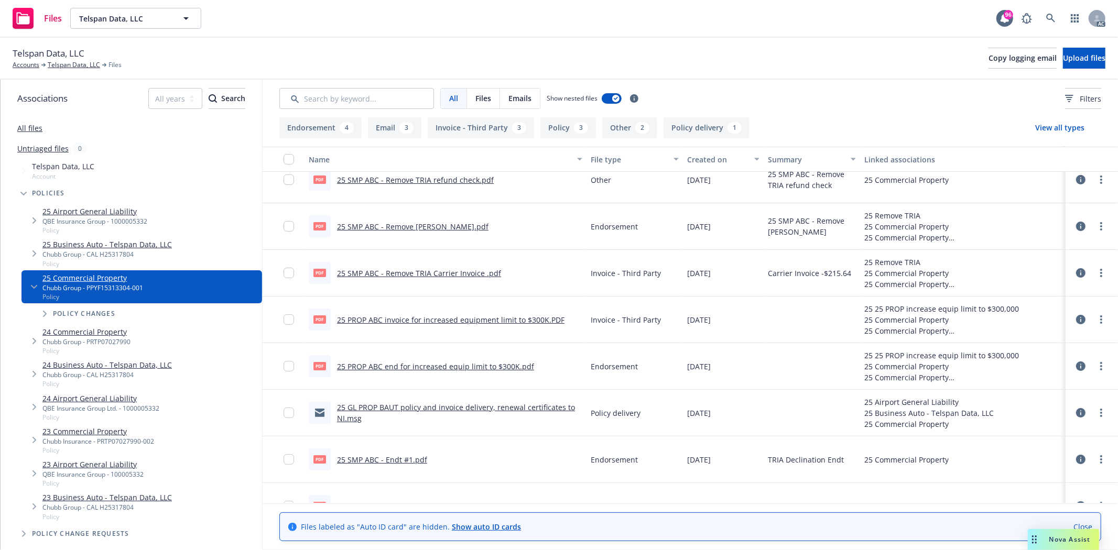
click at [473, 368] on link "25 PROP ABC end for increased equip limit to $300K.pdf" at bounding box center [435, 367] width 197 height 10
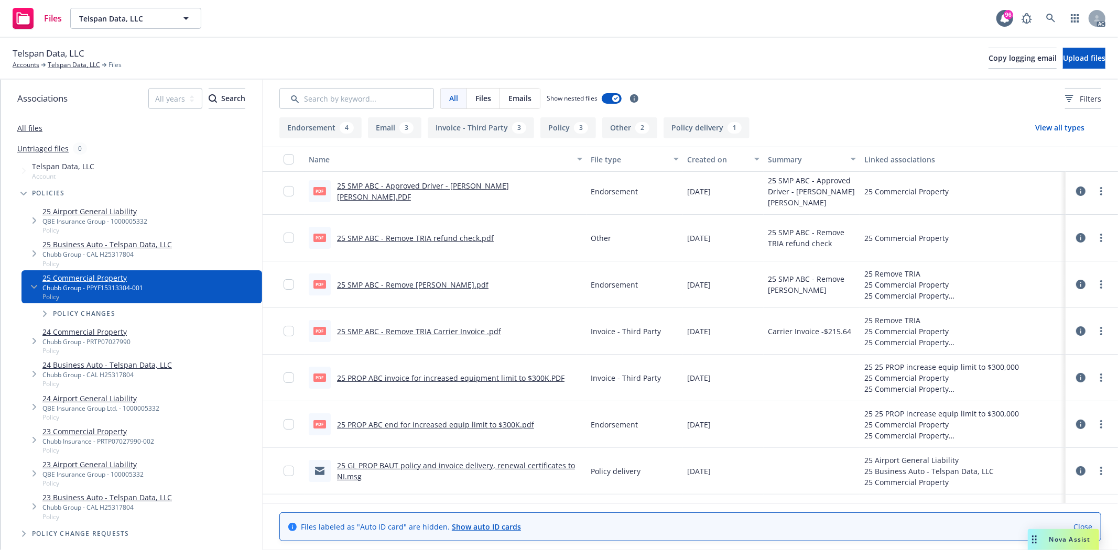
scroll to position [0, 0]
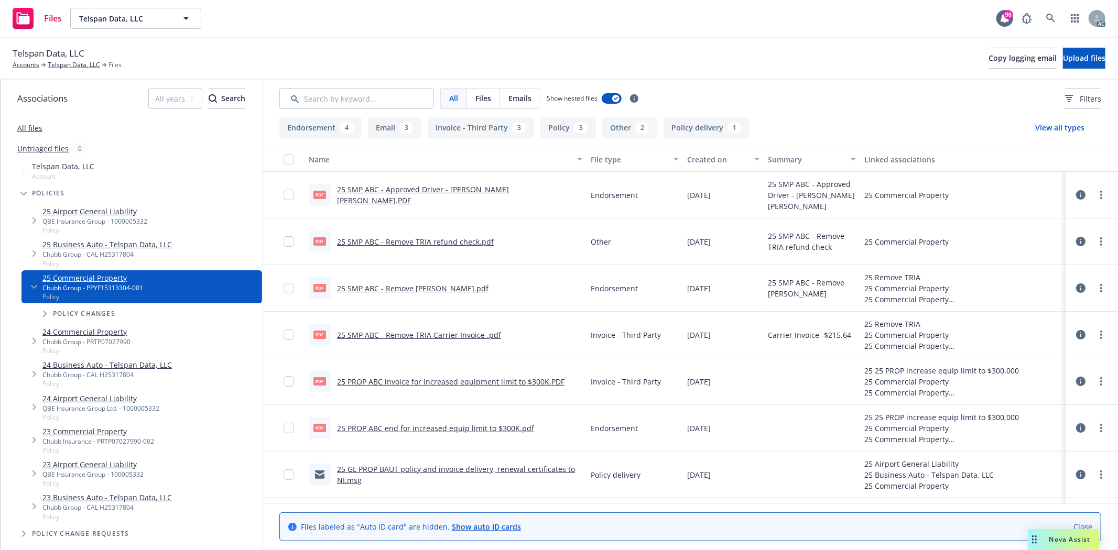
click at [444, 284] on link "25 SMP ABC - Remove [PERSON_NAME].pdf" at bounding box center [412, 289] width 151 height 10
click at [481, 192] on link "25 SMP ABC - Approved Driver - [PERSON_NAME] [PERSON_NAME].PDF" at bounding box center [423, 195] width 172 height 21
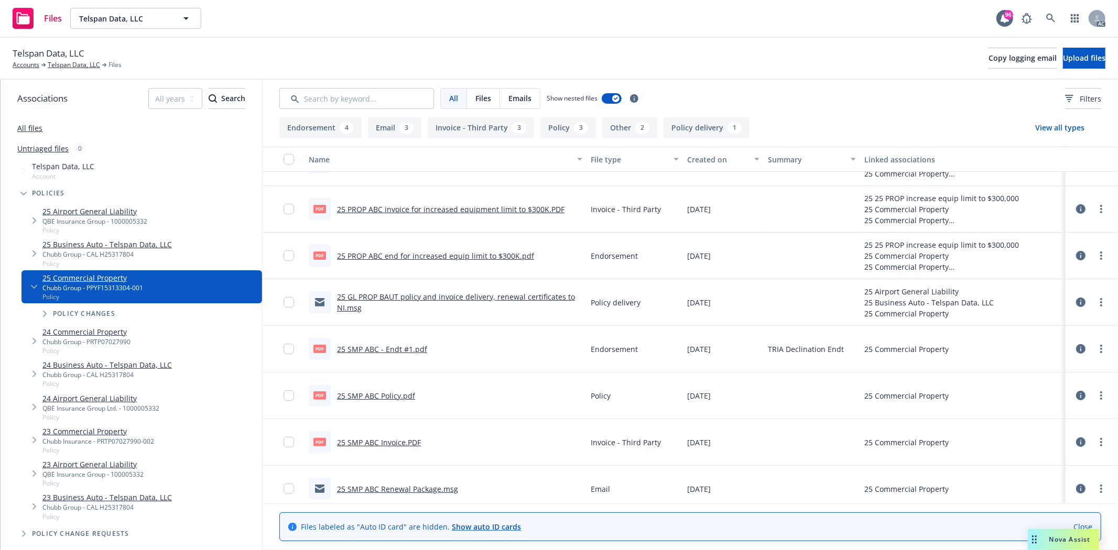
scroll to position [175, 0]
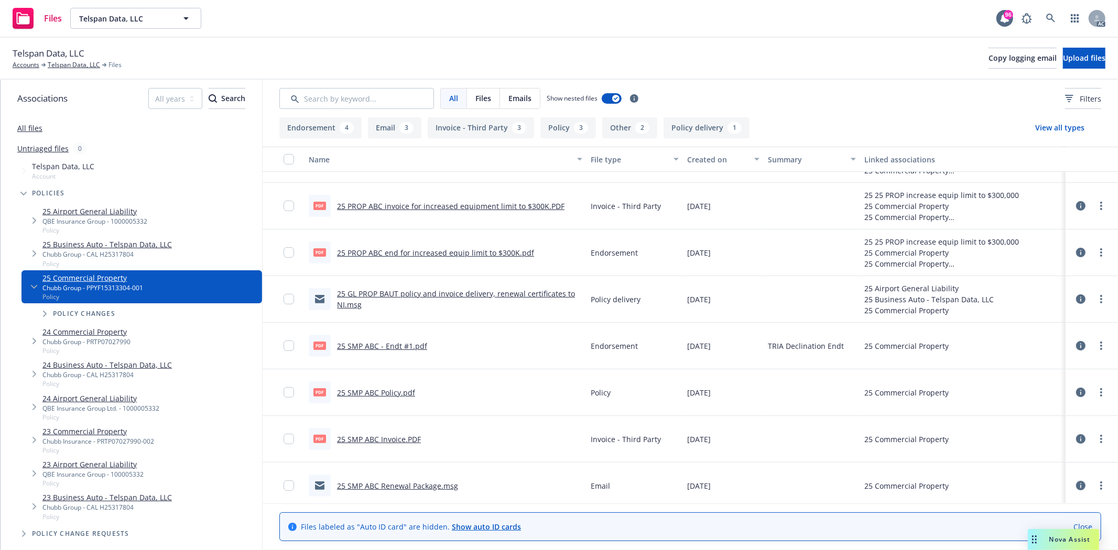
click at [1076, 247] on button at bounding box center [1080, 252] width 9 height 21
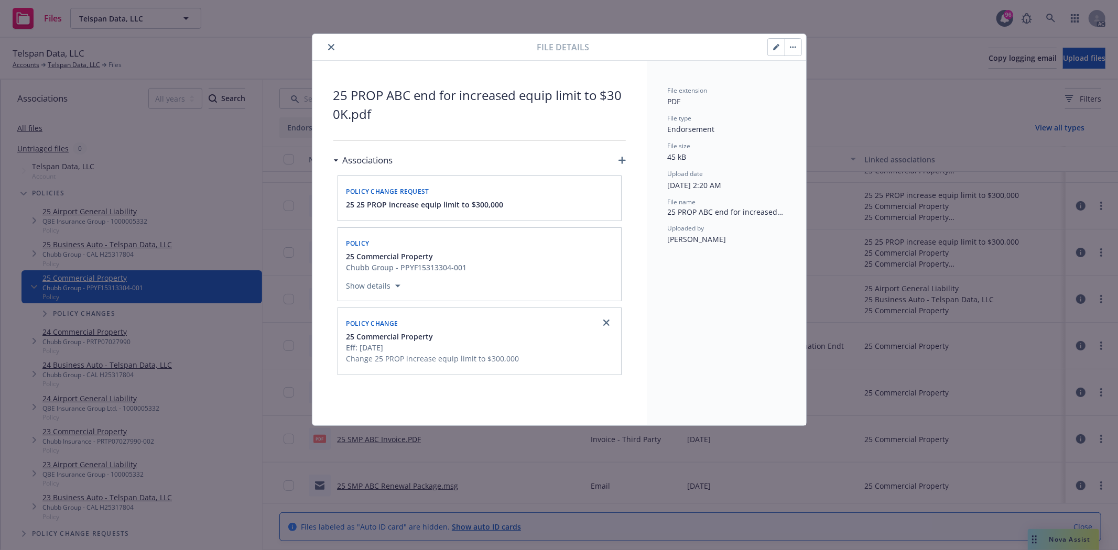
click at [332, 53] on button "close" at bounding box center [331, 47] width 13 height 13
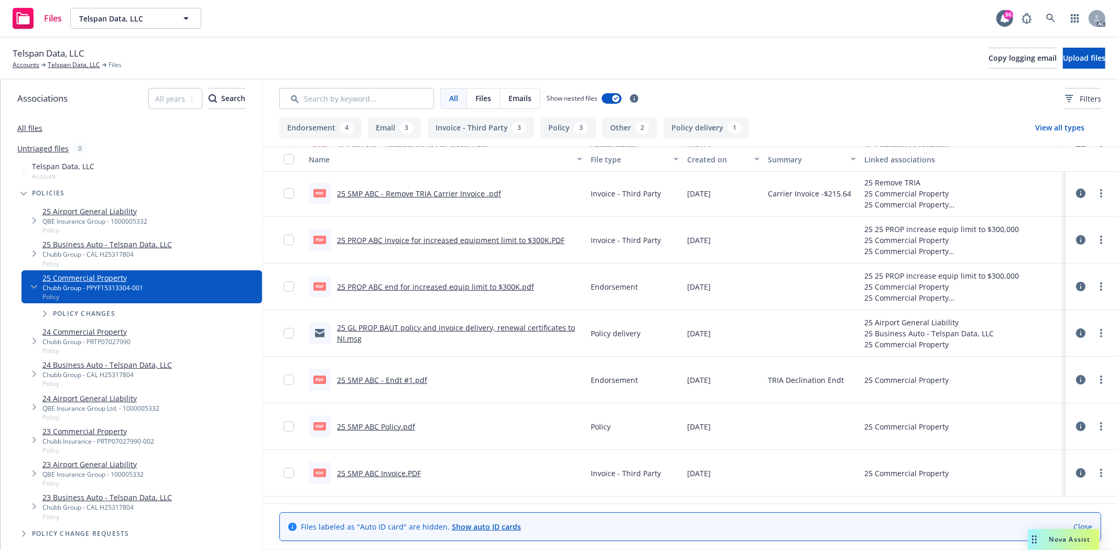
scroll to position [58, 0]
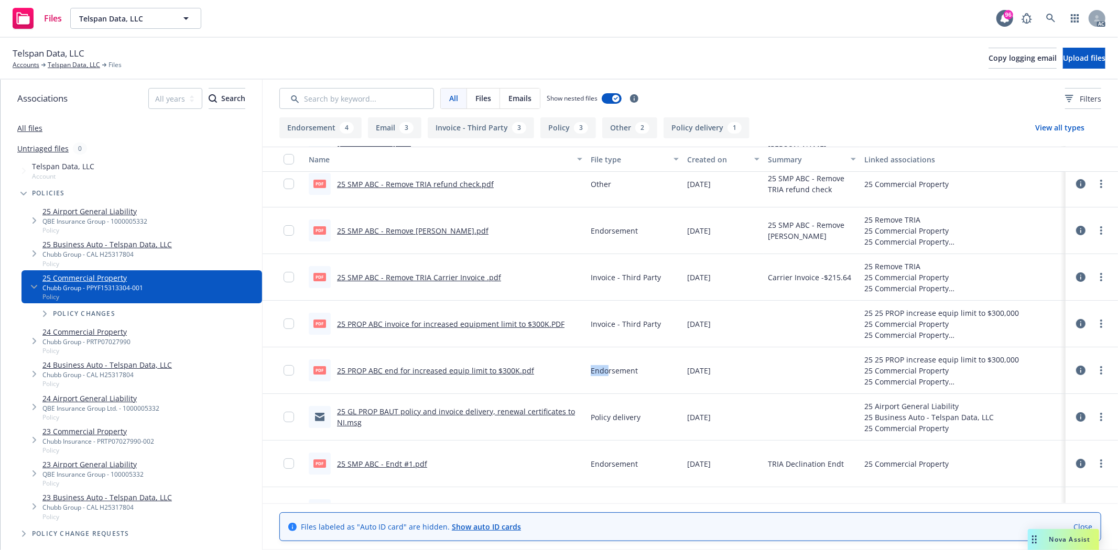
drag, startPoint x: 576, startPoint y: 375, endPoint x: 605, endPoint y: 372, distance: 29.5
click at [605, 372] on div "pdf 25 PROP ABC end for increased equip limit to $300K.pdf Endorsement [DATE] 2…" at bounding box center [690, 371] width 855 height 47
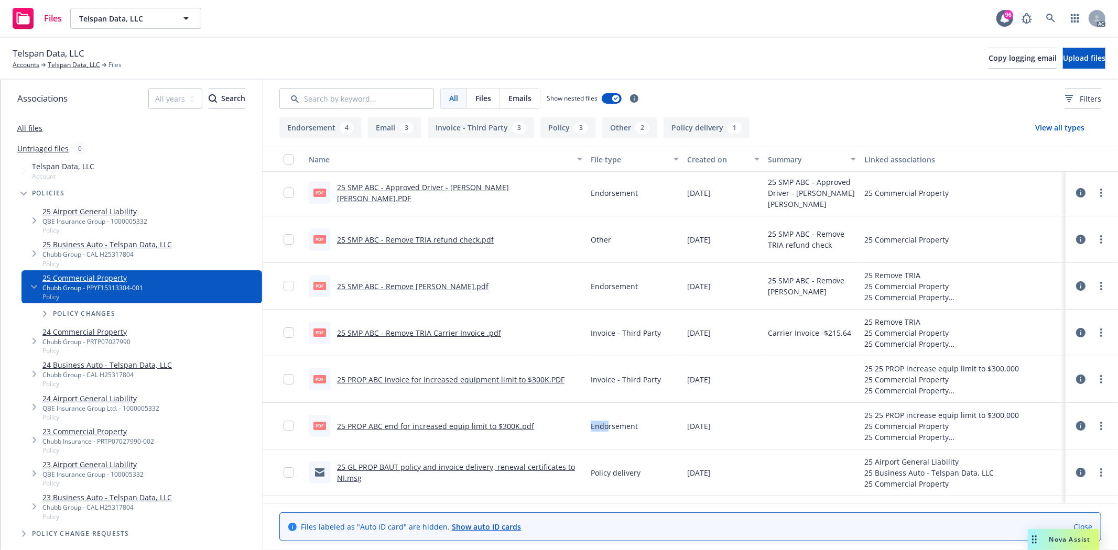
scroll to position [0, 0]
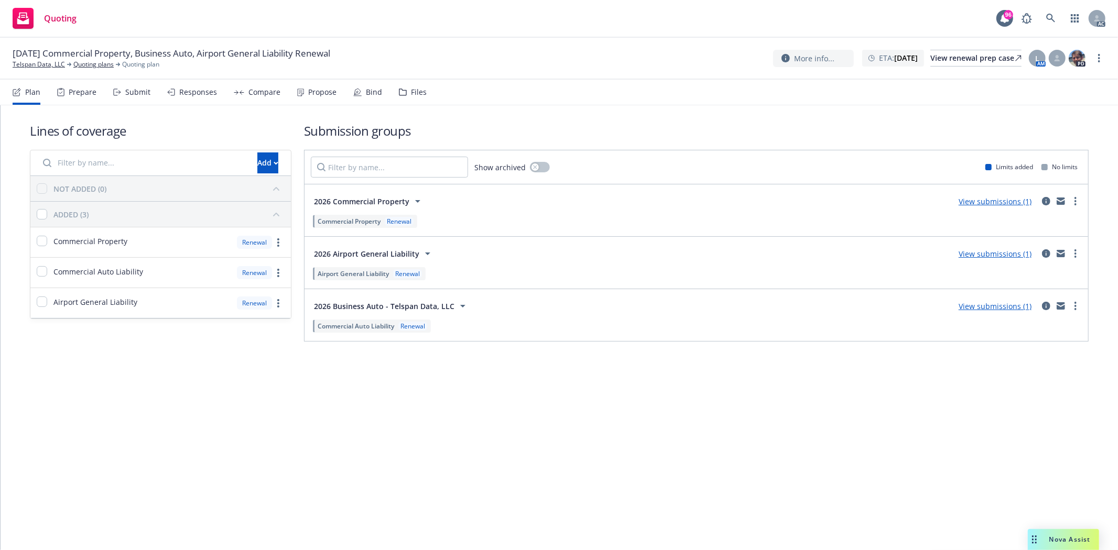
click at [88, 88] on div "Prepare" at bounding box center [83, 92] width 28 height 8
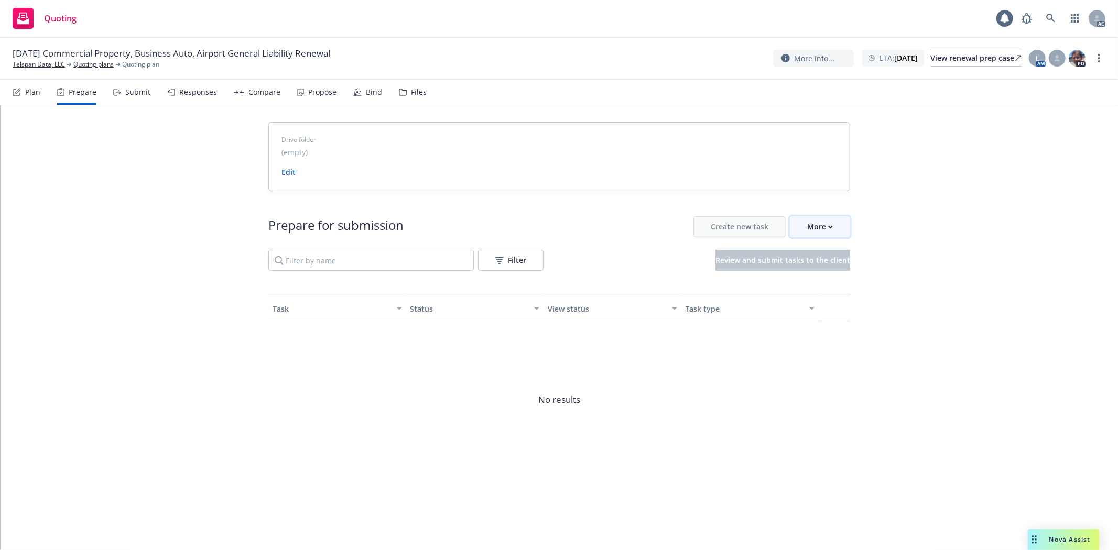
click at [821, 232] on div "More" at bounding box center [820, 227] width 26 height 20
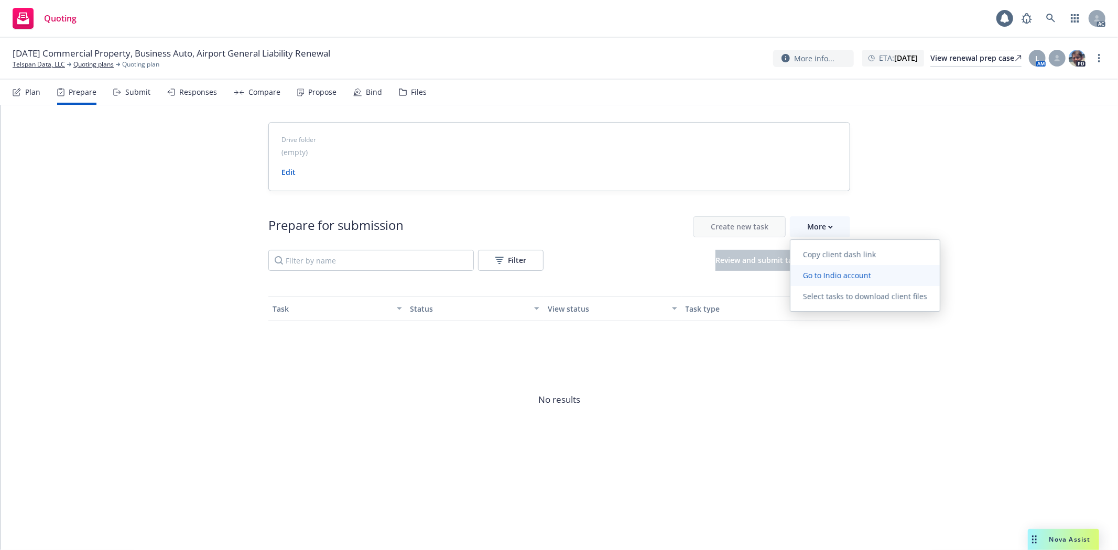
click at [831, 273] on span "Go to Indio account" at bounding box center [836, 275] width 93 height 10
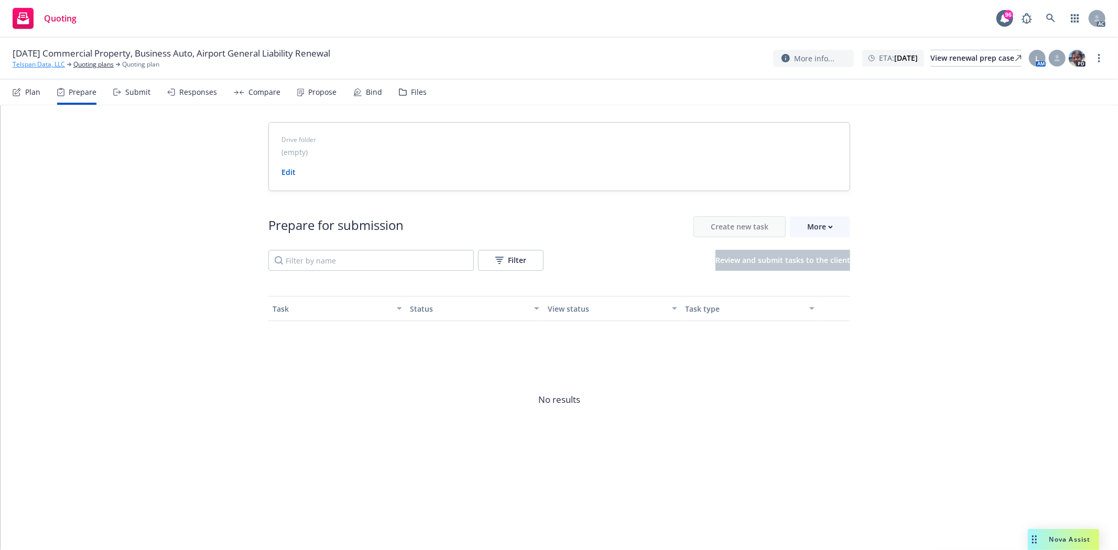
click at [38, 67] on link "Telspan Data, LLC" at bounding box center [39, 64] width 52 height 9
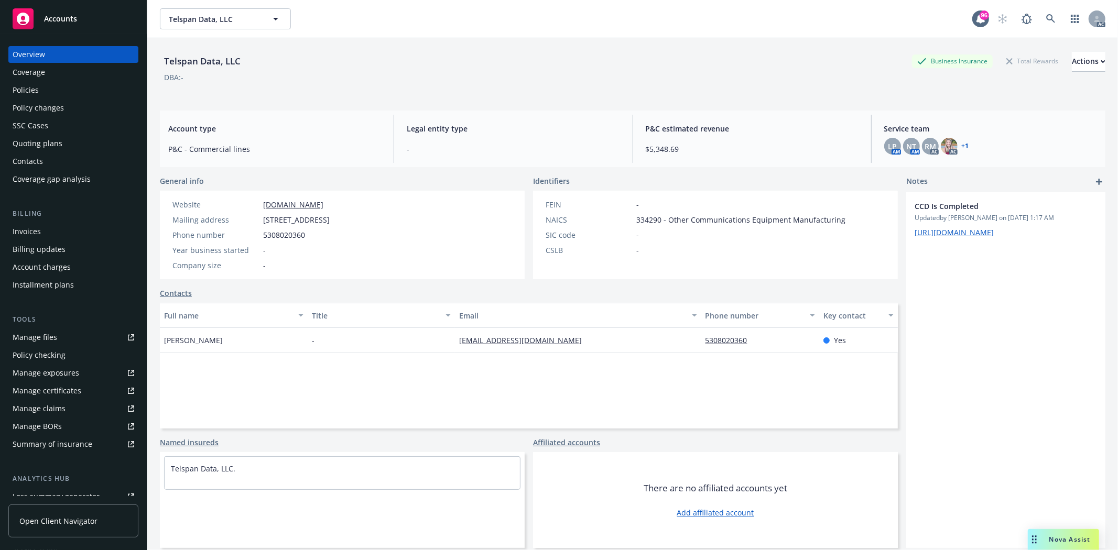
click at [26, 93] on div "Policies" at bounding box center [26, 90] width 26 height 17
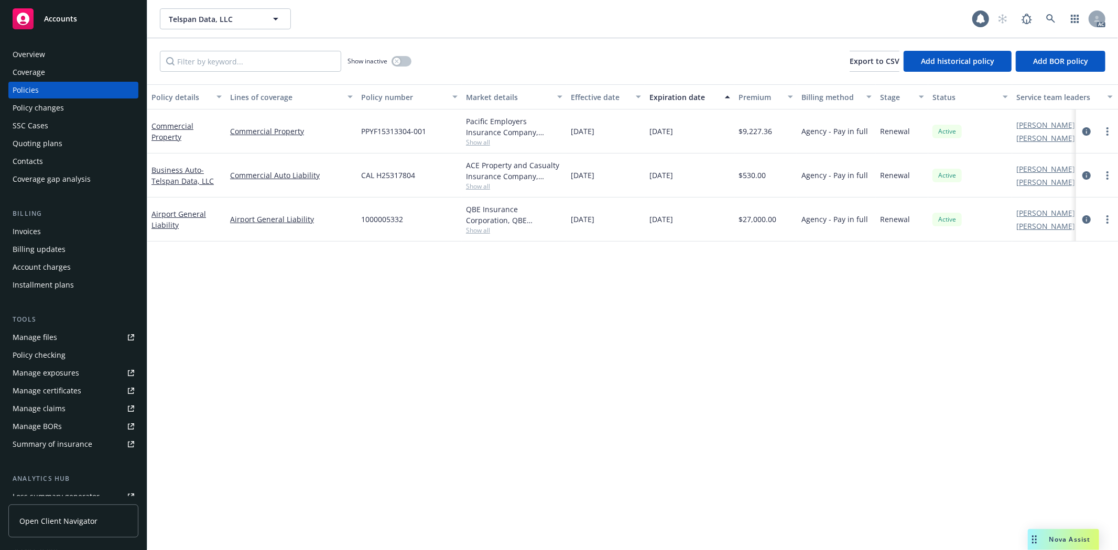
click at [46, 333] on div "Manage files" at bounding box center [35, 337] width 45 height 17
drag, startPoint x: 572, startPoint y: 131, endPoint x: 701, endPoint y: 131, distance: 129.0
click at [701, 131] on div "Commercial Property Commercial Property PPYF15313304-001 Pacific Employers Insu…" at bounding box center [653, 132] width 1012 height 44
copy div "01/09/2025 01/09/2026"
drag, startPoint x: 743, startPoint y: 133, endPoint x: 769, endPoint y: 133, distance: 25.7
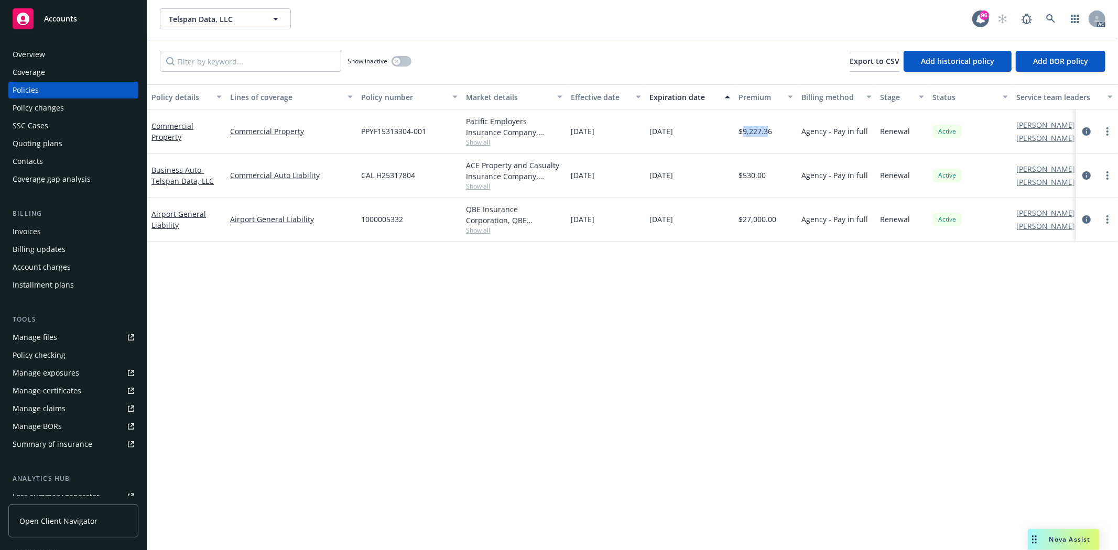
click at [769, 133] on span "$9,227.36" at bounding box center [756, 131] width 34 height 11
click at [774, 132] on div "$9,227.36" at bounding box center [765, 132] width 63 height 44
drag, startPoint x: 767, startPoint y: 133, endPoint x: 749, endPoint y: 133, distance: 18.4
click at [749, 133] on div "$9,227.36" at bounding box center [765, 132] width 63 height 44
copy span "9,227.36"
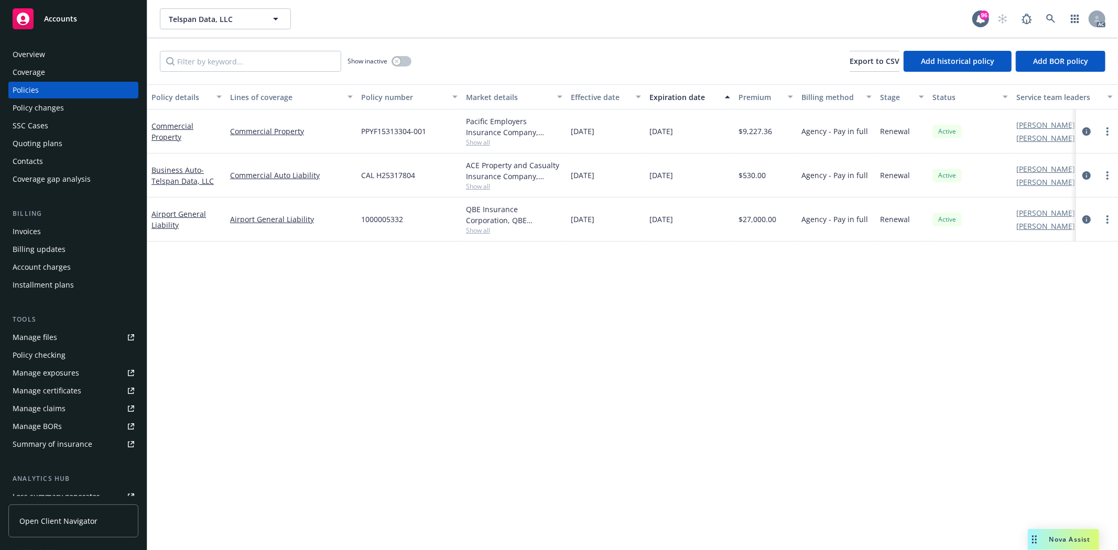
click at [465, 137] on div "Pacific Employers Insurance Company, Chubb Group, The ABC Program, CRC Group Sh…" at bounding box center [514, 132] width 105 height 44
click at [476, 143] on span "Show all" at bounding box center [514, 142] width 96 height 9
drag, startPoint x: 357, startPoint y: 202, endPoint x: 416, endPoint y: 203, distance: 58.7
click at [416, 203] on div "Writing company Pacific Employers Insurance Company Carrier Chubb Group Program…" at bounding box center [457, 209] width 210 height 117
copy span "Chubb Group"
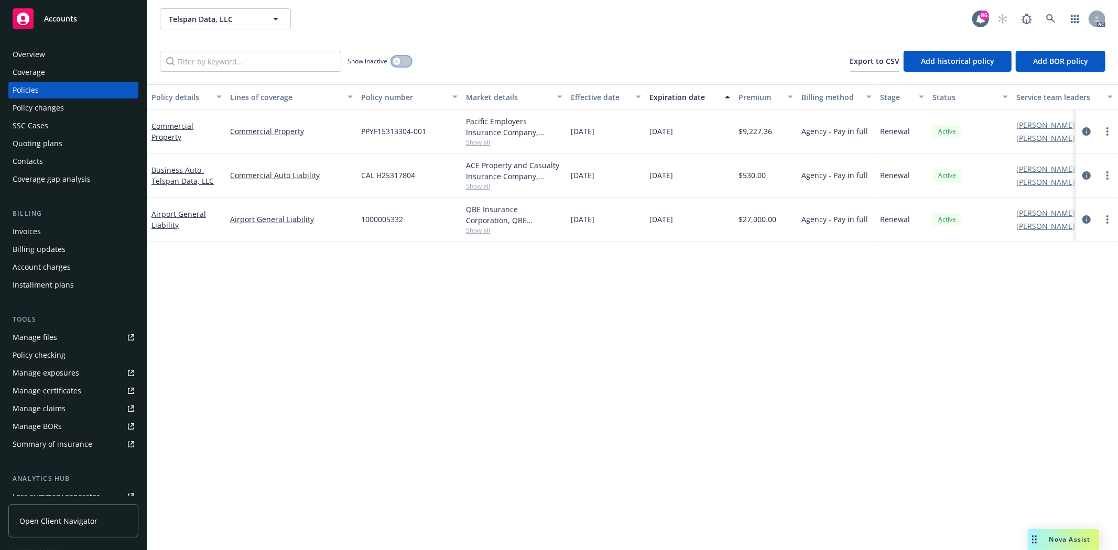
click at [399, 61] on div "button" at bounding box center [396, 61] width 7 height 7
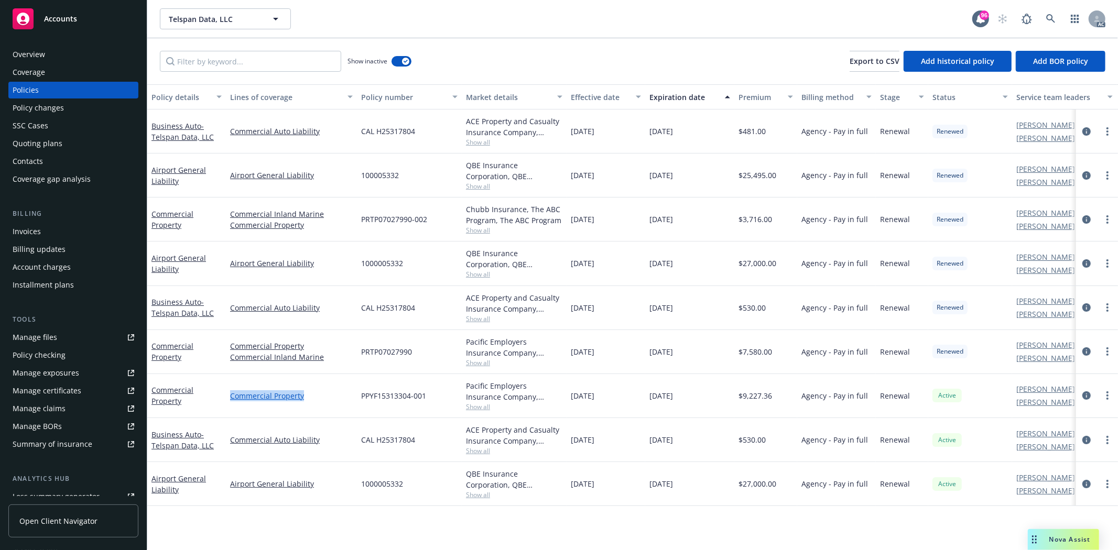
drag, startPoint x: 231, startPoint y: 399, endPoint x: 301, endPoint y: 392, distance: 70.6
click at [309, 396] on link "Commercial Property" at bounding box center [291, 396] width 123 height 11
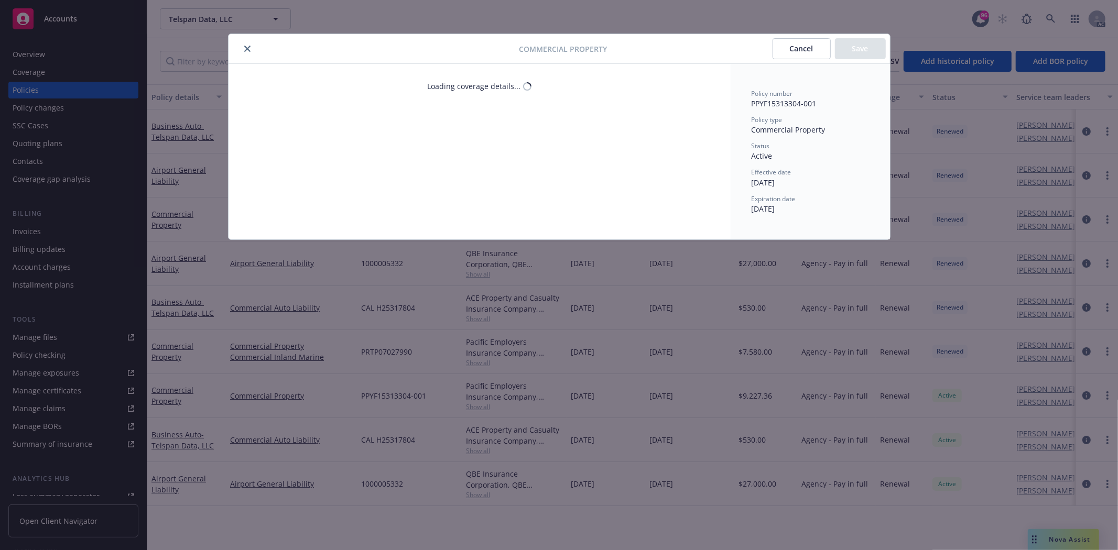
click at [248, 50] on icon "close" at bounding box center [247, 49] width 6 height 6
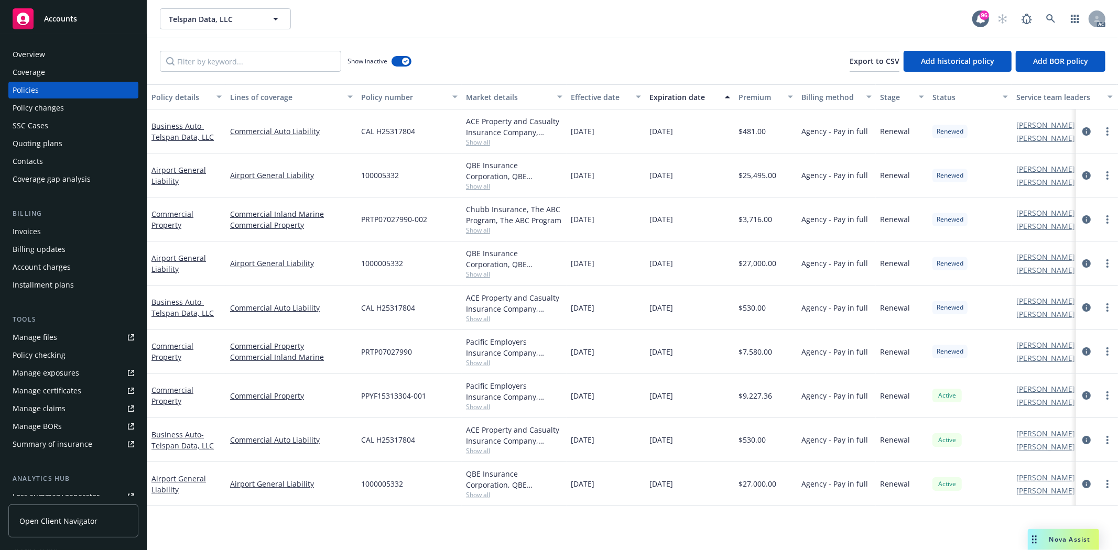
drag, startPoint x: 570, startPoint y: 353, endPoint x: 696, endPoint y: 353, distance: 125.8
click at [696, 353] on div "Commercial Property Commercial Property Commercial Inland Marine PRTP07027990 P…" at bounding box center [653, 352] width 1012 height 44
copy div "01/09/2024 01/09/2025"
drag, startPoint x: 742, startPoint y: 351, endPoint x: 781, endPoint y: 350, distance: 38.8
click at [781, 350] on div "$7,580.00" at bounding box center [765, 352] width 63 height 44
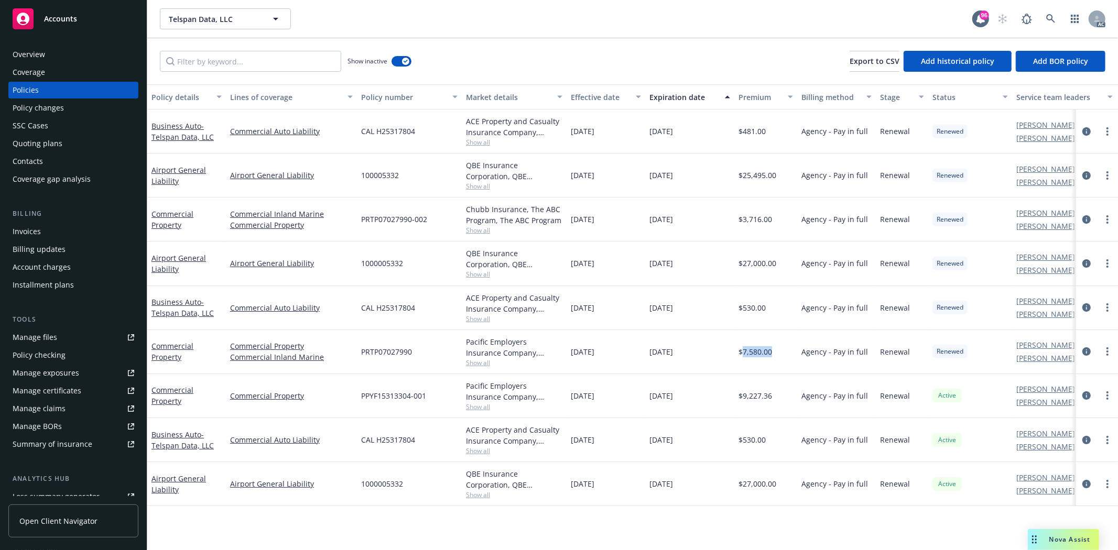
copy span "7,580.00"
click at [485, 363] on span "Show all" at bounding box center [514, 363] width 96 height 9
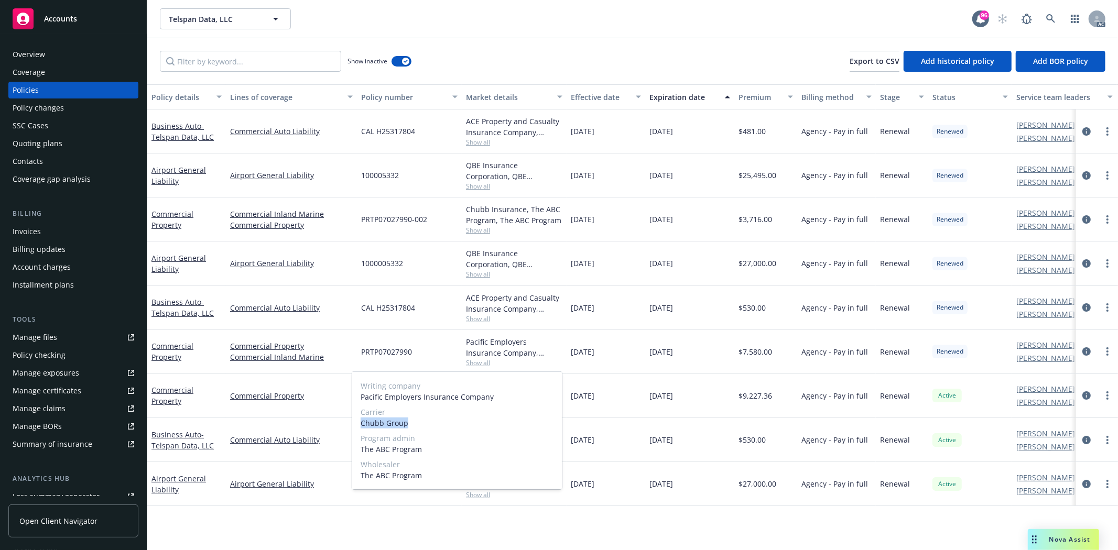
drag, startPoint x: 361, startPoint y: 419, endPoint x: 418, endPoint y: 420, distance: 57.1
click at [420, 421] on span "Chubb Group" at bounding box center [457, 423] width 193 height 11
copy span "Chubb Group"
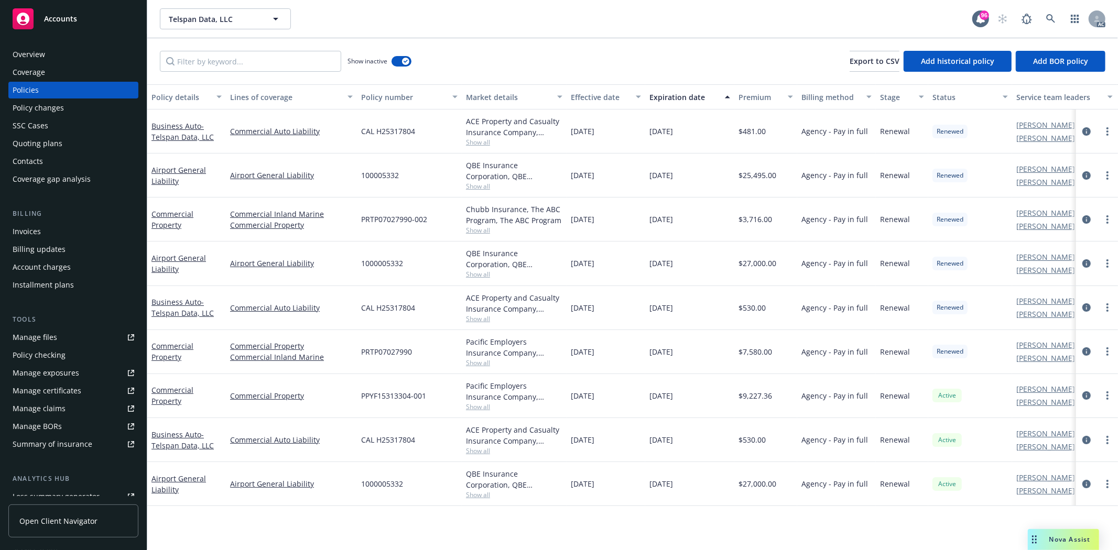
click at [413, 302] on span "CAL H25317804" at bounding box center [388, 307] width 54 height 11
drag, startPoint x: 358, startPoint y: 218, endPoint x: 434, endPoint y: 224, distance: 75.7
click at [434, 224] on div "PRTP07027990-002" at bounding box center [409, 220] width 105 height 44
copy span "PRTP07027990-002"
click at [472, 228] on span "Show all" at bounding box center [514, 230] width 96 height 9
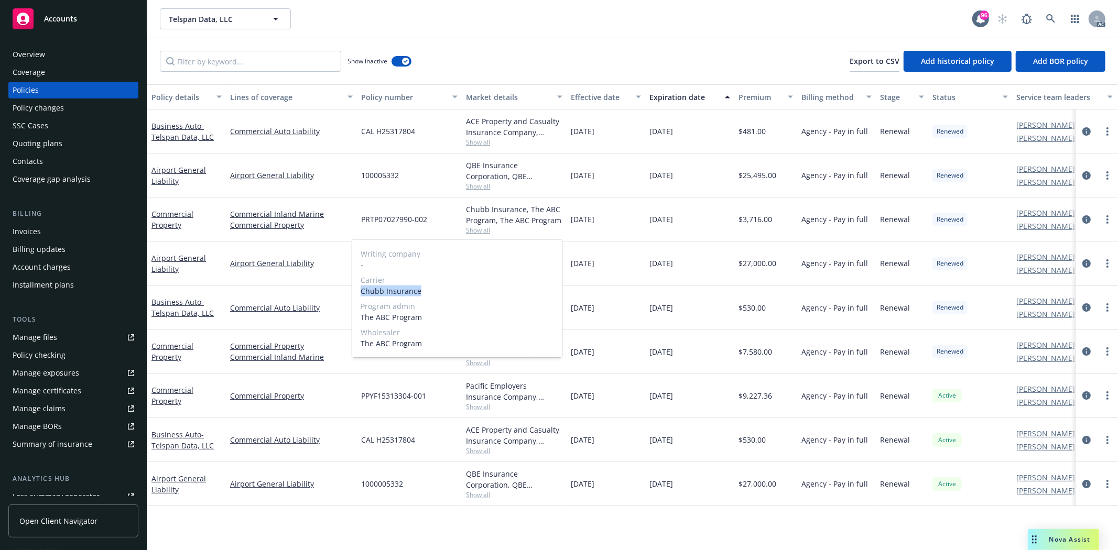
drag, startPoint x: 359, startPoint y: 293, endPoint x: 421, endPoint y: 293, distance: 62.4
click at [421, 293] on div "Writing company - Carrier Chubb Insurance Program admin The ABC Program Wholesa…" at bounding box center [457, 298] width 210 height 117
copy span "Chubb Insurance"
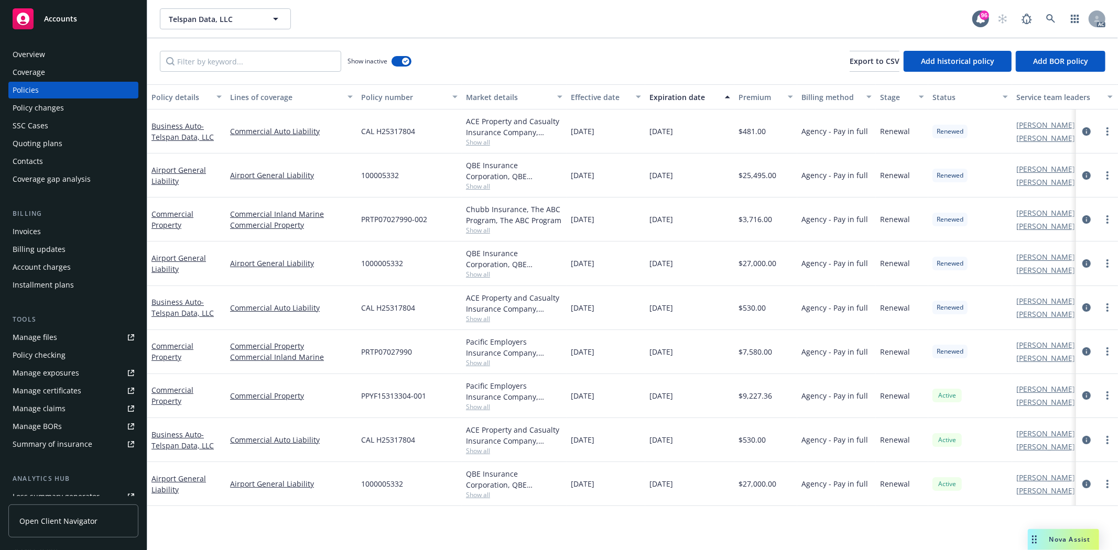
drag, startPoint x: 569, startPoint y: 218, endPoint x: 690, endPoint y: 222, distance: 121.1
click at [690, 222] on div "Commercial Property Commercial Inland Marine Commercial Property PRTP07027990-0…" at bounding box center [653, 220] width 1012 height 44
copy div "01/09/2023 01/09/2024"
drag, startPoint x: 743, startPoint y: 217, endPoint x: 787, endPoint y: 219, distance: 43.5
click at [787, 219] on div "$3,716.00" at bounding box center [765, 220] width 63 height 44
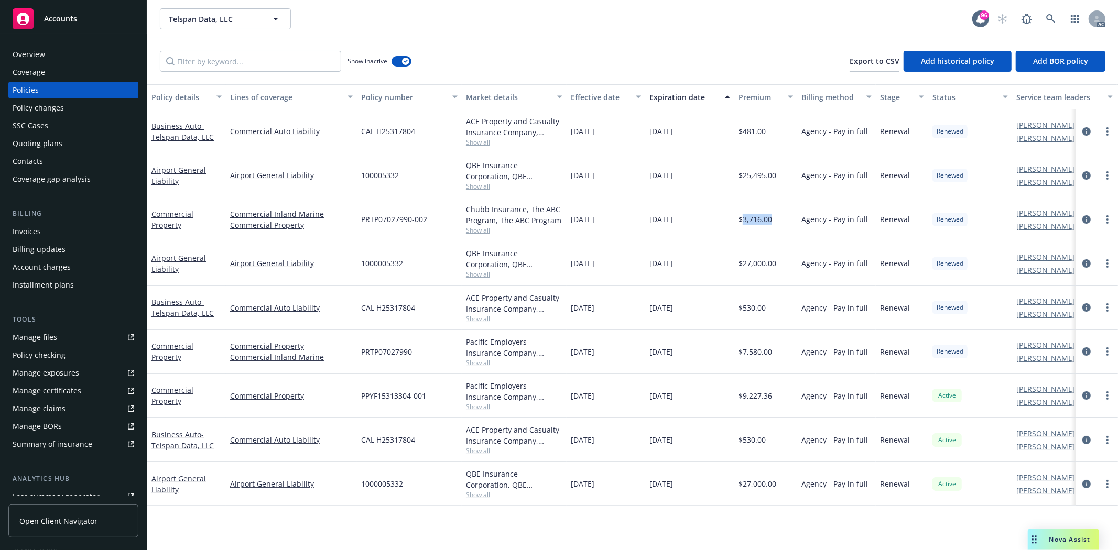
copy span "3,716.00"
click at [79, 60] on div "Overview" at bounding box center [74, 54] width 122 height 17
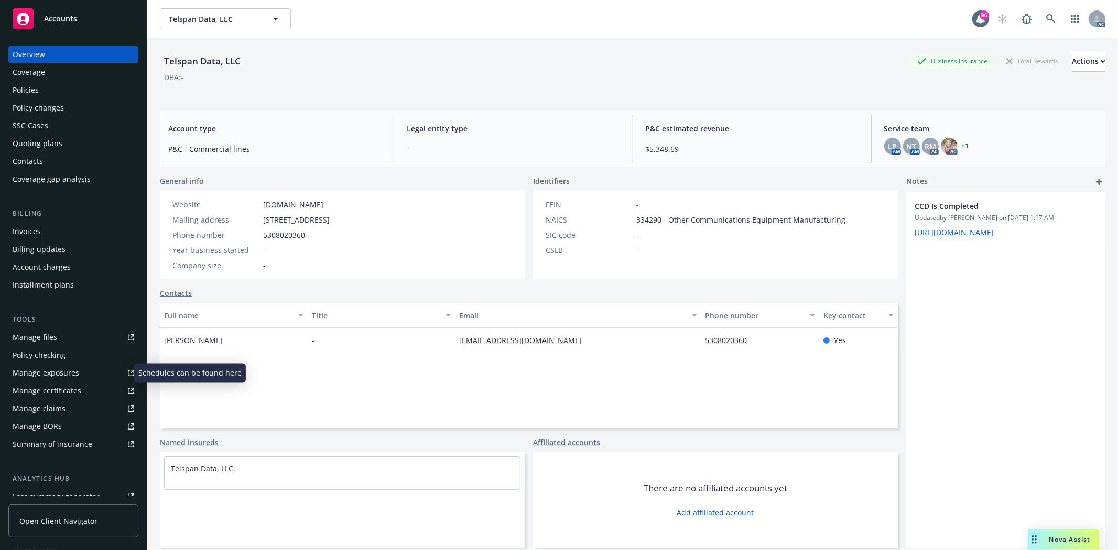
click at [74, 375] on div "Manage exposures" at bounding box center [46, 373] width 67 height 17
click at [63, 90] on div "Policies" at bounding box center [74, 90] width 122 height 17
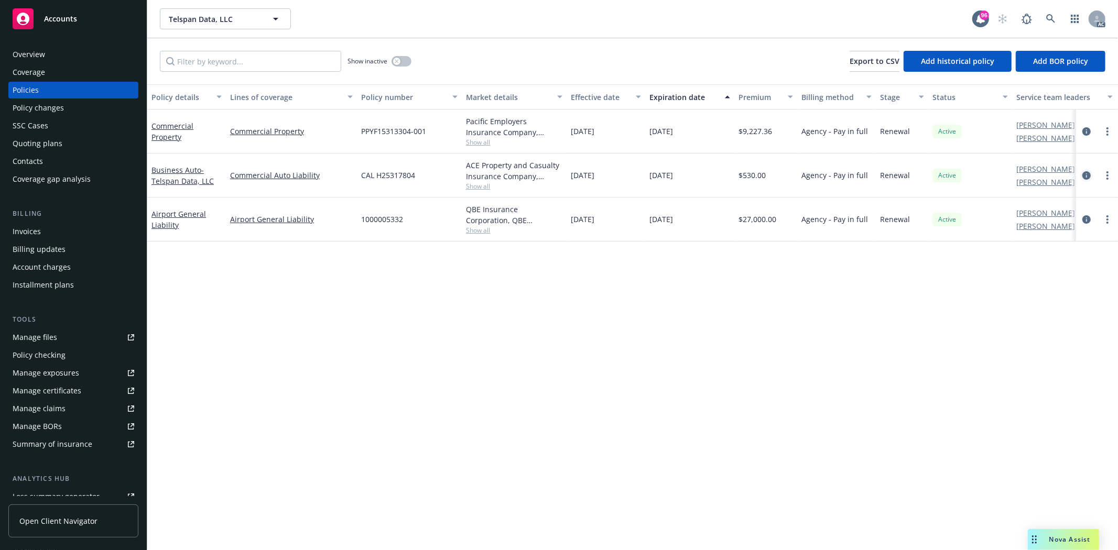
click at [1088, 175] on icon "circleInformation" at bounding box center [1086, 175] width 8 height 8
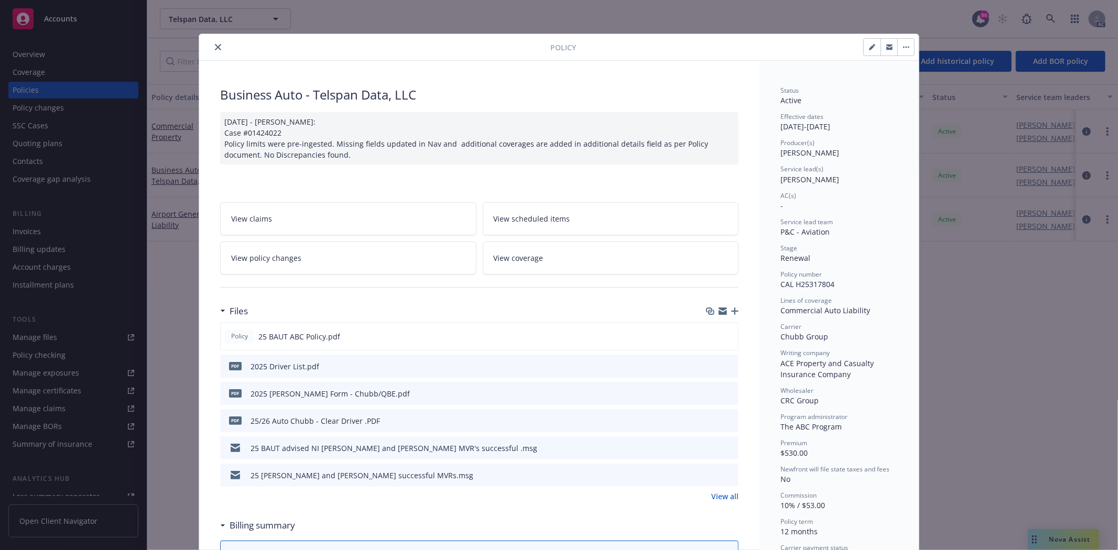
click at [730, 494] on link "View all" at bounding box center [724, 496] width 27 height 11
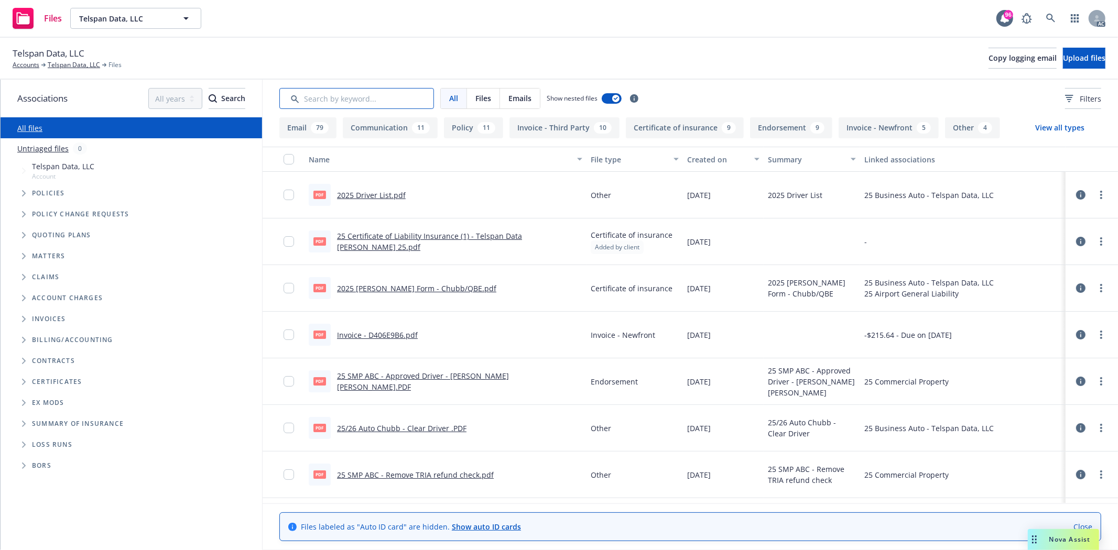
click at [311, 100] on input "Search by keyword..." at bounding box center [356, 98] width 155 height 21
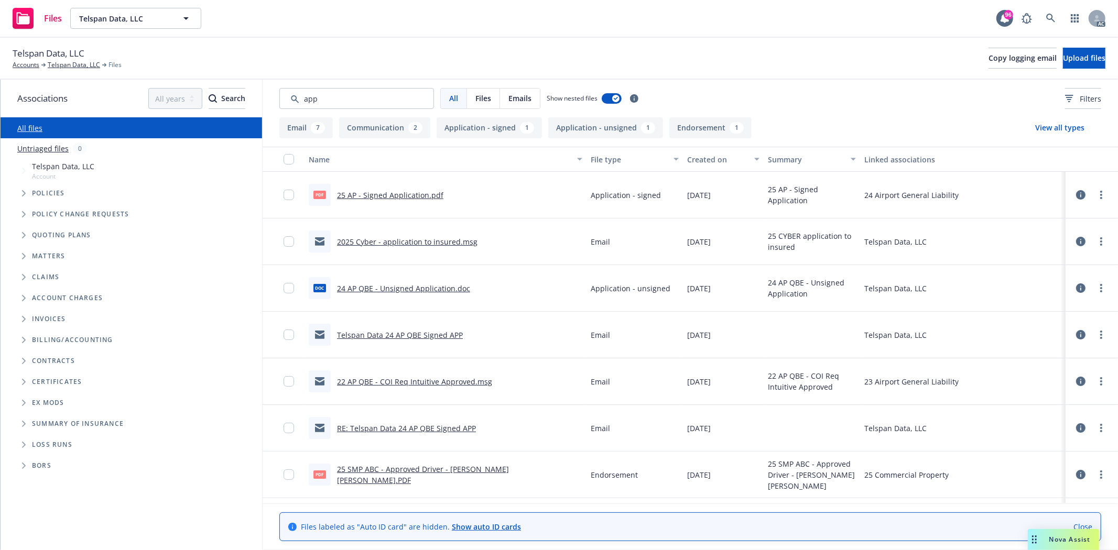
click at [708, 154] on div "Created on" at bounding box center [717, 159] width 61 height 11
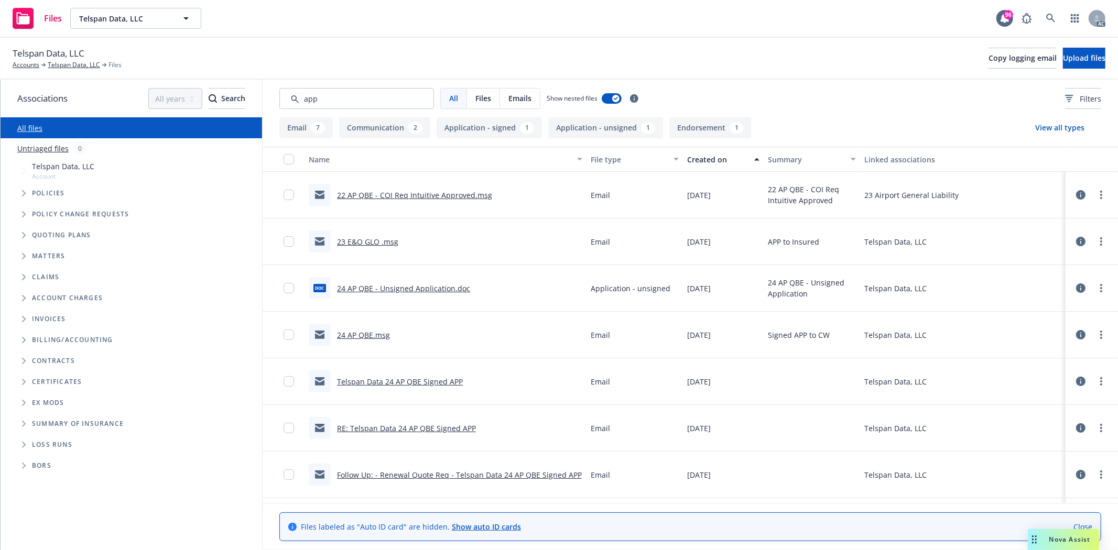
click at [708, 154] on div "Created on" at bounding box center [717, 159] width 61 height 11
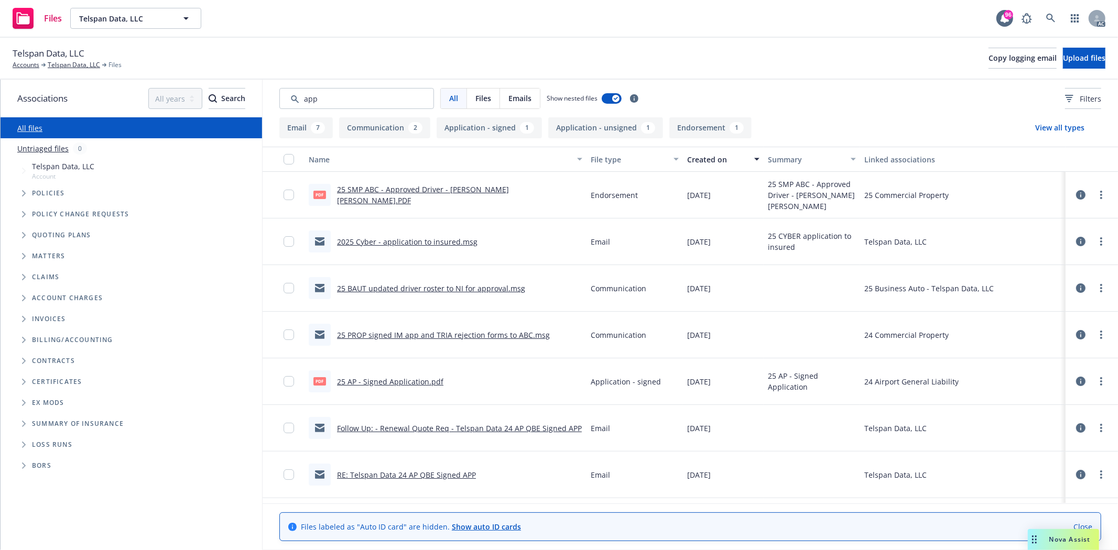
click at [402, 382] on link "25 AP - Signed Application.pdf" at bounding box center [390, 382] width 106 height 10
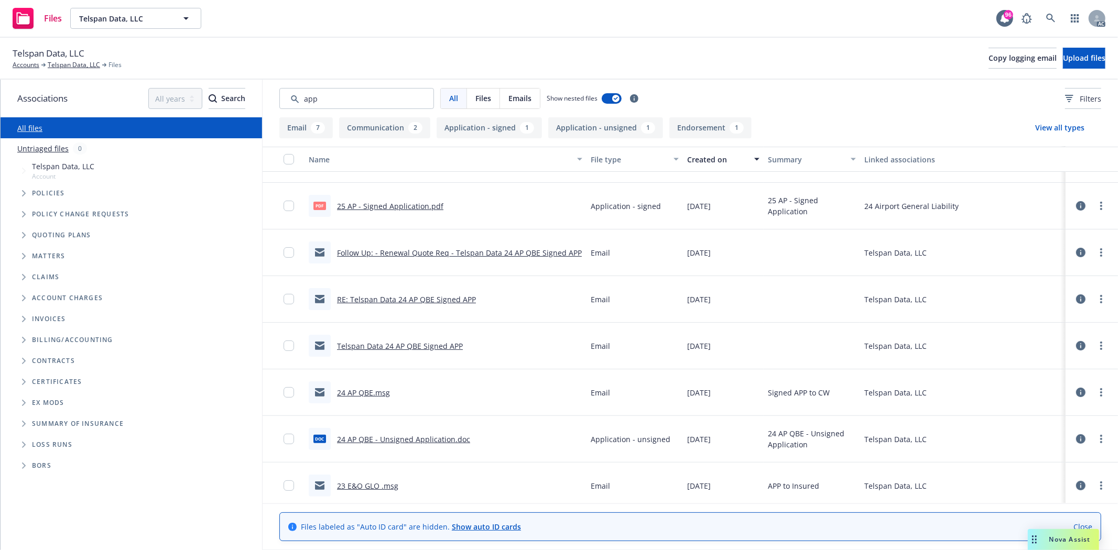
scroll to position [227, 0]
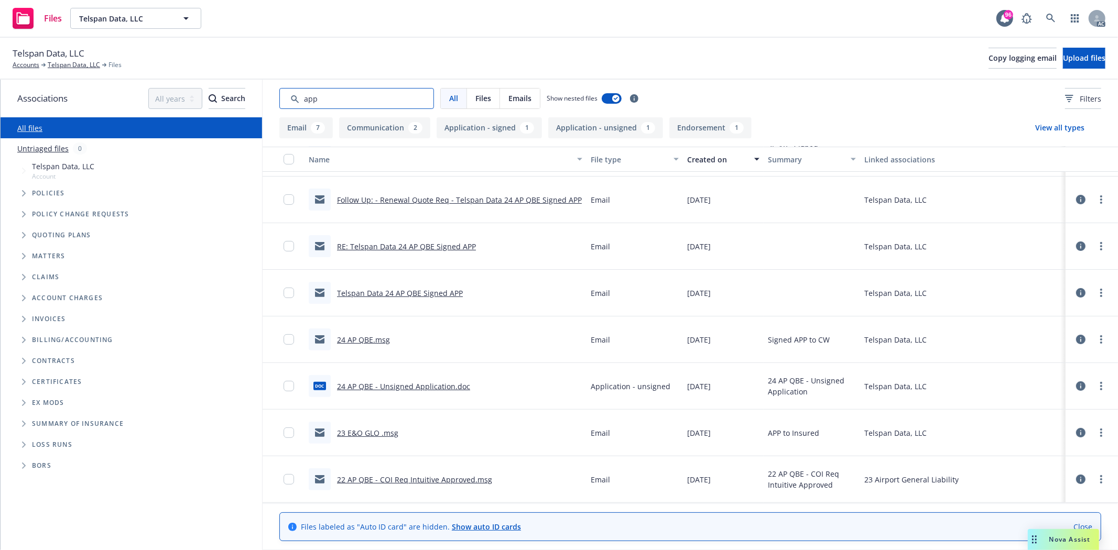
click at [354, 92] on input "Search by keyword..." at bounding box center [356, 98] width 155 height 21
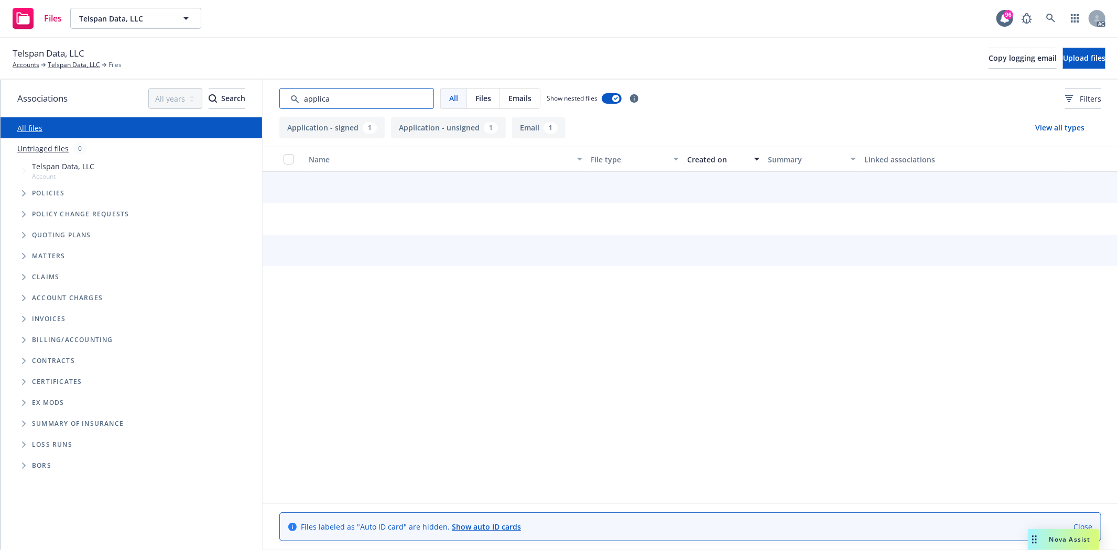
scroll to position [0, 0]
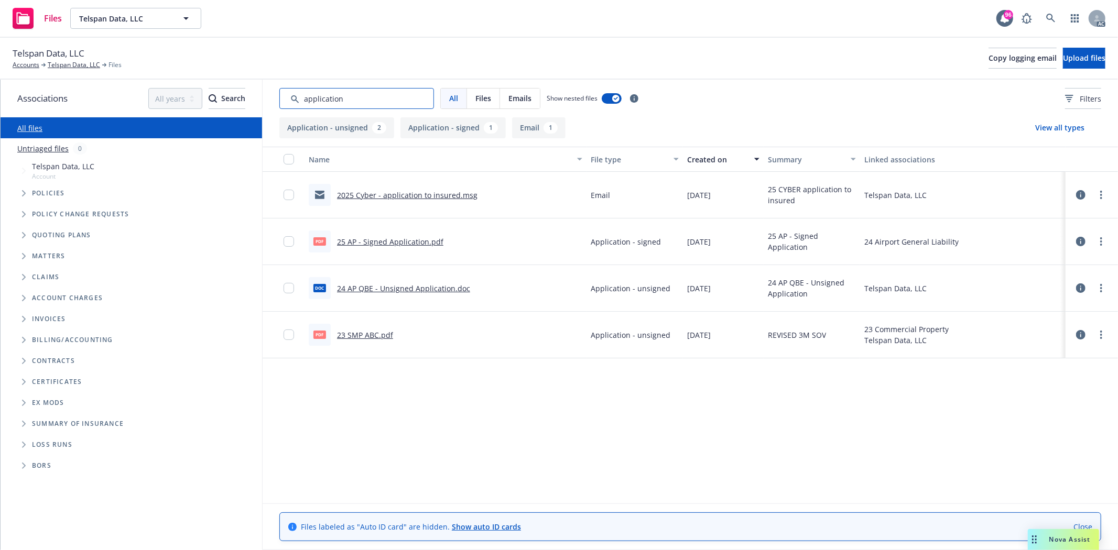
type input "application"
click at [379, 334] on link "23 SMP ABC.pdf" at bounding box center [365, 335] width 56 height 10
click at [442, 287] on link "24 AP QBE - Unsigned Application.doc" at bounding box center [403, 289] width 133 height 10
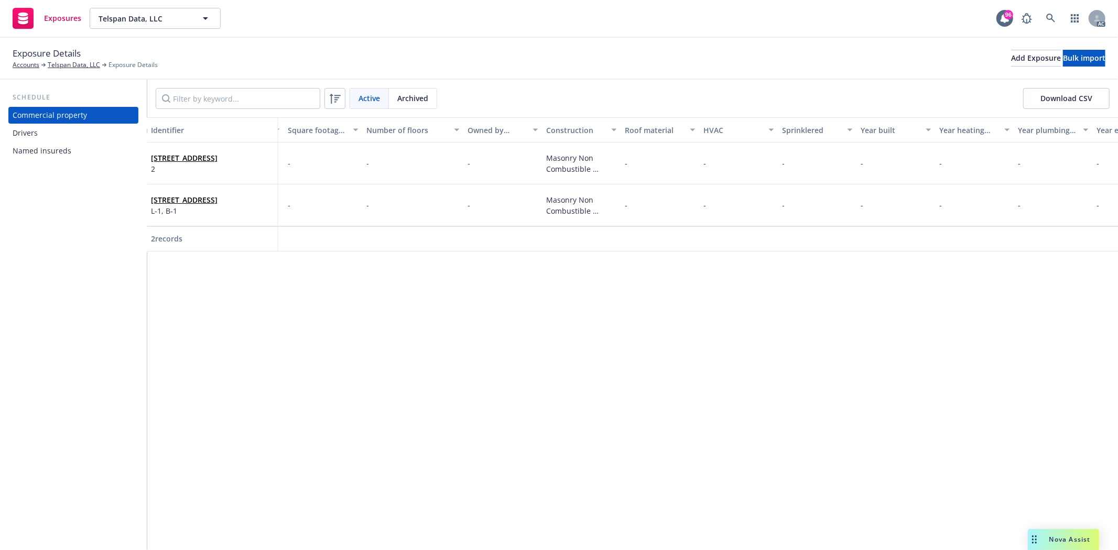
scroll to position [0, 2278]
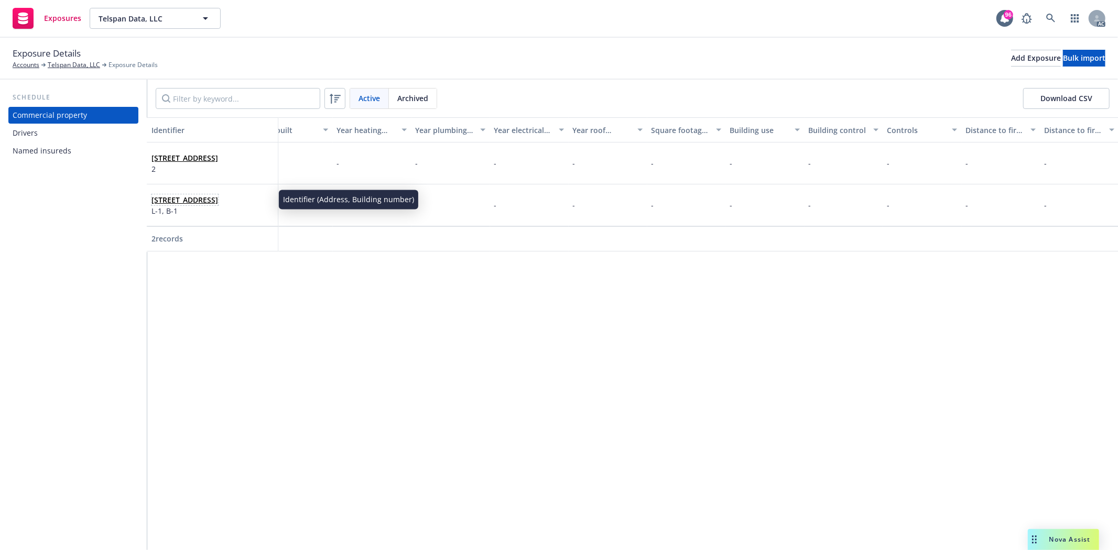
click at [200, 195] on link "[STREET_ADDRESS]" at bounding box center [184, 200] width 67 height 10
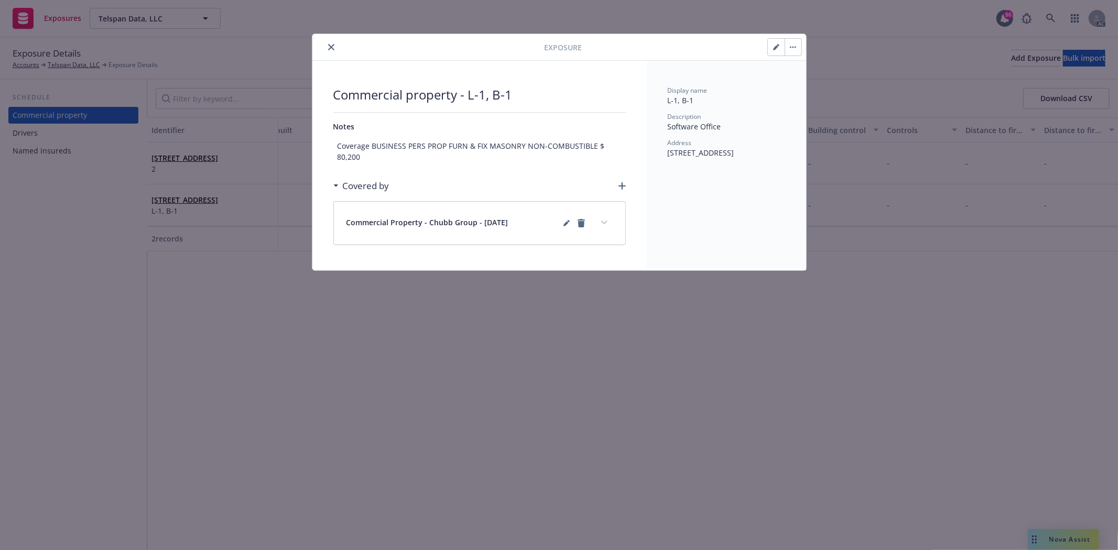
drag, startPoint x: 667, startPoint y: 153, endPoint x: 681, endPoint y: 166, distance: 19.7
click at [681, 166] on div "Display name L-1, B-1 Description Software Office Address 7002 South Revere Par…" at bounding box center [726, 166] width 159 height 210
copy span "7002 South Revere Parkway, Suite #60"
click at [703, 158] on span "7002 South Revere Parkway, Suite #60 Centennial, CO 80112" at bounding box center [701, 153] width 67 height 10
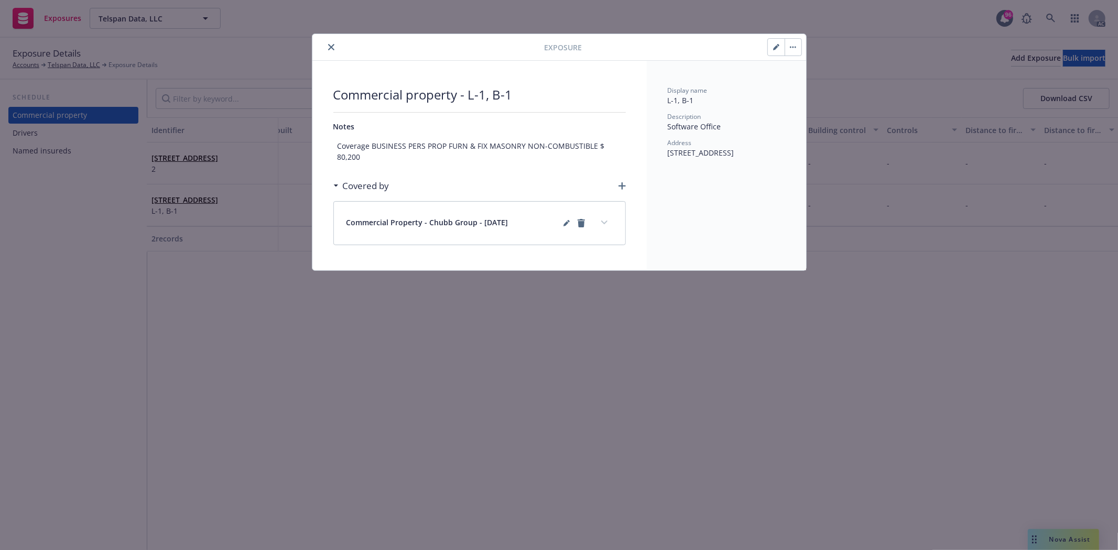
copy span "Centennial"
click at [729, 158] on span "7002 South Revere Parkway, Suite #60 Centennial, CO 80112" at bounding box center [701, 153] width 67 height 10
copy span "CO"
click at [734, 158] on span "7002 South Revere Parkway, Suite #60 Centennial, CO 80112" at bounding box center [701, 153] width 67 height 10
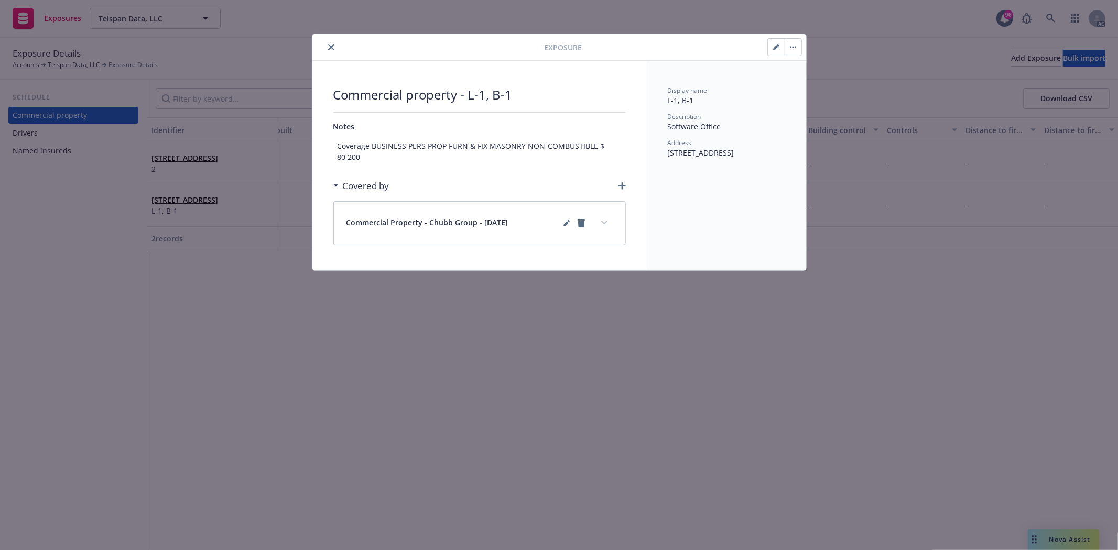
click at [734, 158] on span "7002 South Revere Parkway, Suite #60 Centennial, CO 80112" at bounding box center [701, 153] width 67 height 10
copy span "80112"
click at [782, 394] on div "Exposure Commercial property - L-1, B-1 Notes Coverage BUSINESS PERS PROP FURN …" at bounding box center [559, 275] width 1118 height 550
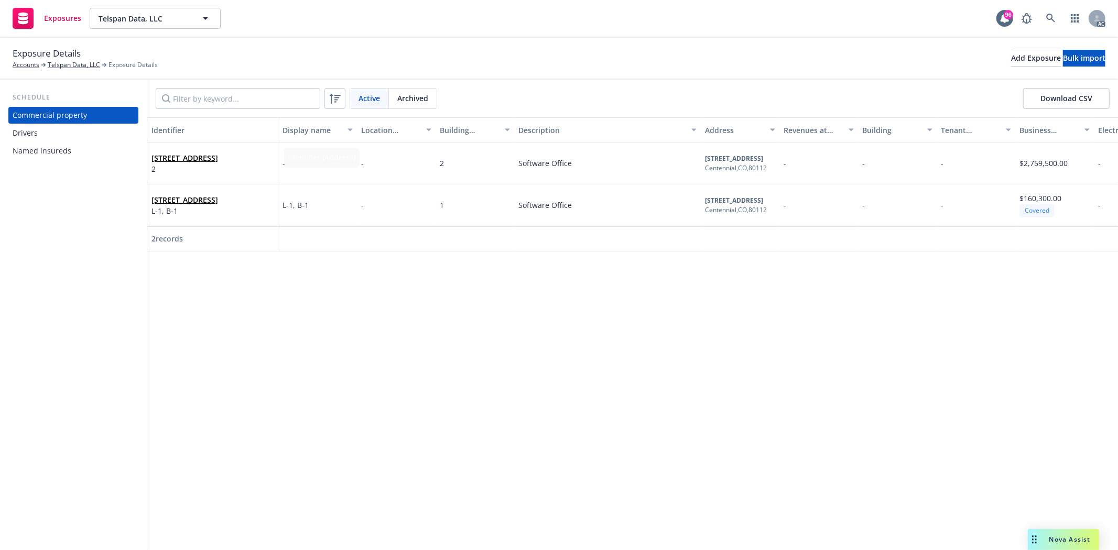
click at [79, 137] on div "Drivers" at bounding box center [74, 133] width 122 height 17
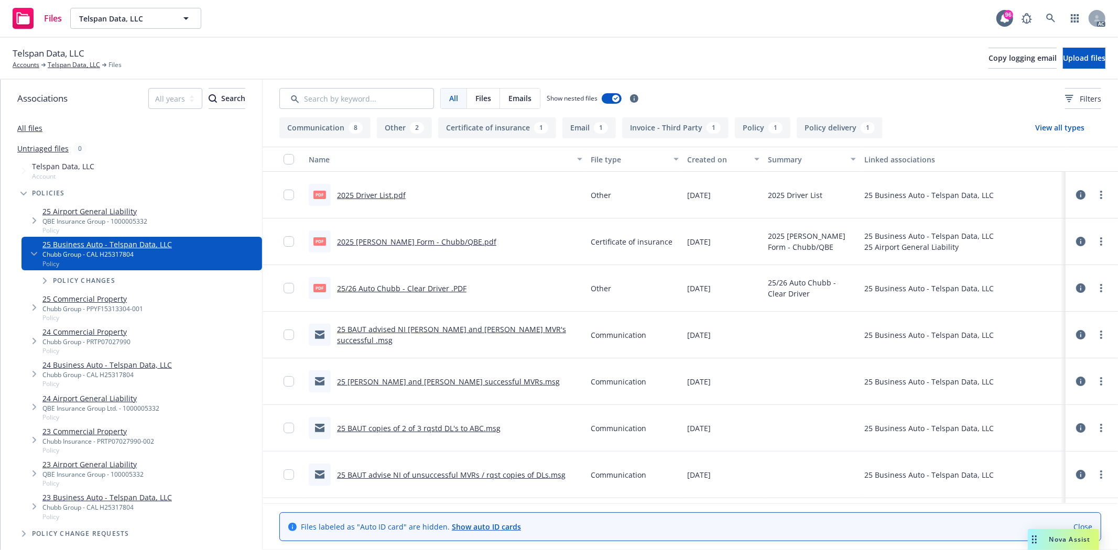
click at [370, 187] on div "pdf 2025 Driver List.pdf" at bounding box center [357, 195] width 97 height 22
click at [368, 196] on link "2025 Driver List.pdf" at bounding box center [371, 195] width 69 height 10
click at [426, 287] on link "25/26 Auto Chubb - Clear Driver .PDF" at bounding box center [401, 289] width 129 height 10
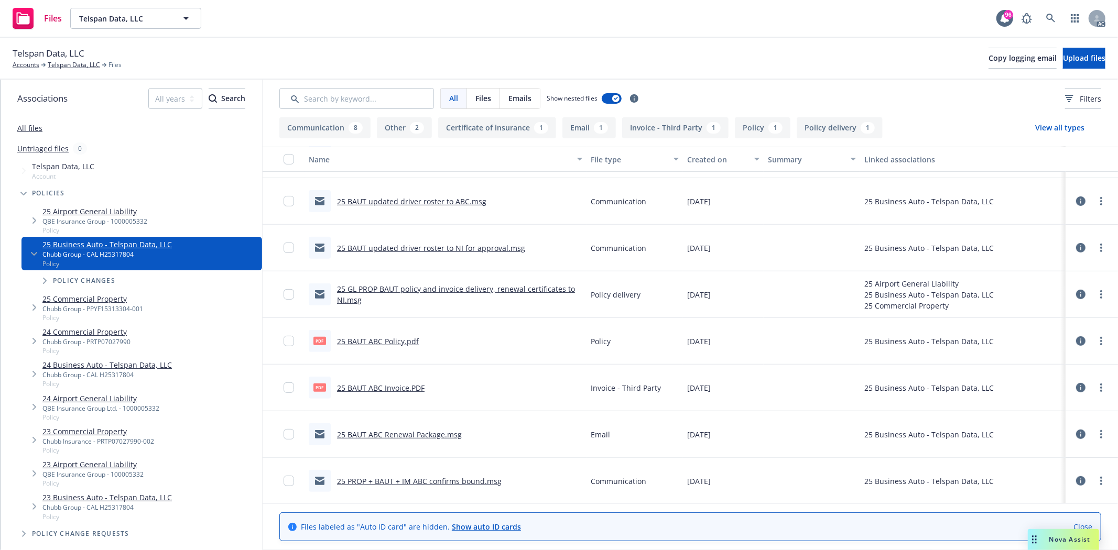
scroll to position [365, 0]
click at [397, 338] on link "25 BAUT ABC Policy.pdf" at bounding box center [378, 340] width 82 height 10
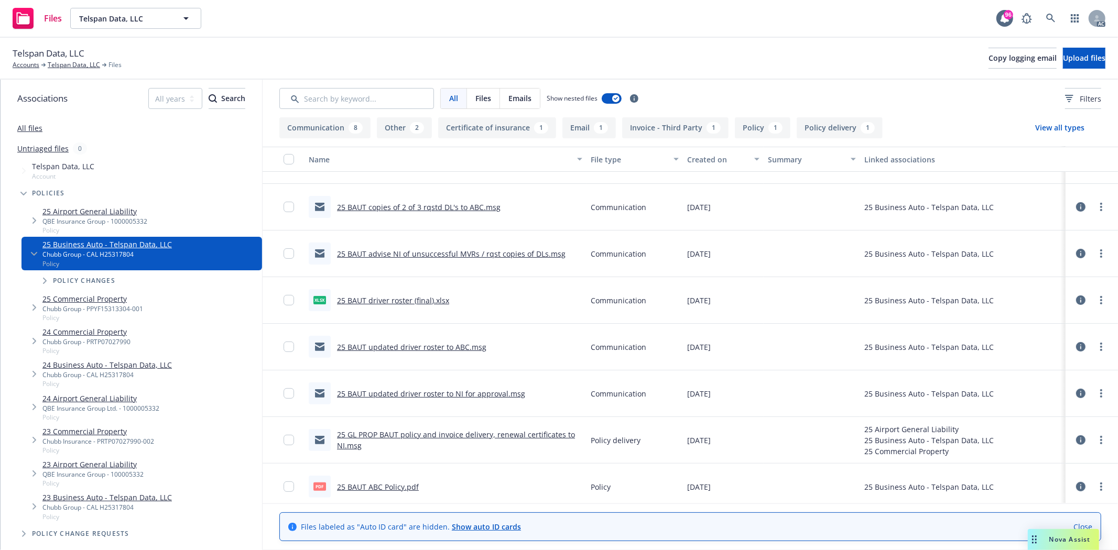
scroll to position [233, 0]
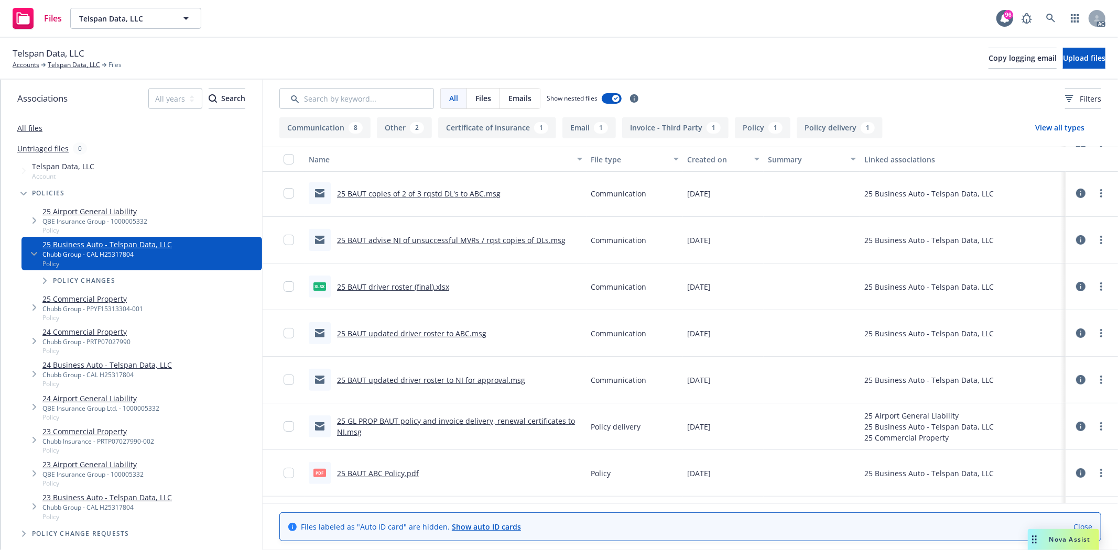
click at [392, 286] on link "25 BAUT driver roster (final).xlsx" at bounding box center [393, 287] width 112 height 10
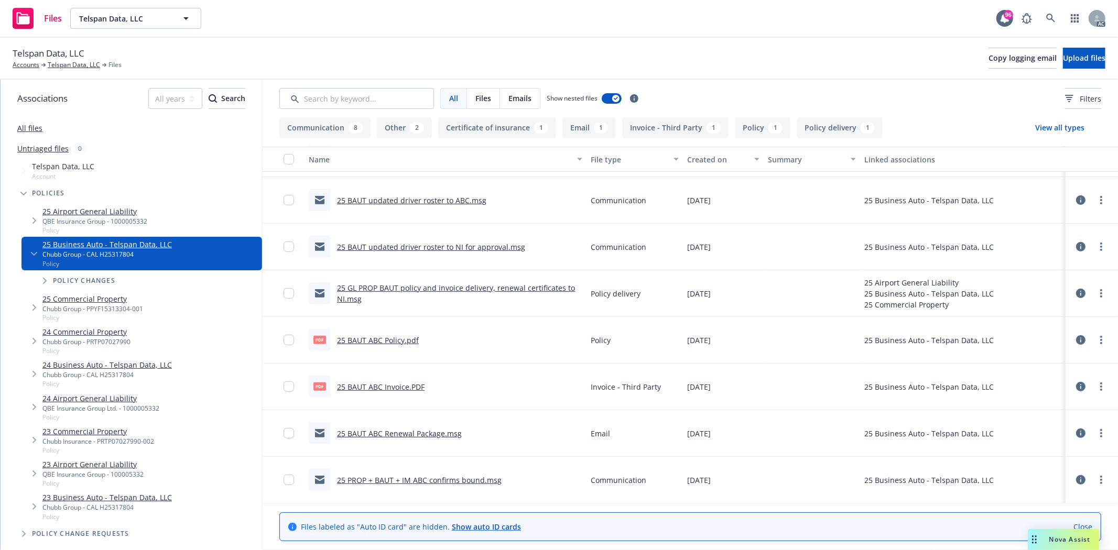
scroll to position [365, 0]
click at [369, 337] on link "25 BAUT ABC Policy.pdf" at bounding box center [378, 340] width 82 height 10
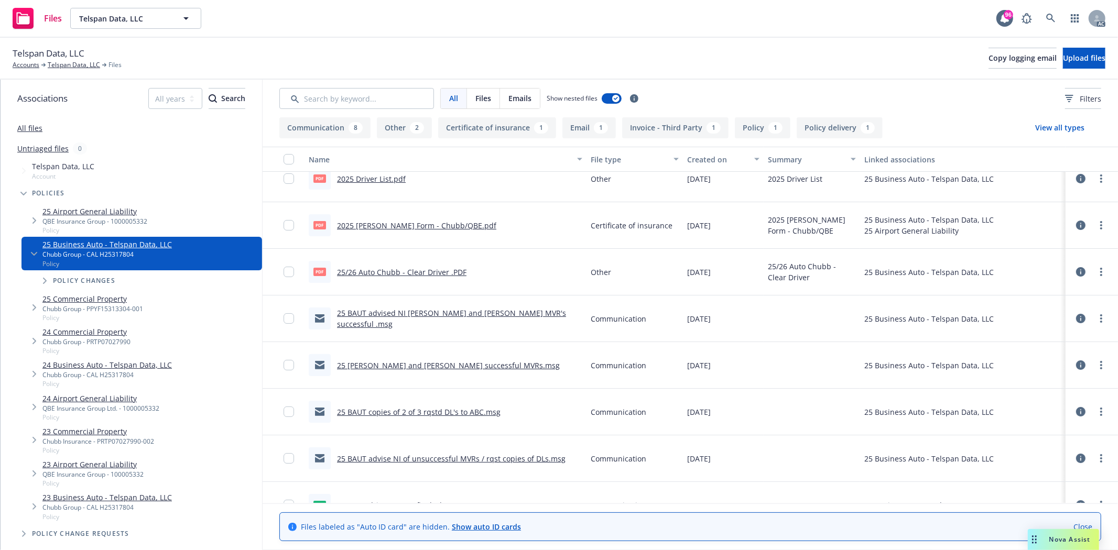
scroll to position [0, 0]
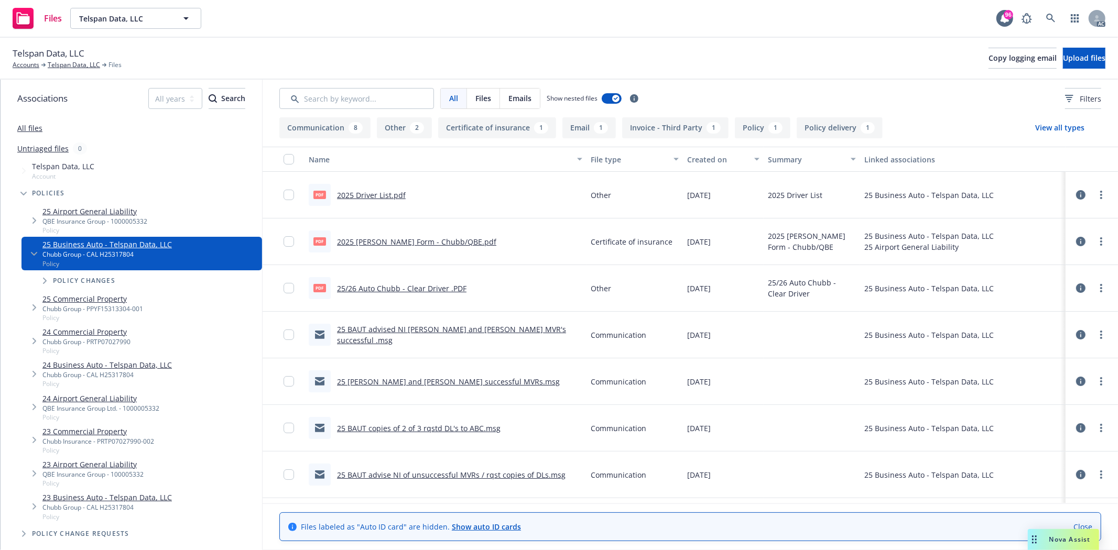
click at [356, 192] on link "2025 Driver List.pdf" at bounding box center [371, 195] width 69 height 10
